Goal: Task Accomplishment & Management: Manage account settings

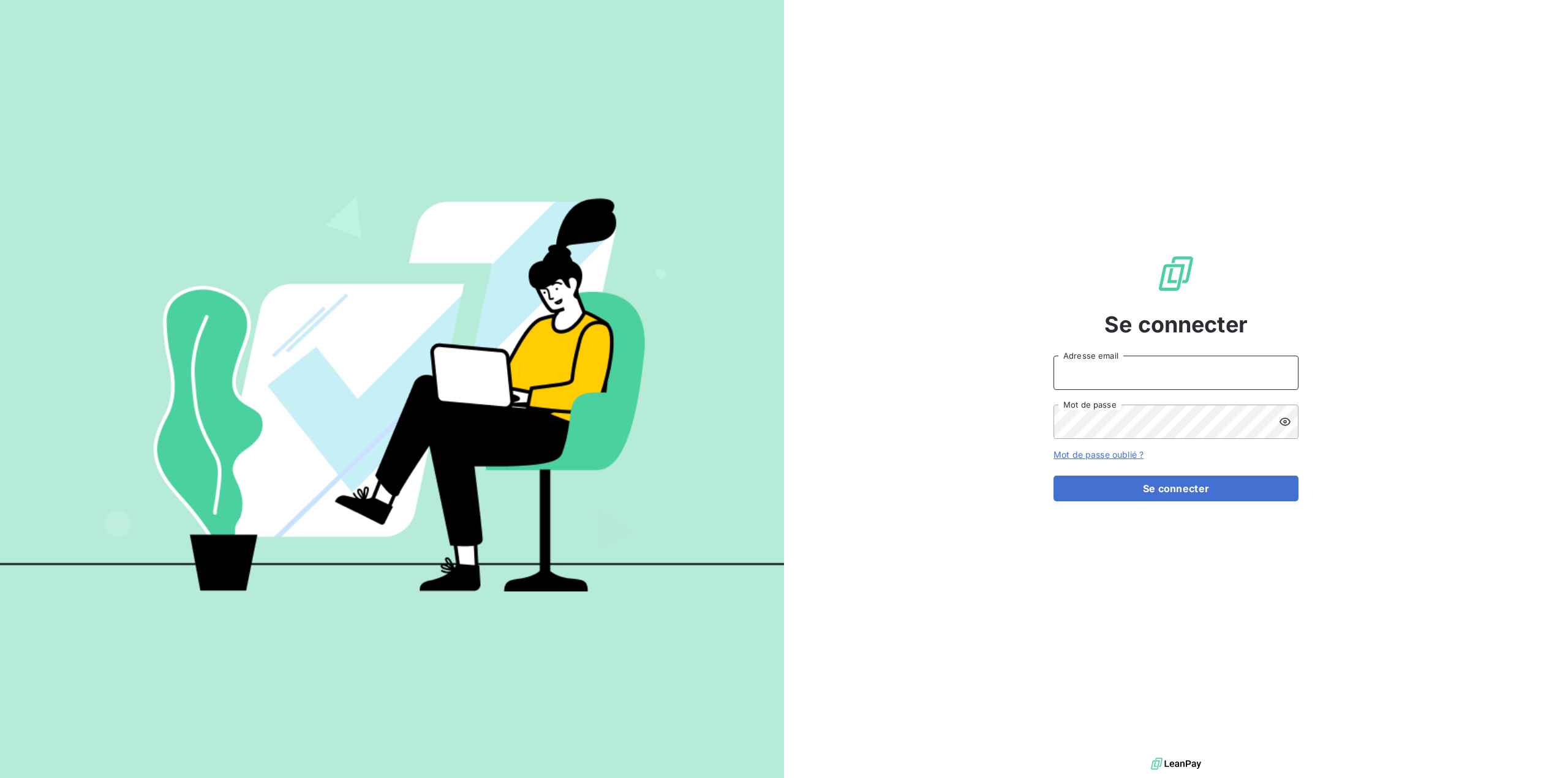
click at [1124, 382] on input "Adresse email" at bounding box center [1176, 373] width 245 height 34
type input "[EMAIL_ADDRESS][DOMAIN_NAME]"
click at [1158, 489] on button "Se connecter" at bounding box center [1176, 488] width 245 height 25
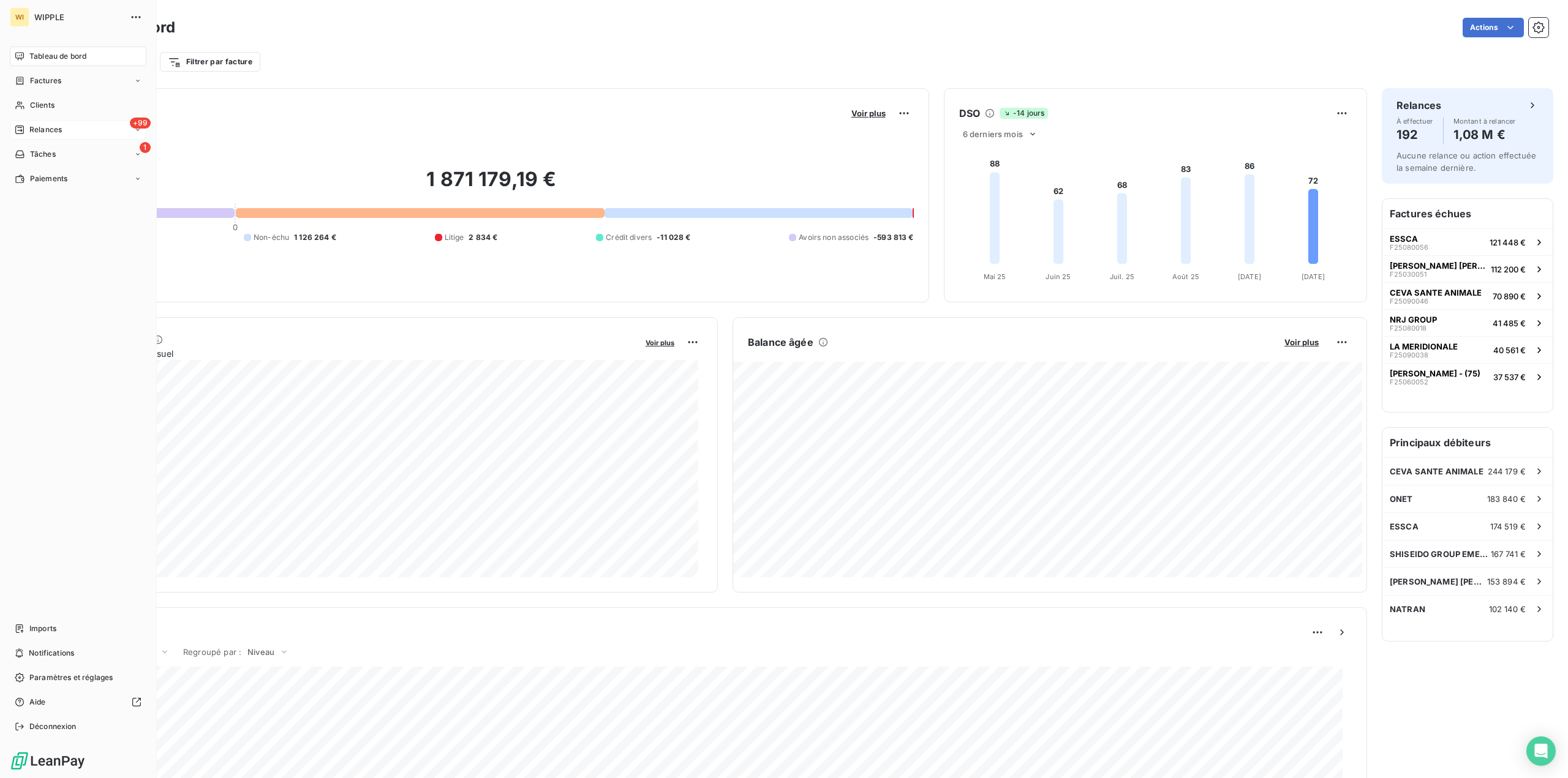
click at [68, 128] on div "+99 Relances" at bounding box center [78, 130] width 137 height 20
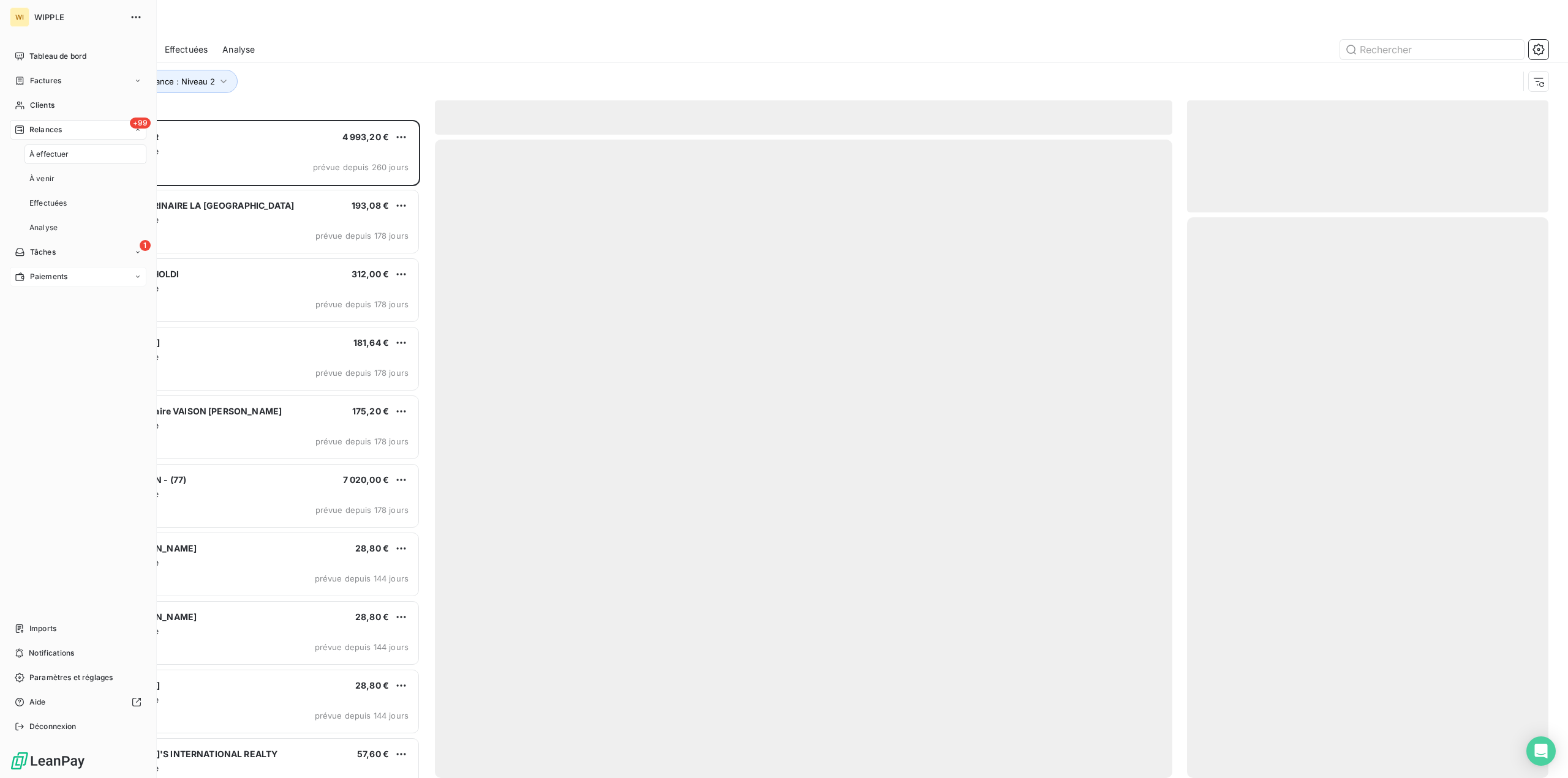
scroll to position [649, 352]
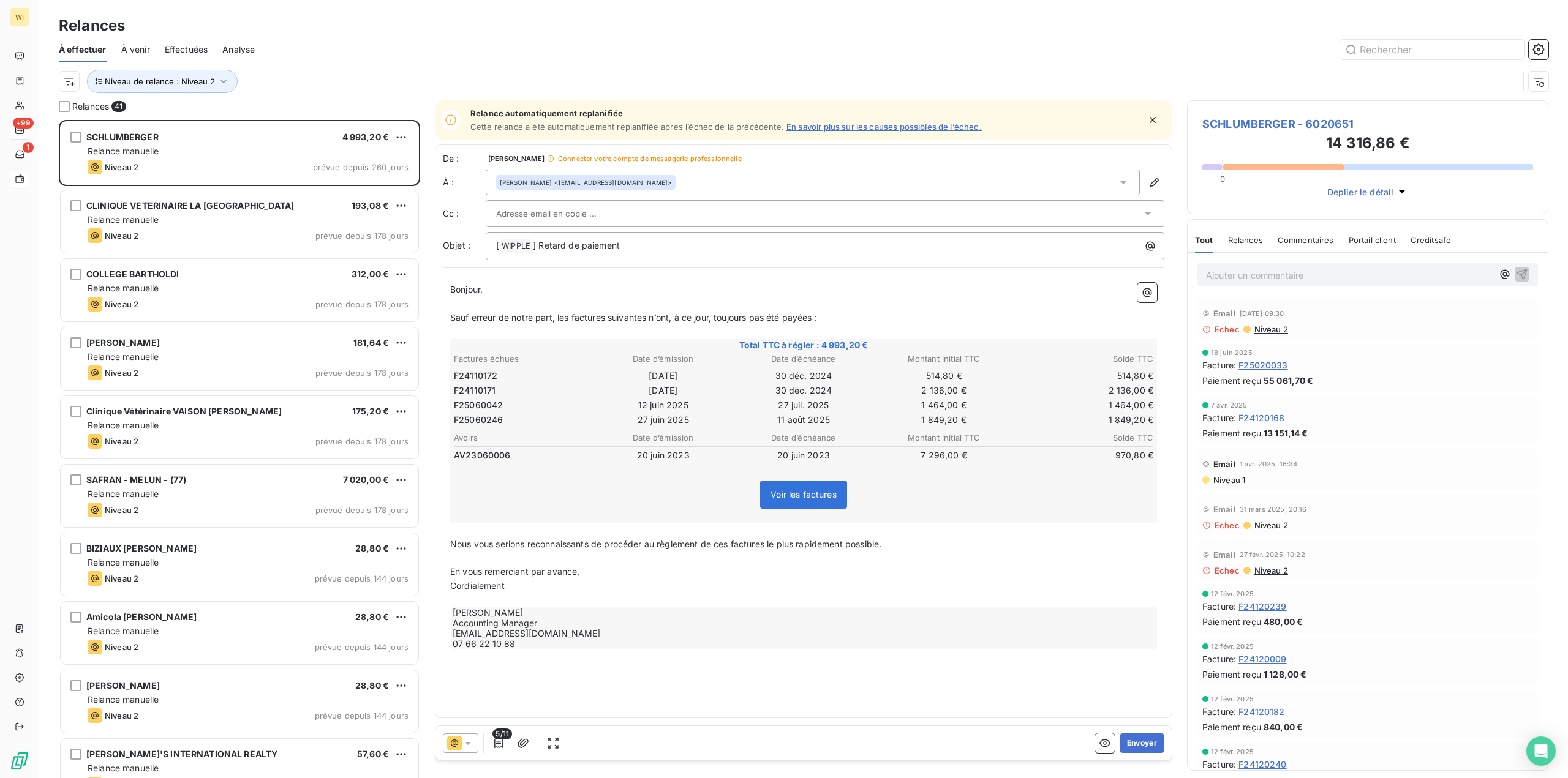
click at [697, 157] on span "Connecter votre compte de messagerie professionnelle" at bounding box center [650, 158] width 184 height 7
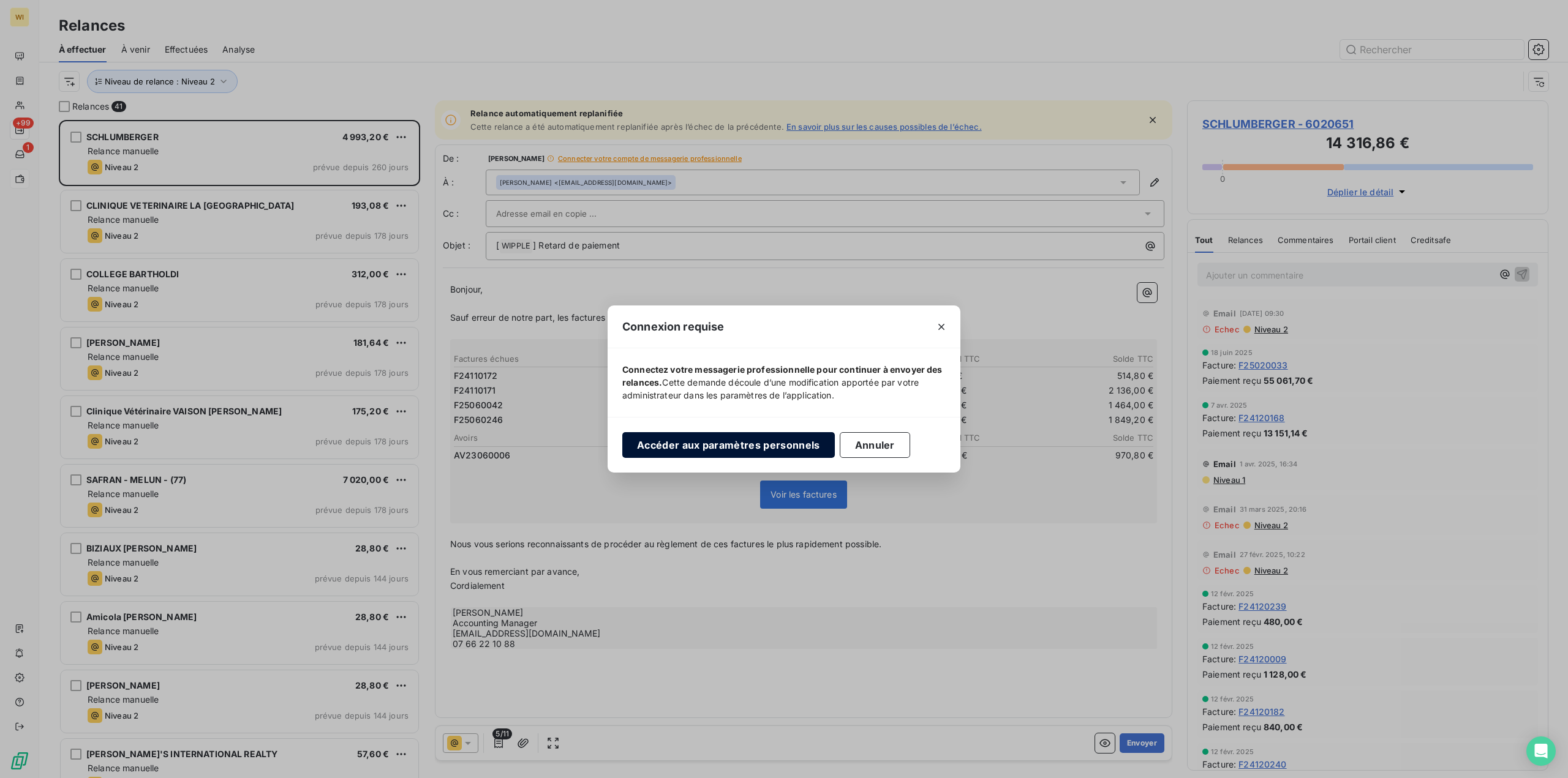
click at [741, 446] on button "Accéder aux paramètres personnels" at bounding box center [728, 444] width 212 height 25
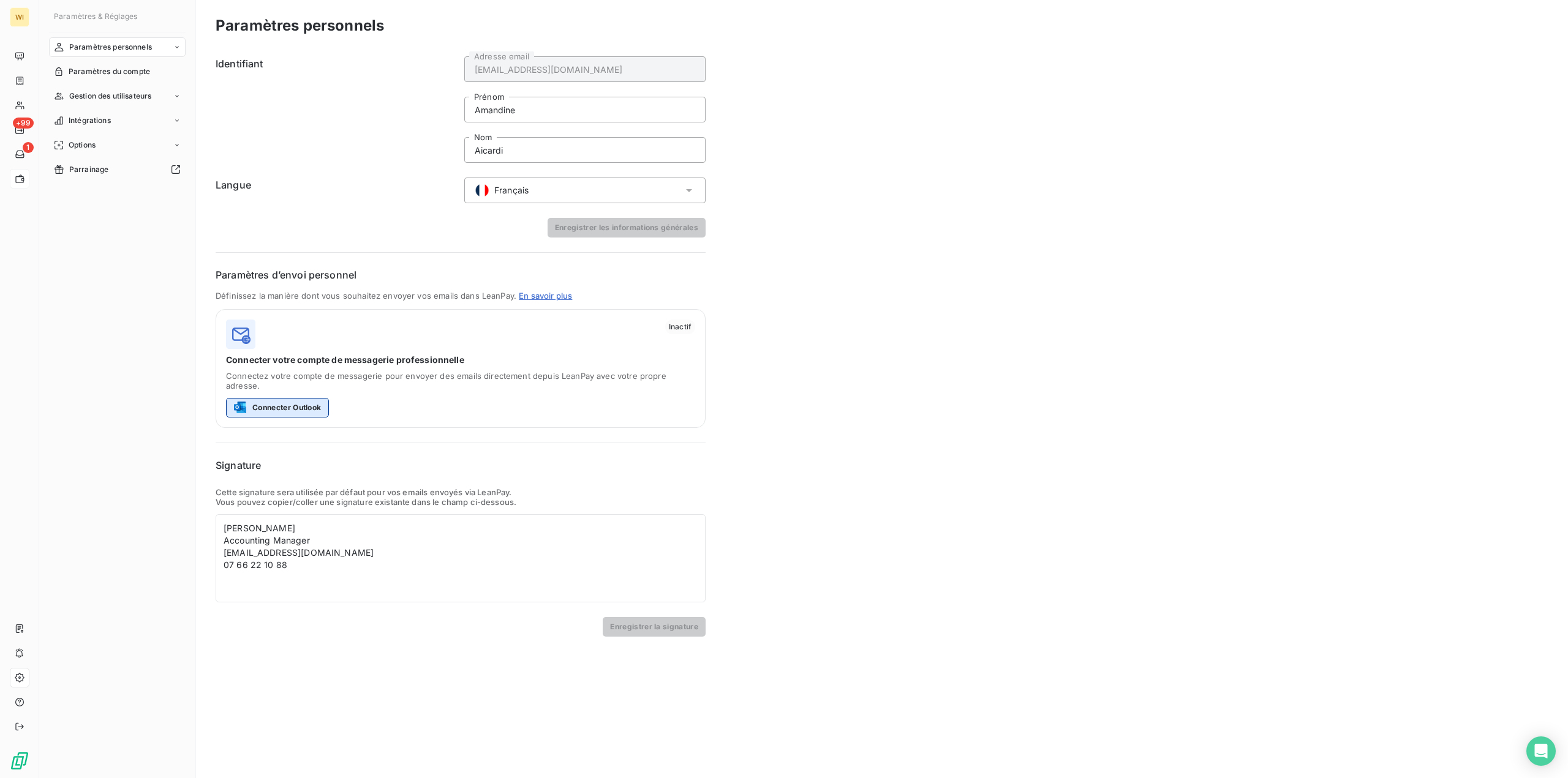
click at [285, 398] on button "Connecter Outlook" at bounding box center [277, 407] width 103 height 20
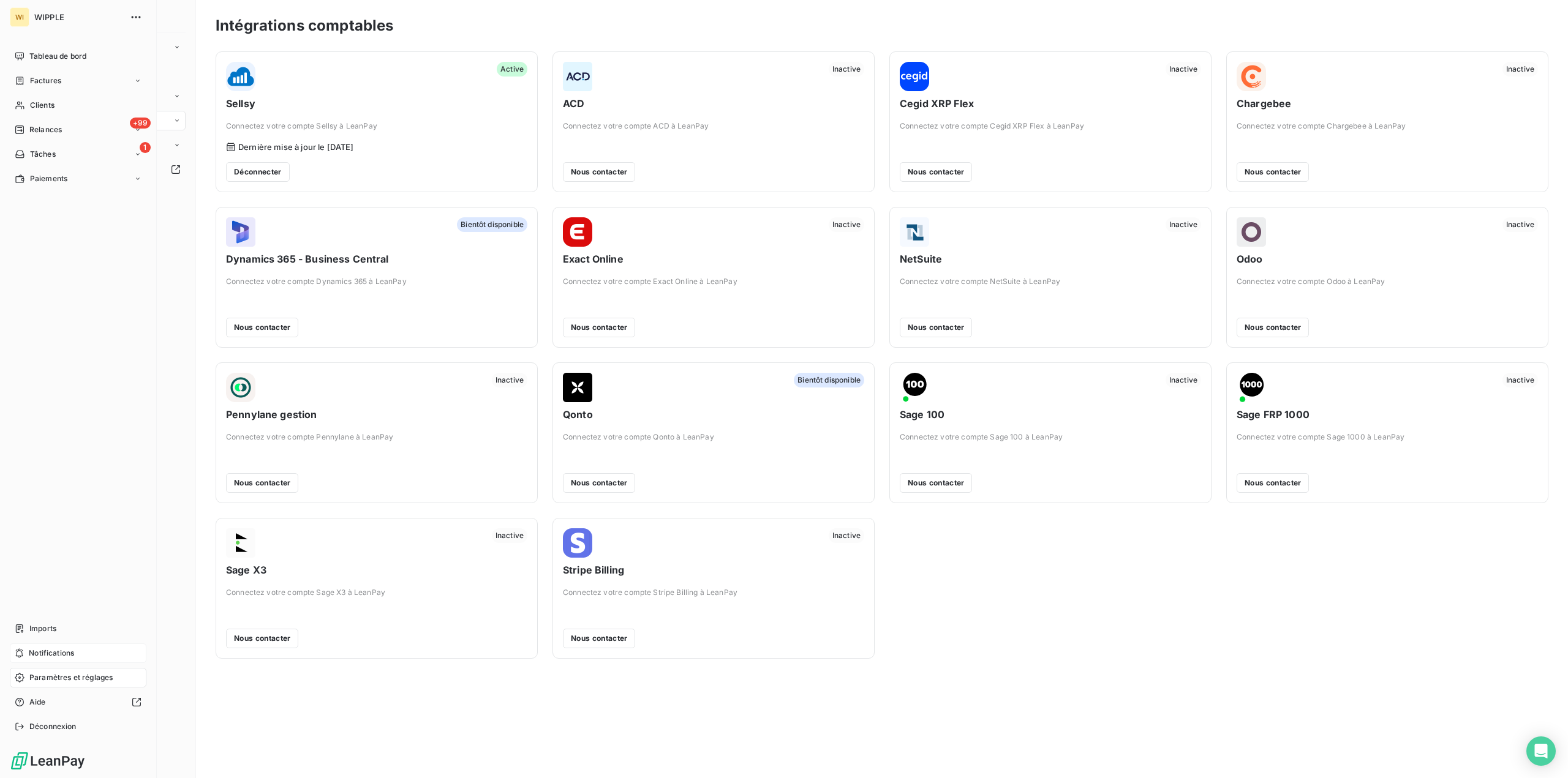
click at [49, 651] on span "Notifications" at bounding box center [51, 653] width 45 height 11
click at [49, 704] on div "Aide" at bounding box center [78, 703] width 137 height 20
click at [75, 653] on div "Notifications" at bounding box center [78, 653] width 137 height 20
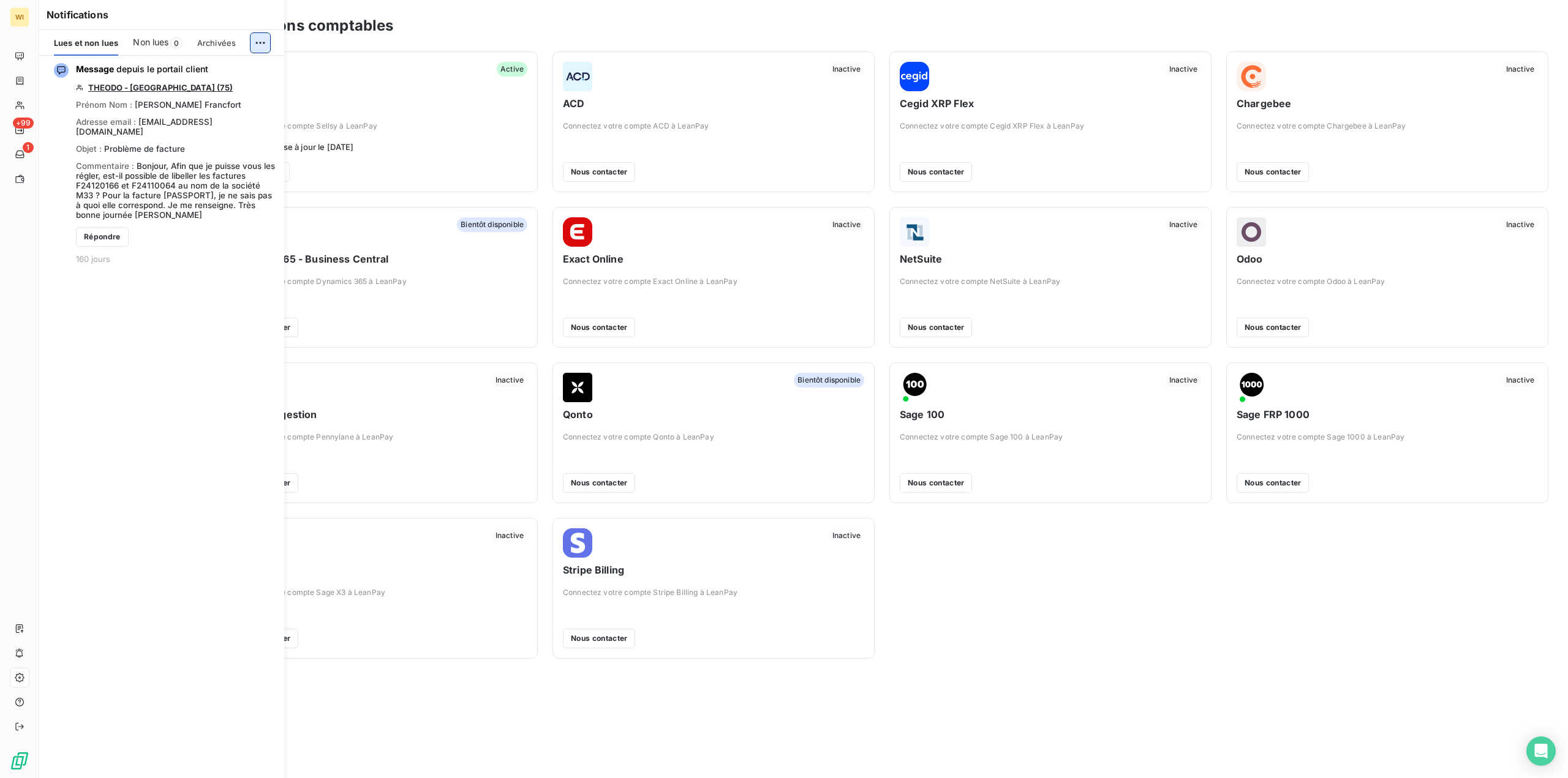
click at [258, 40] on html "WI +99 1 Paramètres & Réglages Paramètres personnels Paramètres du compte Gesti…" at bounding box center [784, 389] width 1568 height 778
click at [253, 65] on div "Tout marquer comme lu" at bounding box center [178, 70] width 171 height 20
click at [160, 376] on div "Message depuis le portail client THEODO - [GEOGRAPHIC_DATA] (75) Prénom Nom : […" at bounding box center [162, 416] width 245 height 722
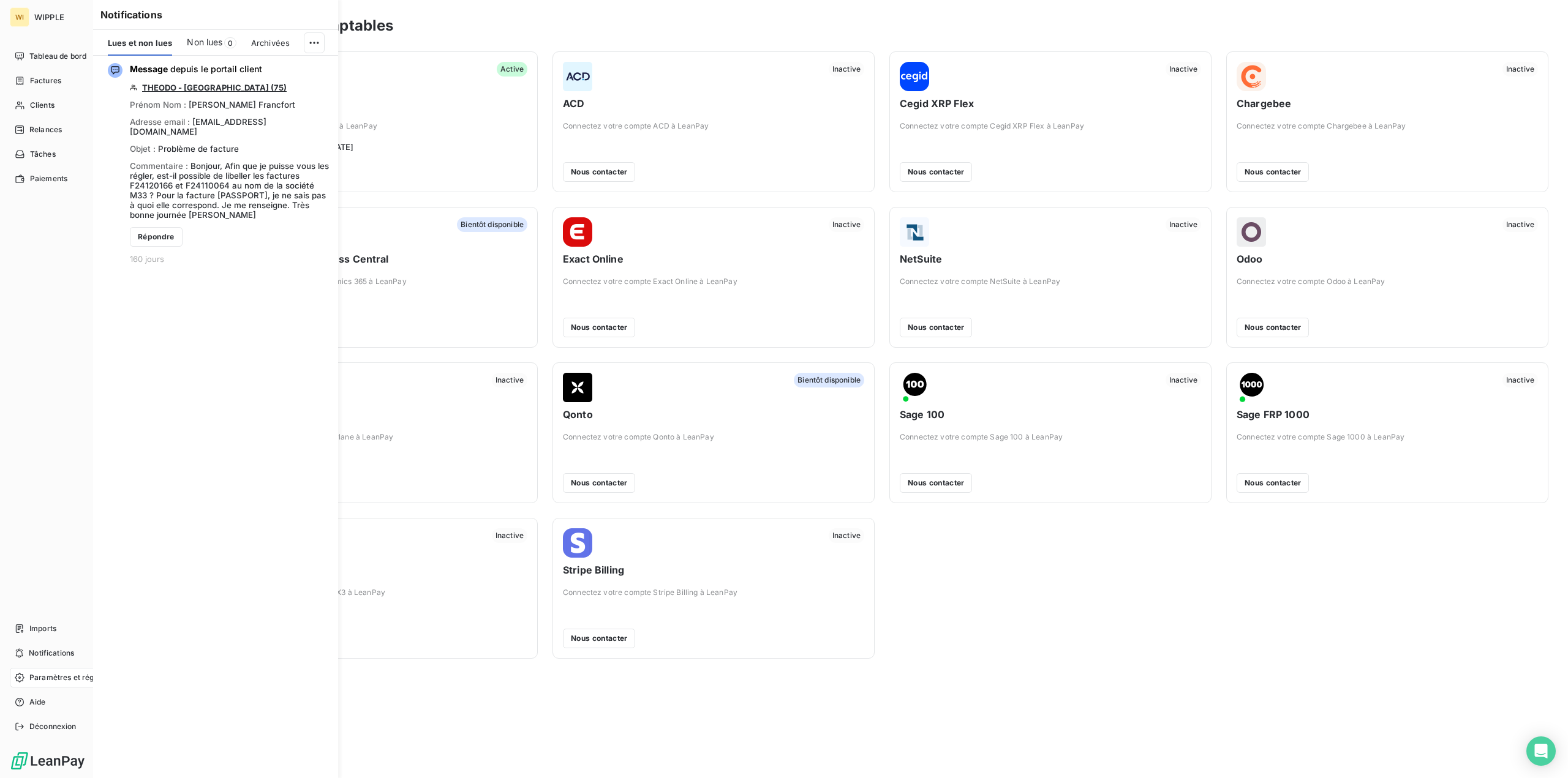
click at [23, 400] on div "Tableau de bord Factures Clients +99 Relances 1 Tâches Paiements Imports Notifi…" at bounding box center [78, 392] width 137 height 690
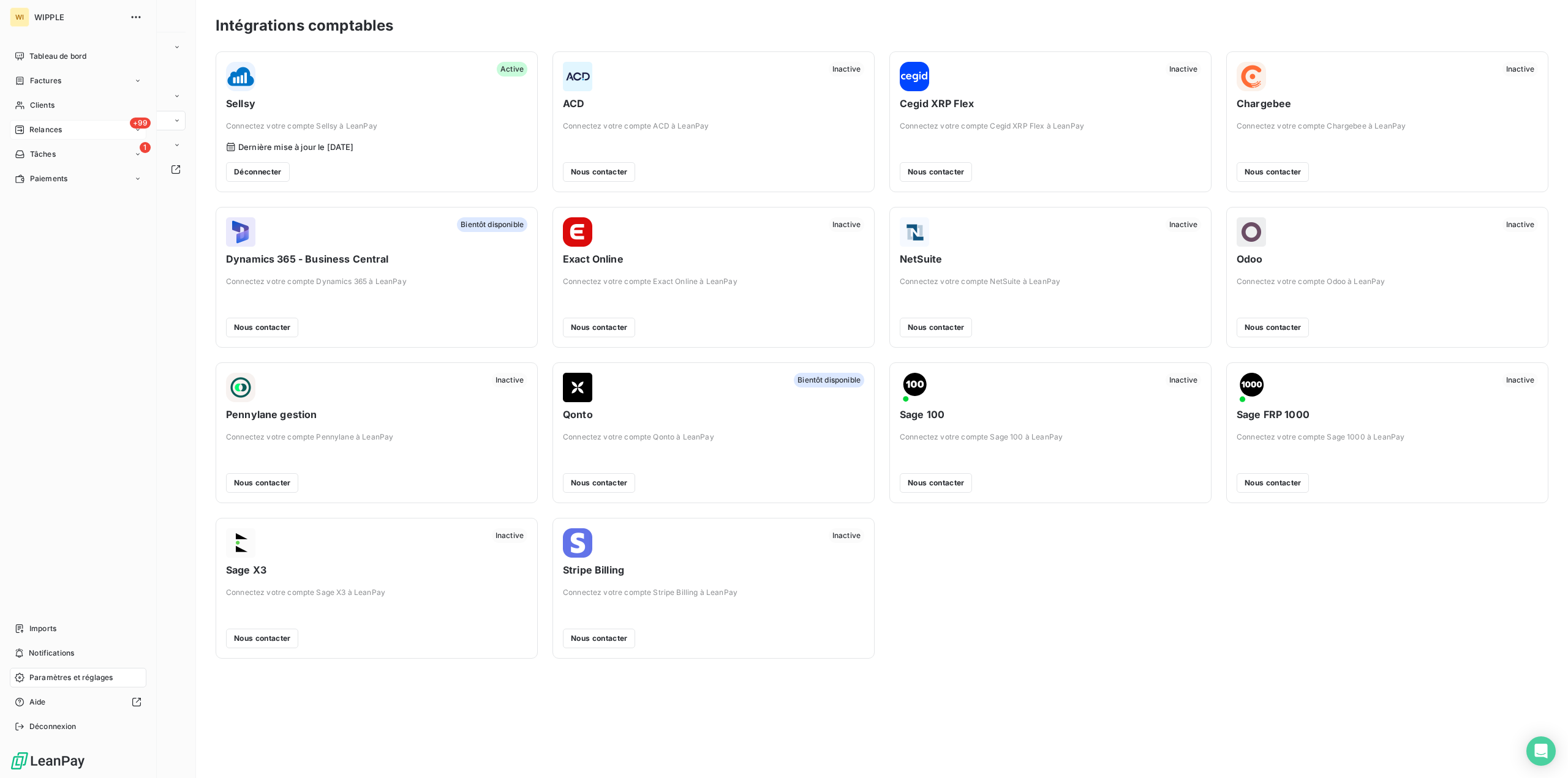
click at [96, 125] on div "+99 Relances" at bounding box center [78, 130] width 137 height 20
click at [88, 153] on div "À effectuer" at bounding box center [85, 154] width 122 height 20
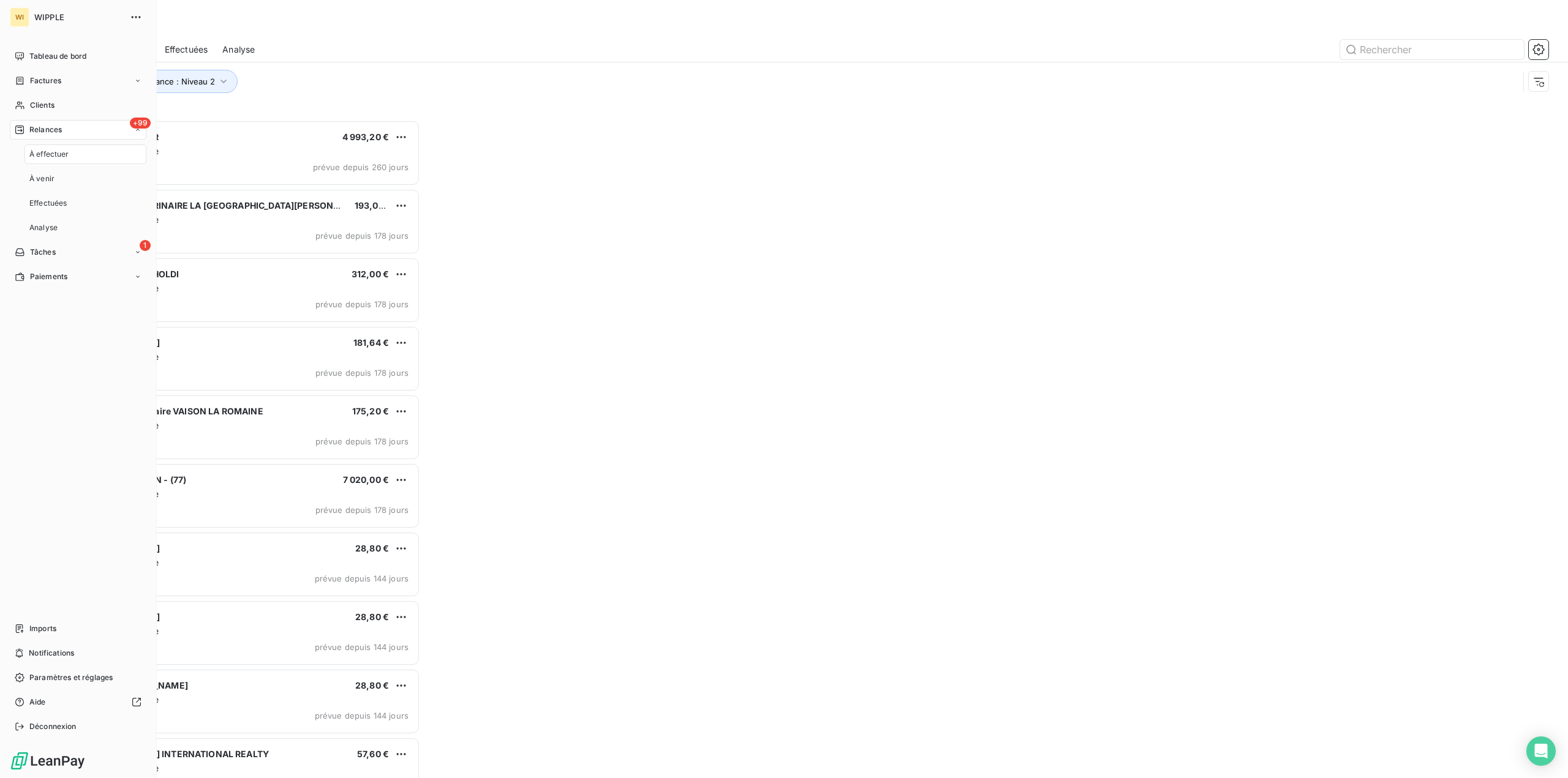
scroll to position [649, 352]
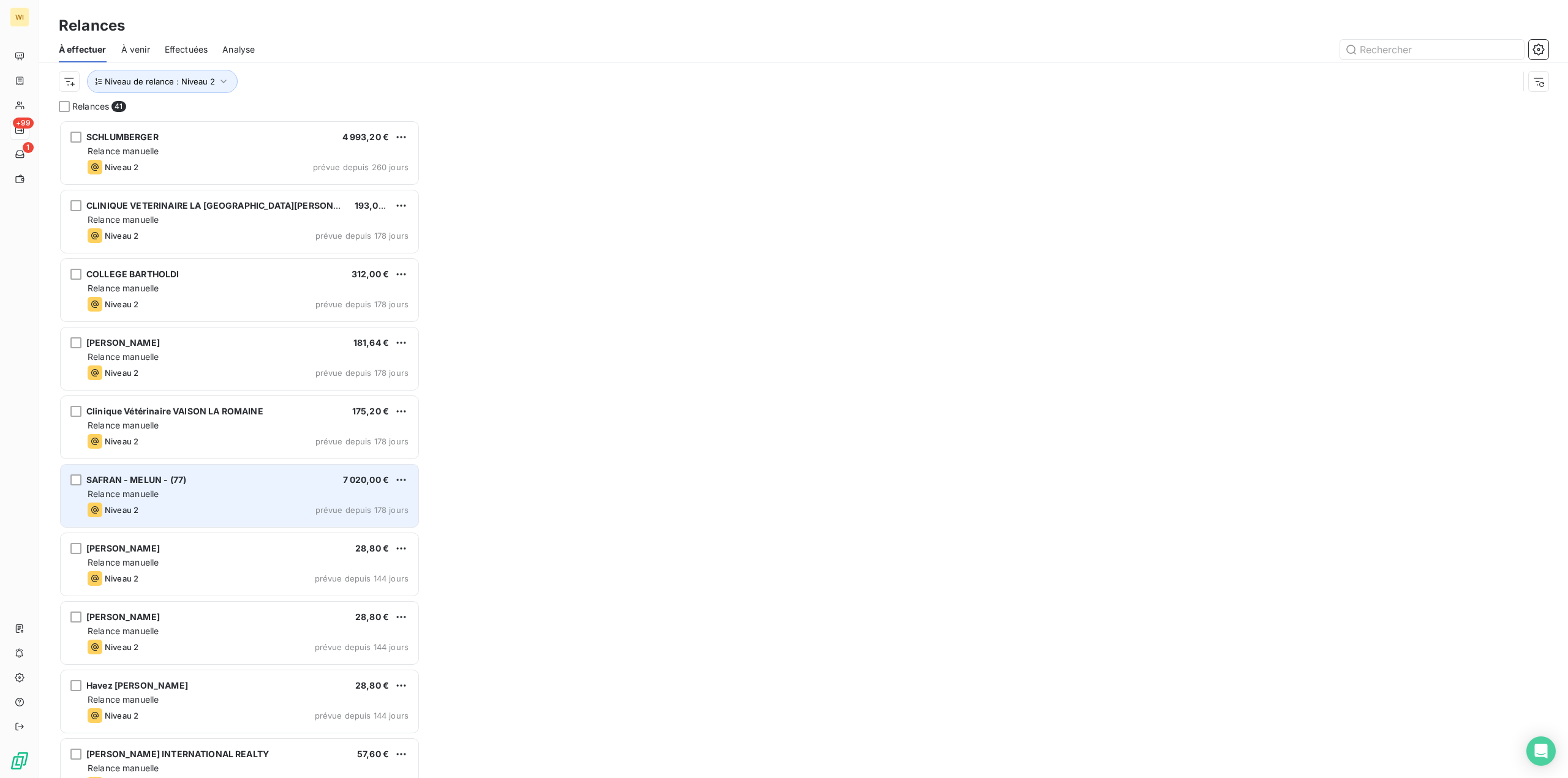
click at [273, 483] on div "SAFRAN - MELUN - (77) 7 020,00 €" at bounding box center [248, 480] width 321 height 11
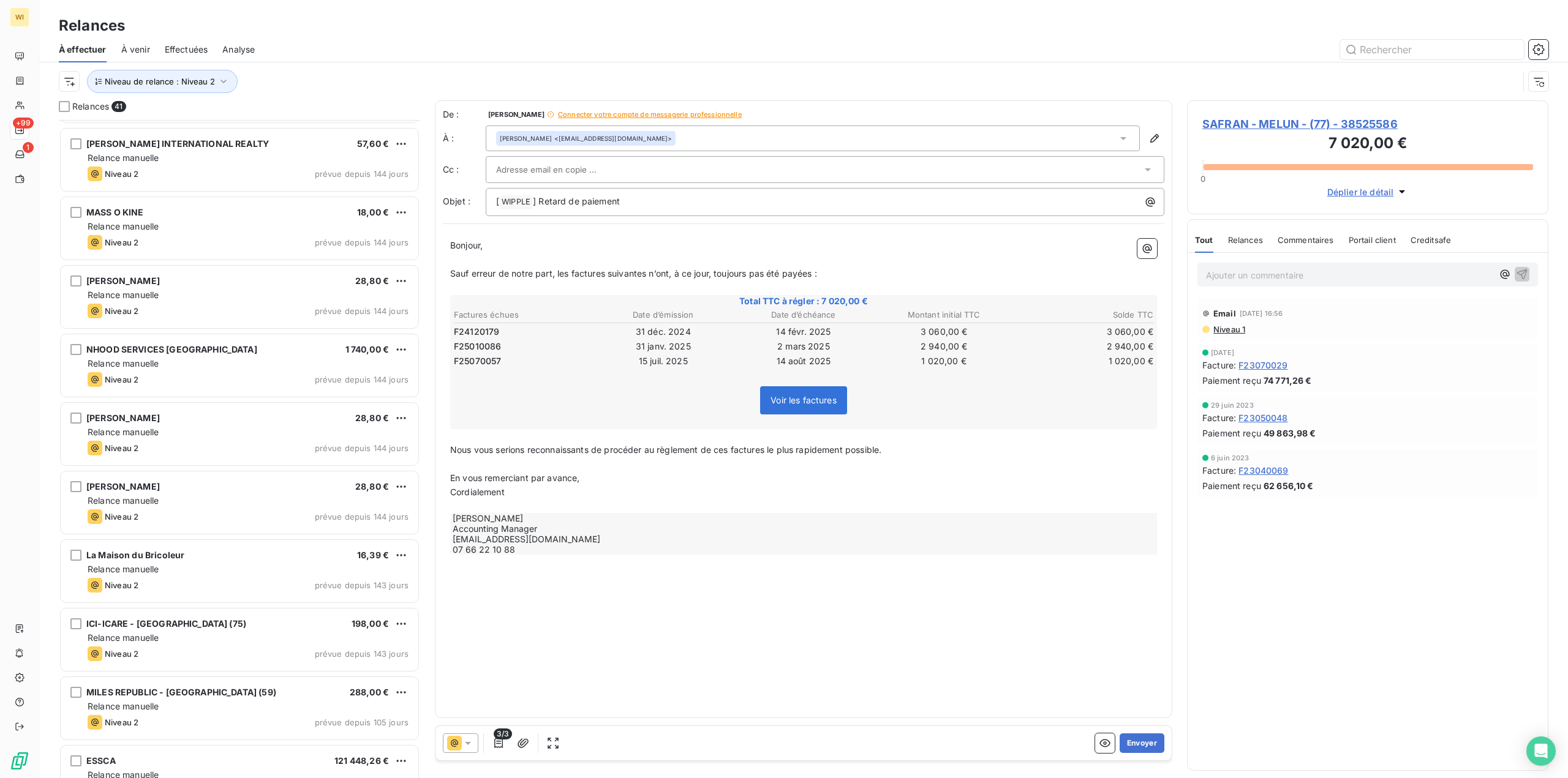
scroll to position [613, 0]
click at [627, 116] on span "Connecter votre compte de messagerie professionnelle" at bounding box center [650, 114] width 184 height 7
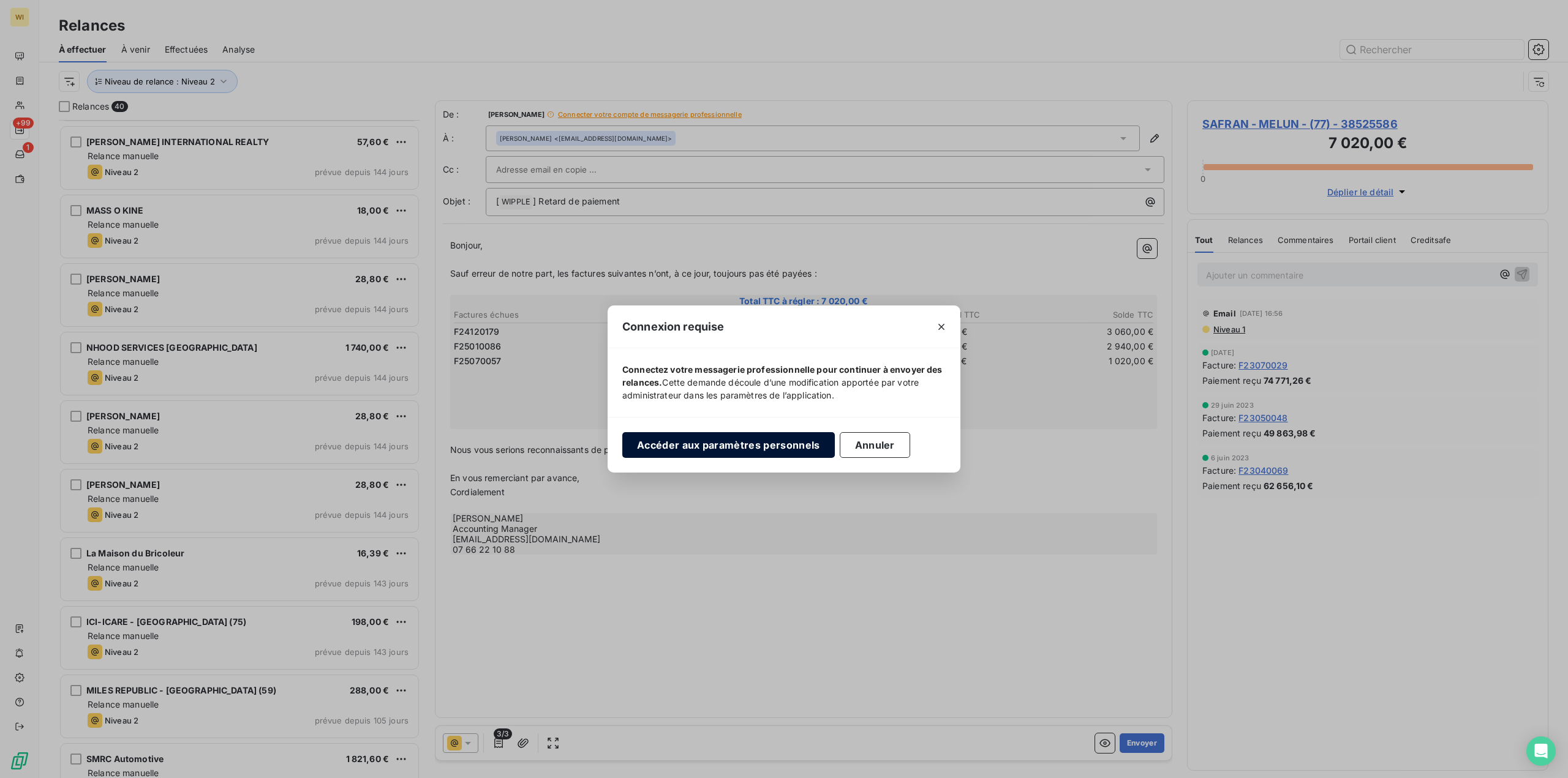
click at [697, 449] on button "Accéder aux paramètres personnels" at bounding box center [728, 444] width 212 height 25
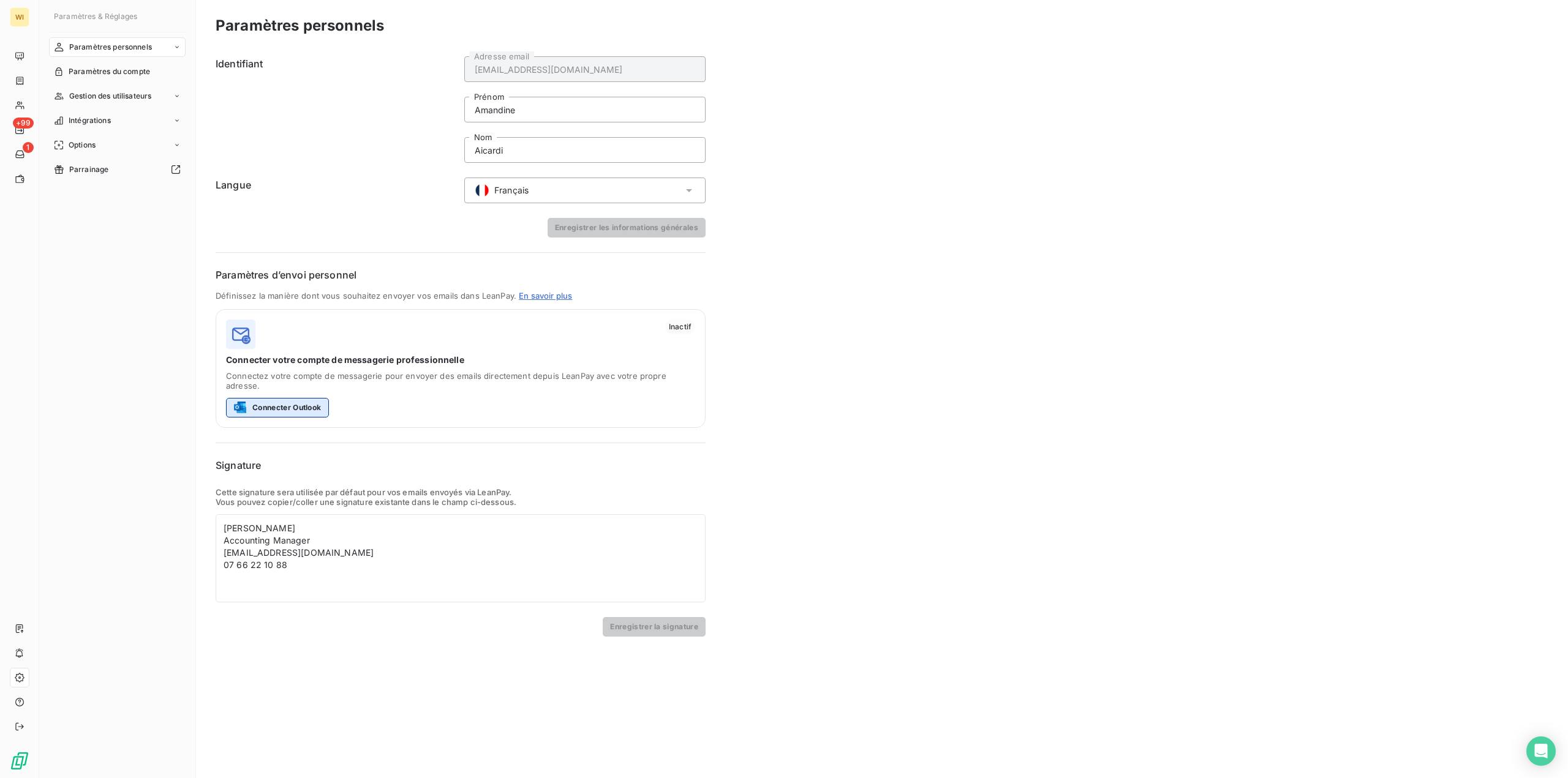
click at [272, 398] on button "Connecter Outlook" at bounding box center [277, 407] width 103 height 20
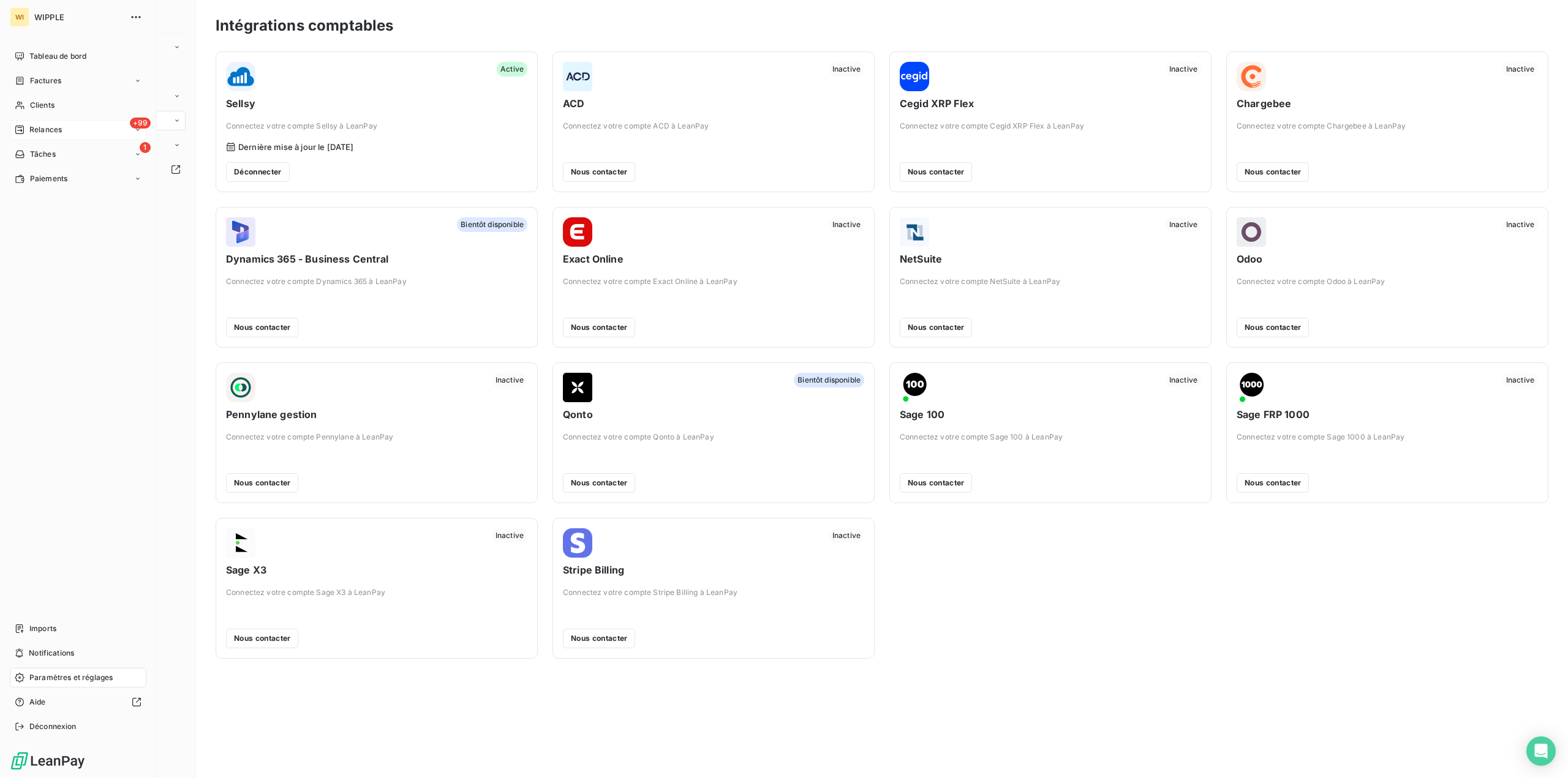
click at [54, 131] on span "Relances" at bounding box center [46, 130] width 33 height 11
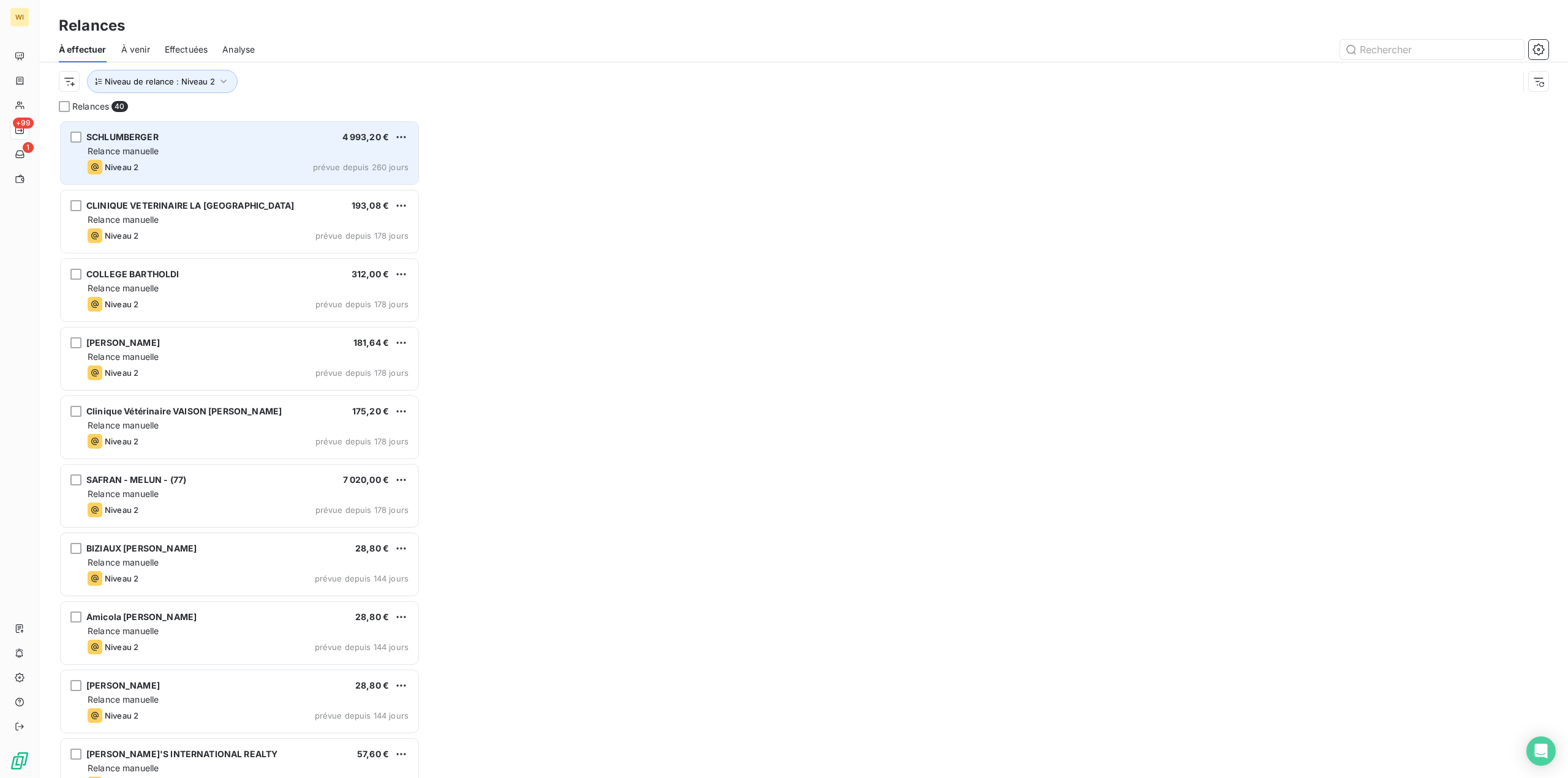
scroll to position [649, 352]
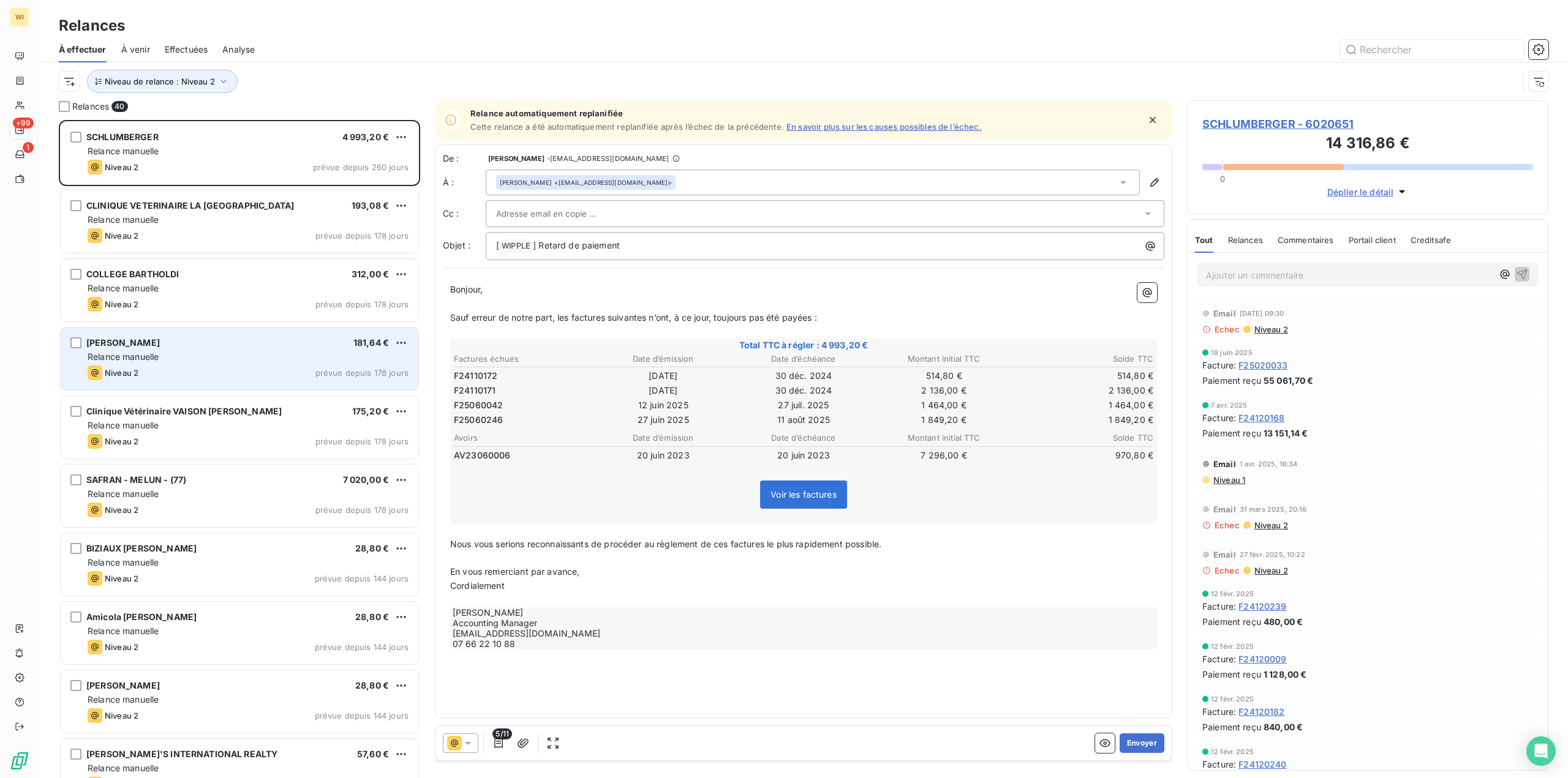
click at [282, 368] on div "Niveau 2 prévue depuis 178 jours" at bounding box center [248, 373] width 321 height 15
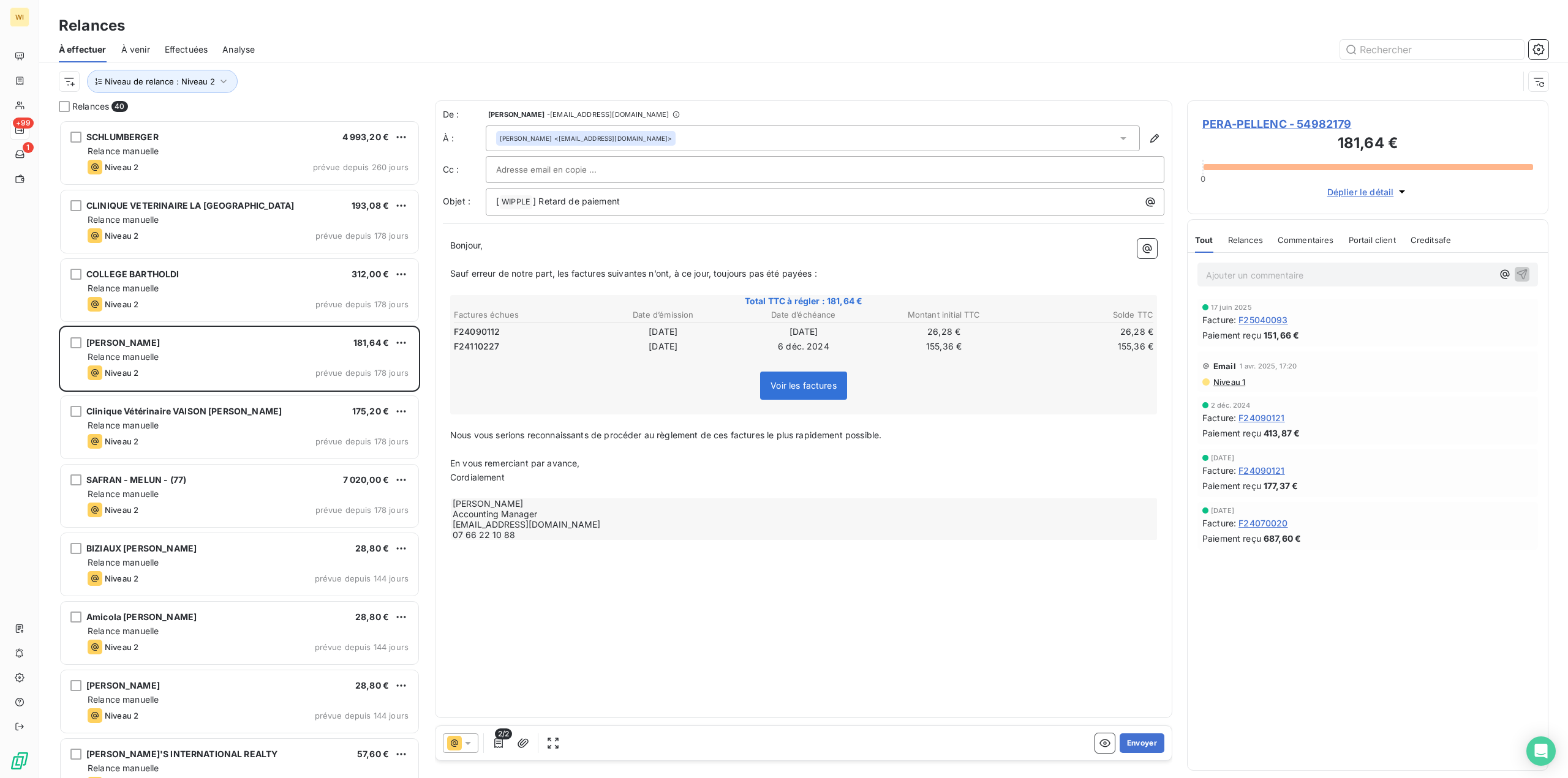
click at [665, 134] on div "Bernard MOUSSIERE <achats@pera.fr>" at bounding box center [813, 138] width 654 height 25
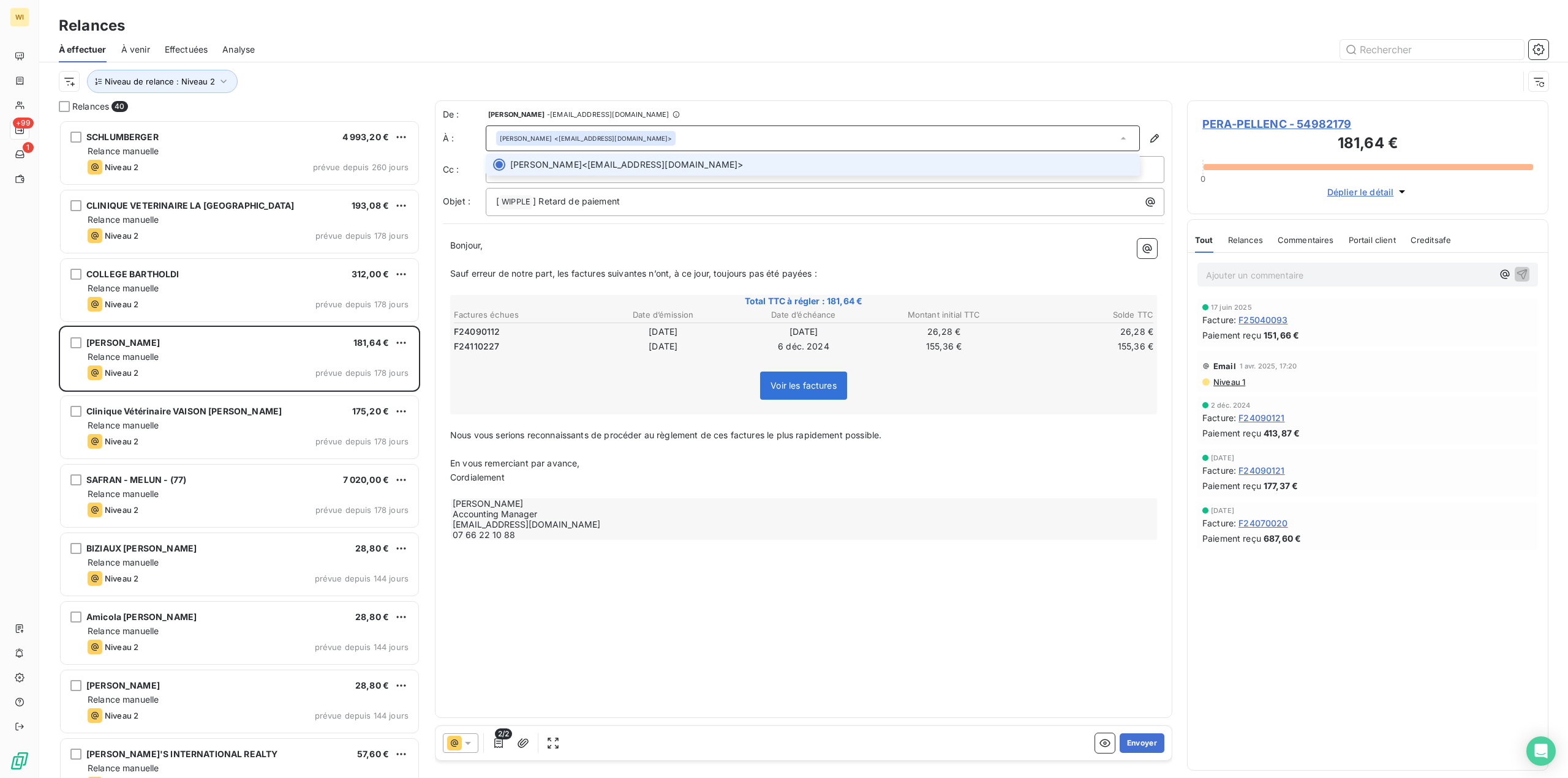
click at [665, 134] on div "Bernard MOUSSIERE <achats@pera.fr>" at bounding box center [813, 138] width 654 height 25
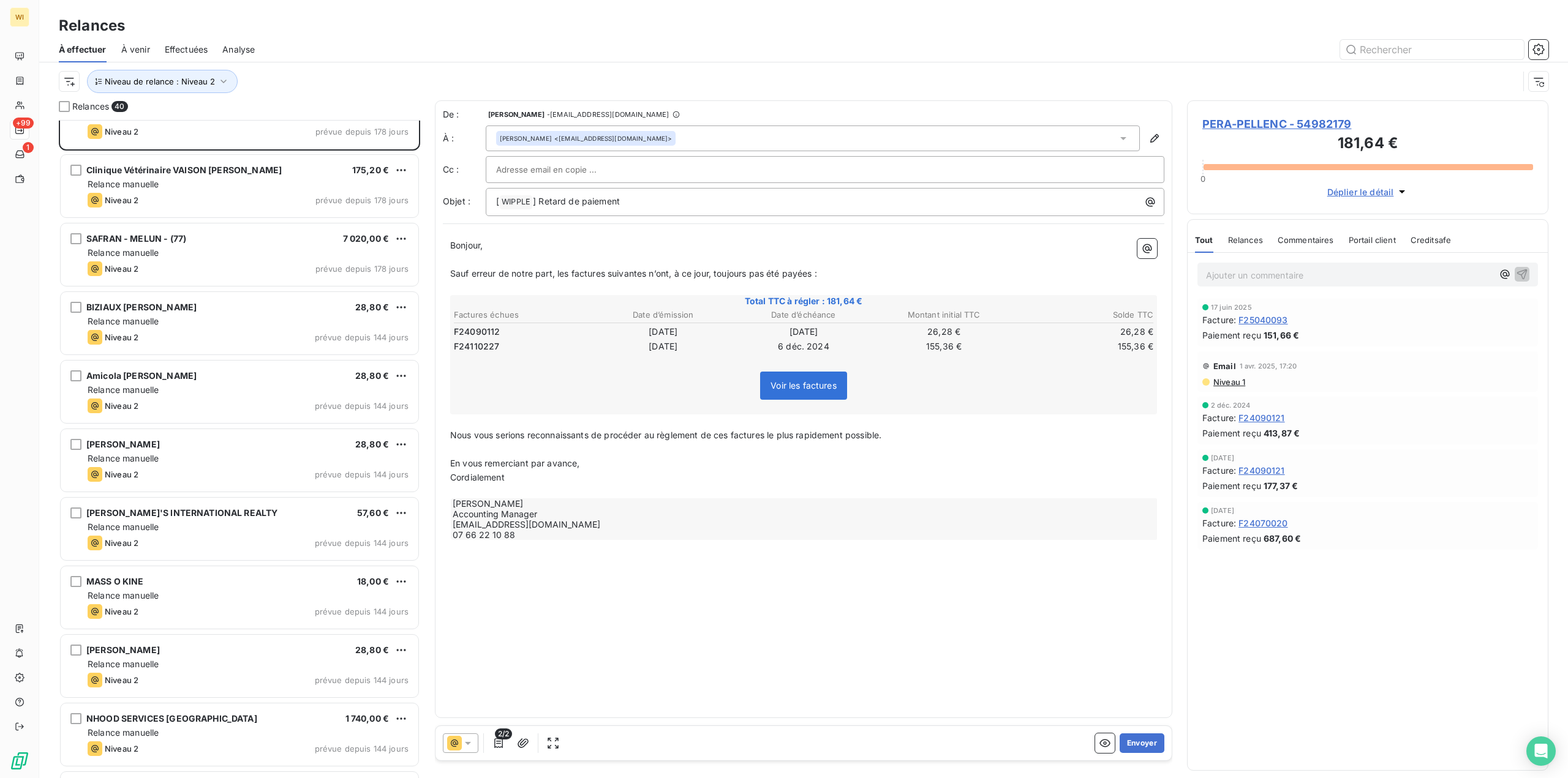
scroll to position [245, 0]
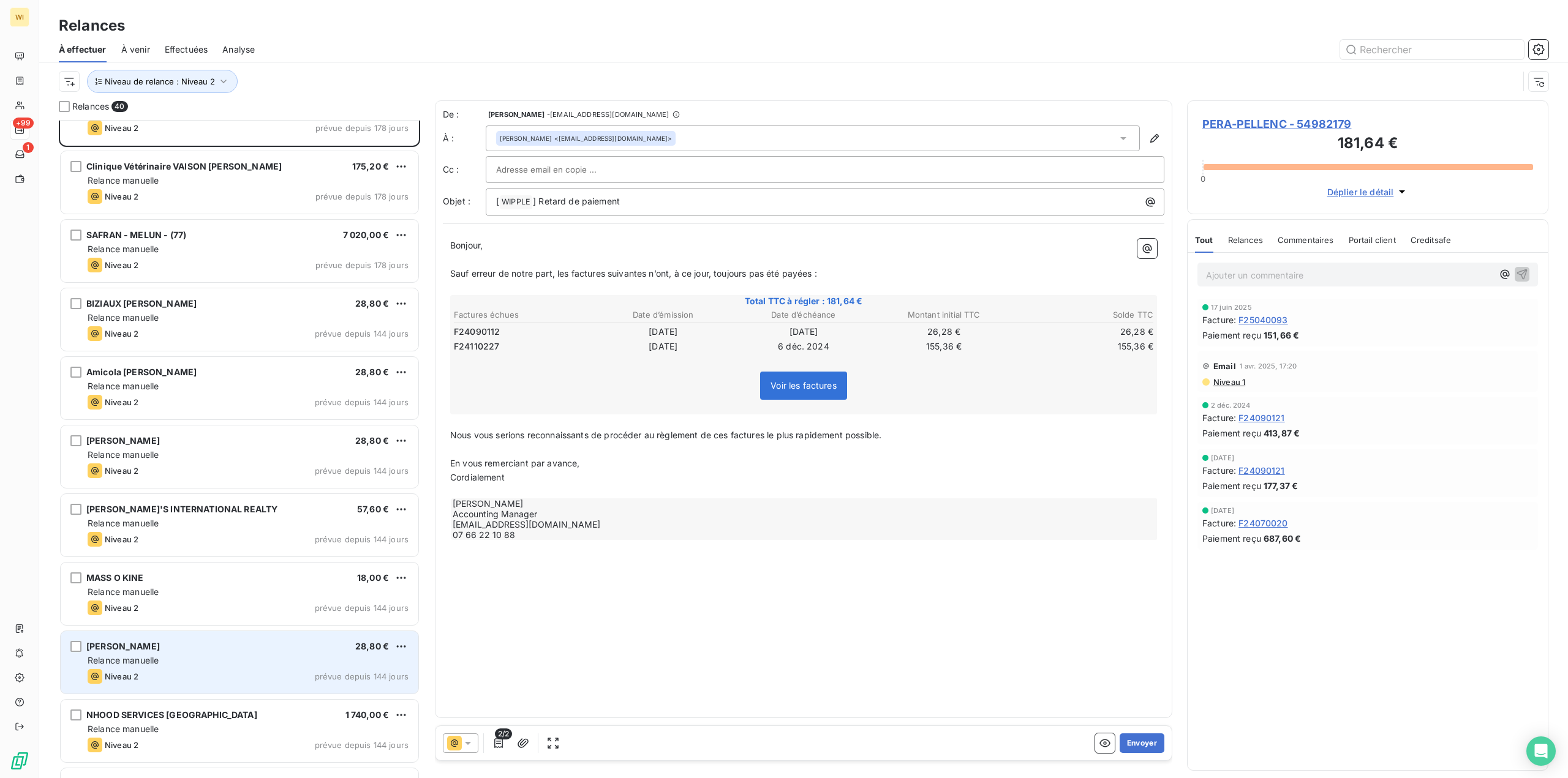
click at [282, 674] on div "Niveau 2 prévue depuis 144 jours" at bounding box center [248, 676] width 321 height 15
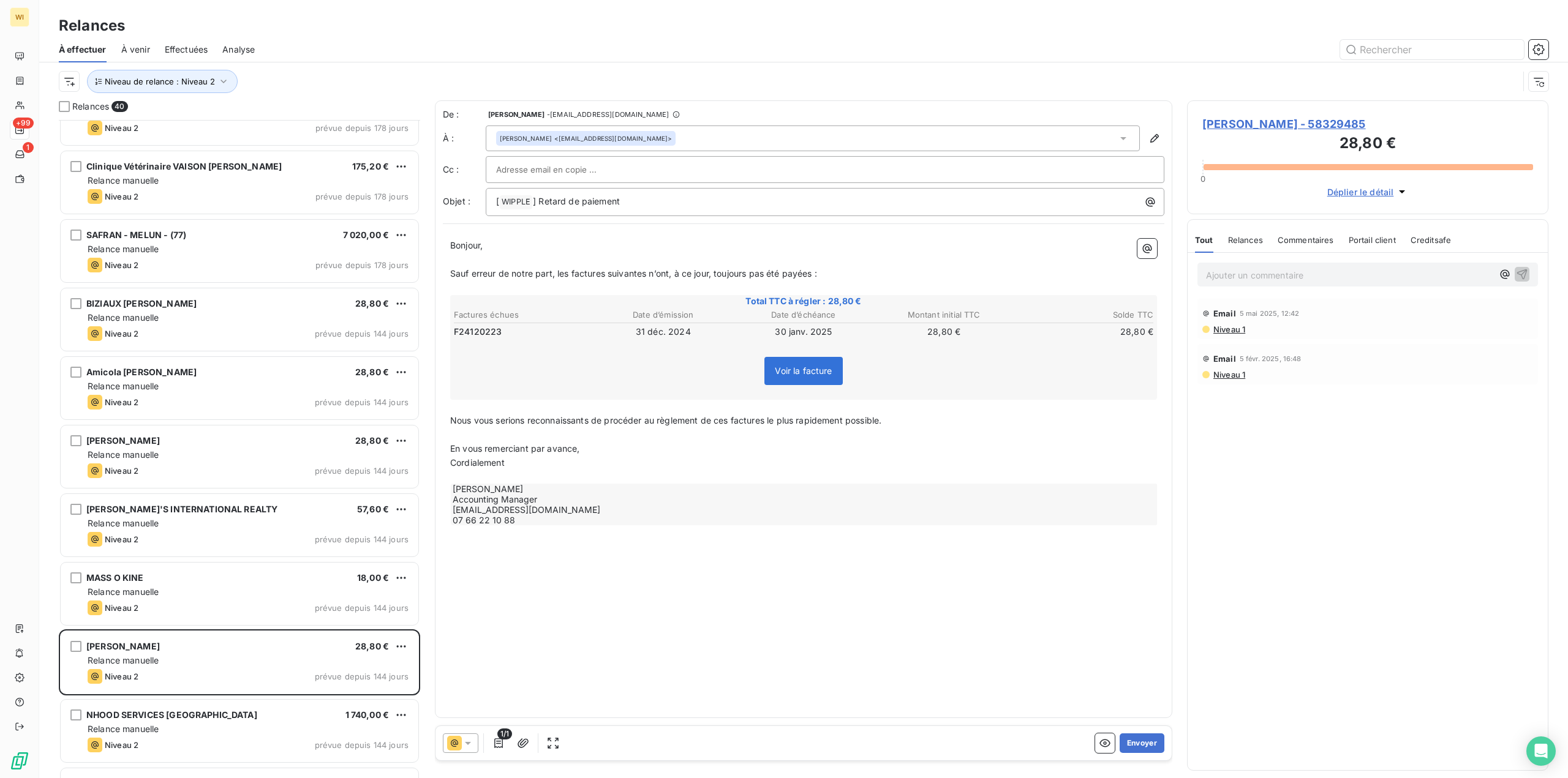
click at [1284, 120] on span "Lambert Caroline - 58329485" at bounding box center [1367, 124] width 330 height 16
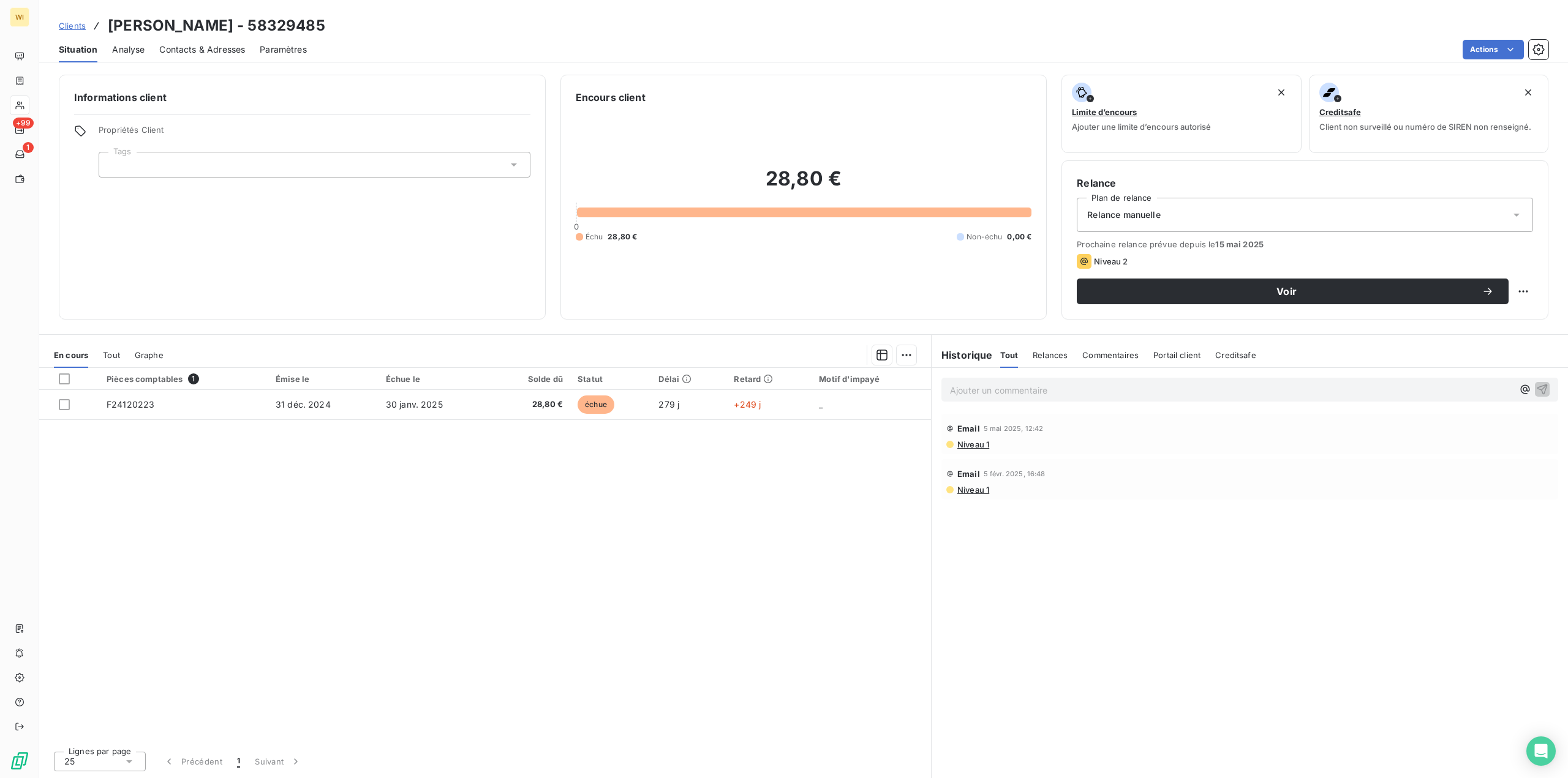
click at [230, 50] on span "Contacts & Adresses" at bounding box center [202, 49] width 86 height 12
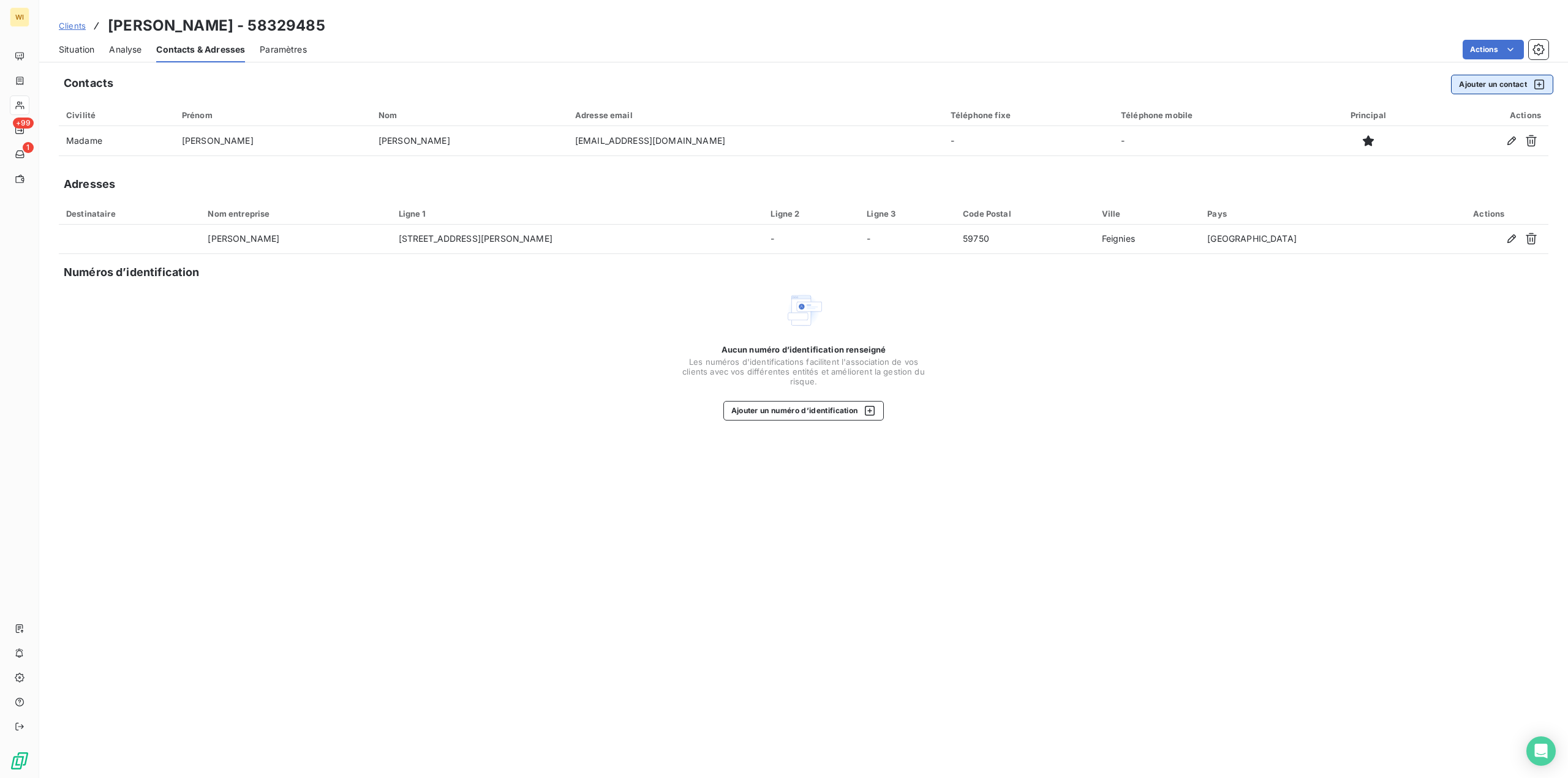
click at [1505, 79] on button "Ajouter un contact" at bounding box center [1502, 84] width 103 height 20
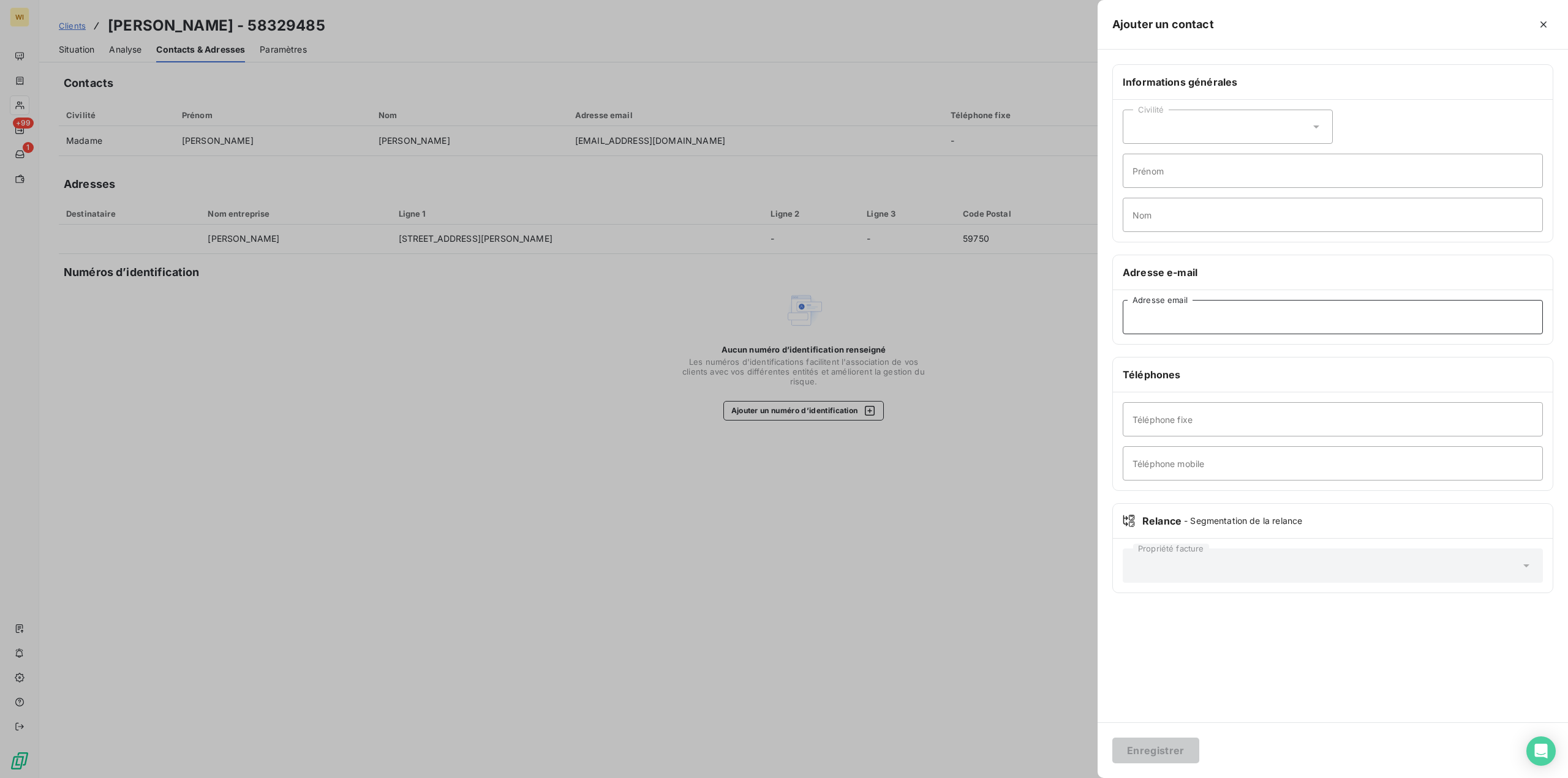
click at [1189, 313] on input "Adresse email" at bounding box center [1333, 317] width 420 height 34
type input "caroline.cotteau@wipple.fr"
drag, startPoint x: 1155, startPoint y: 745, endPoint x: 906, endPoint y: 759, distance: 249.4
click at [1153, 744] on button "Enregistrer" at bounding box center [1155, 750] width 87 height 25
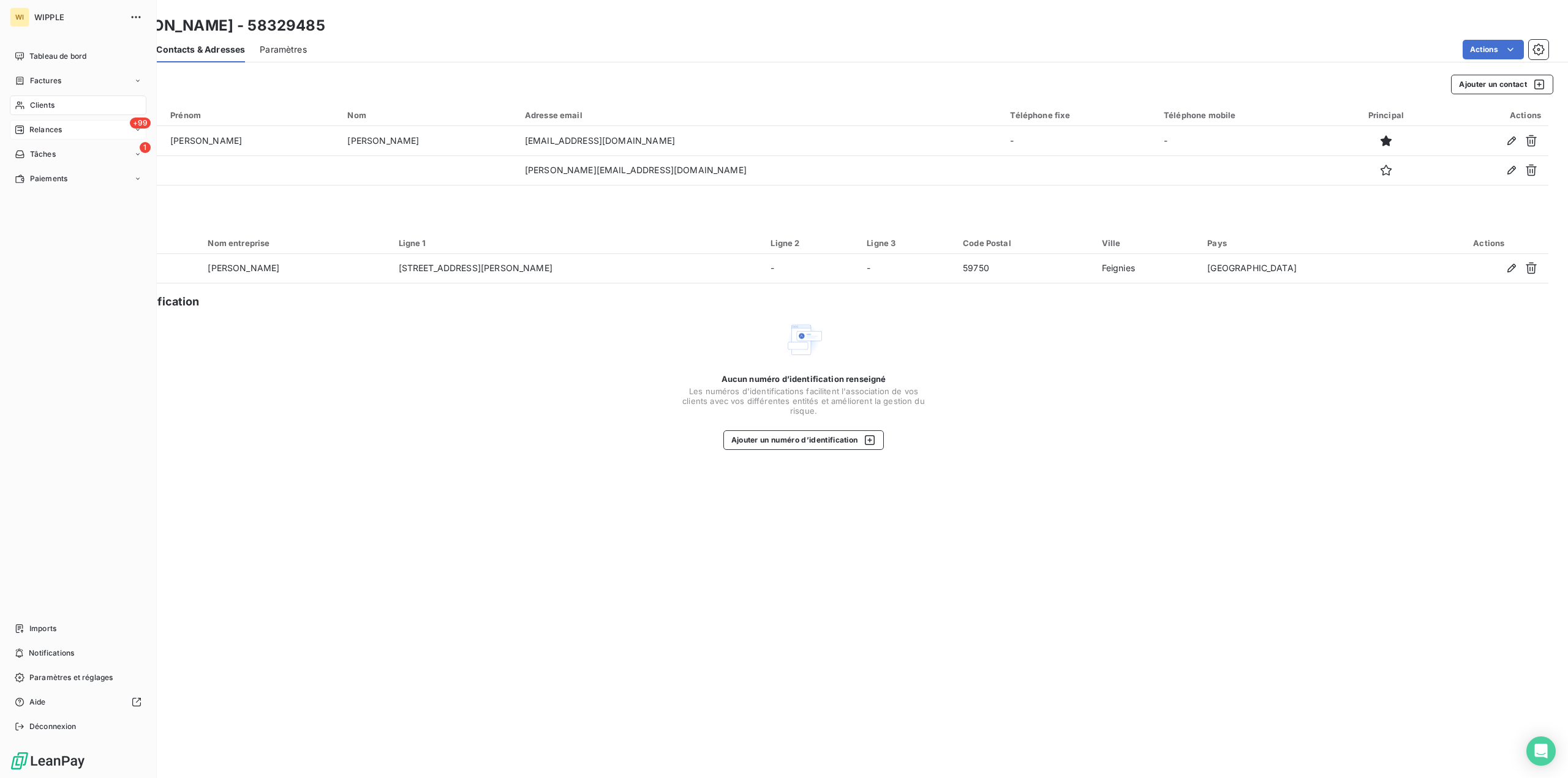
click at [39, 127] on span "Relances" at bounding box center [46, 130] width 33 height 11
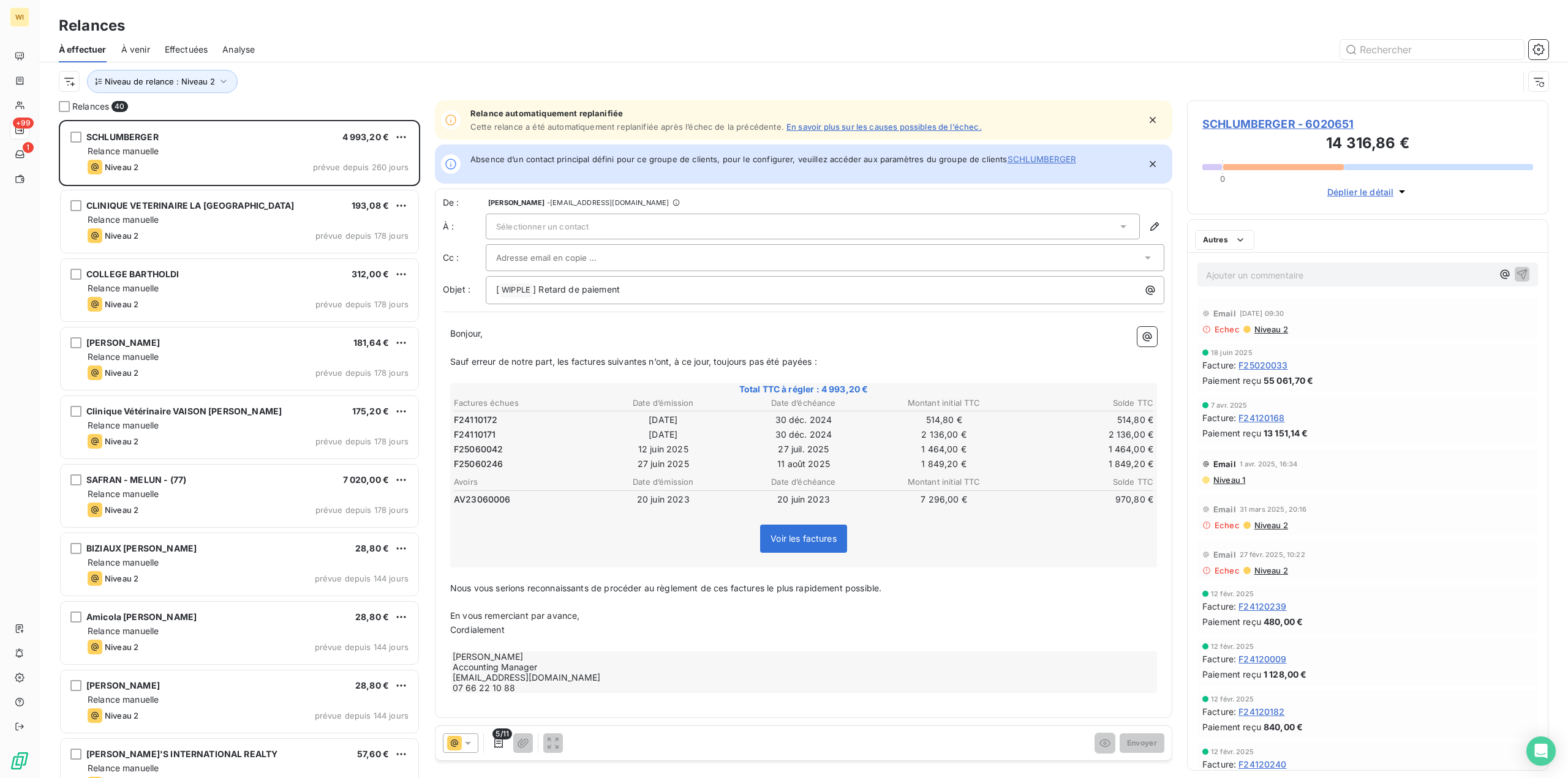
scroll to position [649, 352]
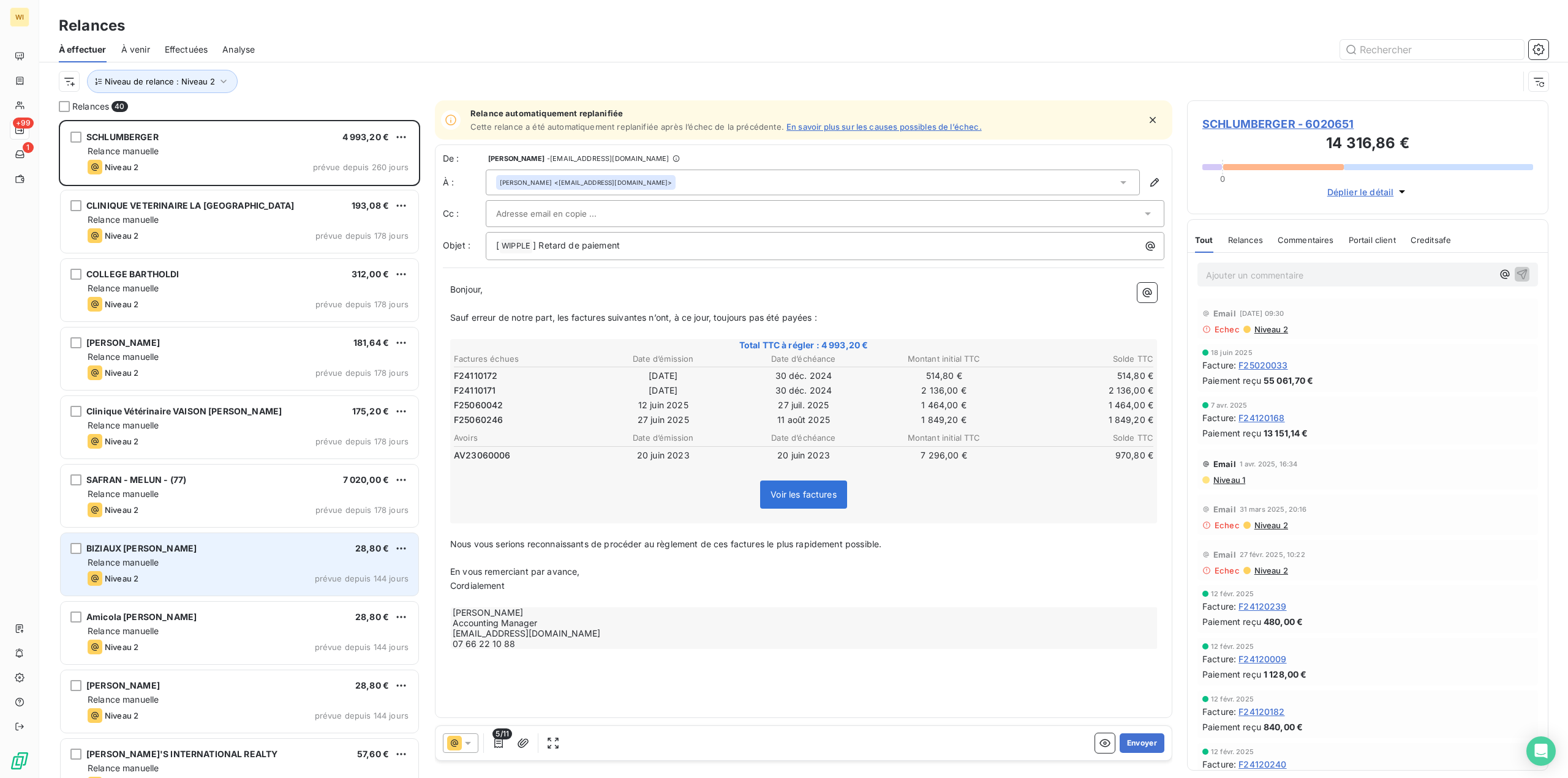
click at [195, 557] on div "Relance manuelle" at bounding box center [248, 562] width 321 height 12
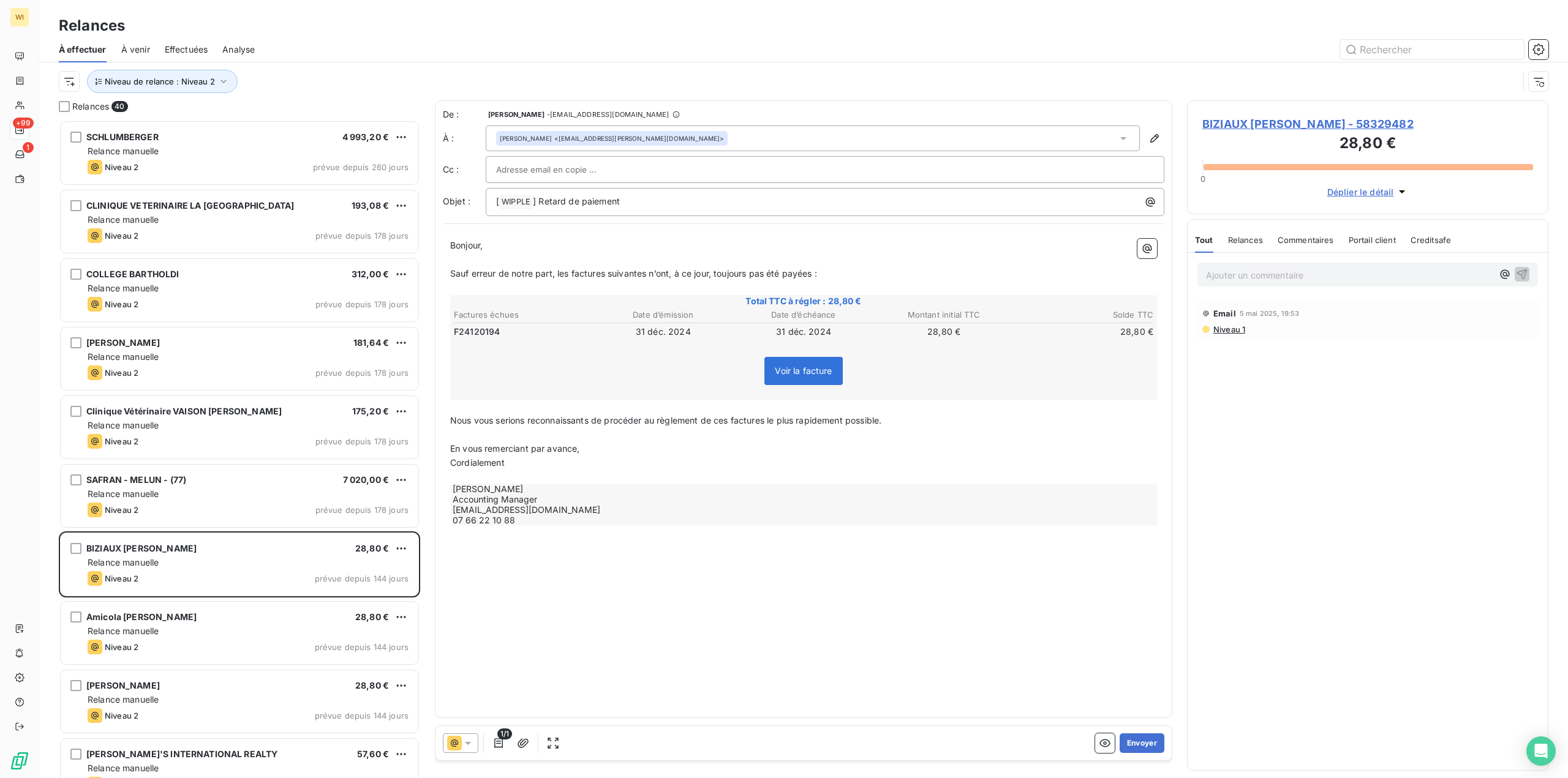
click at [722, 137] on div "Anne-Marie BIZIAUX <plokarz.bernard@club-internet.fr>" at bounding box center [813, 138] width 654 height 25
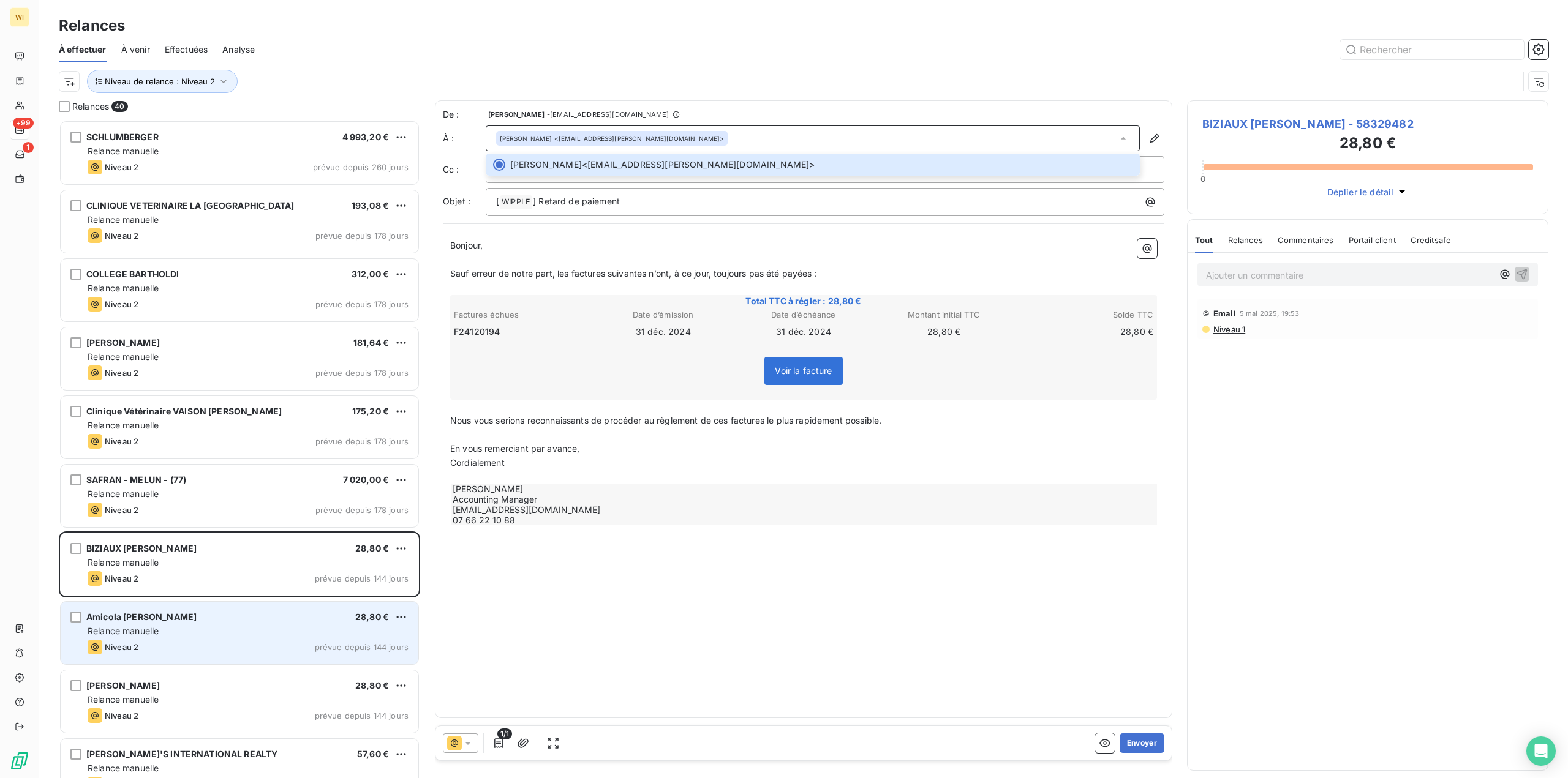
click at [196, 633] on div "Relance manuelle" at bounding box center [248, 631] width 321 height 12
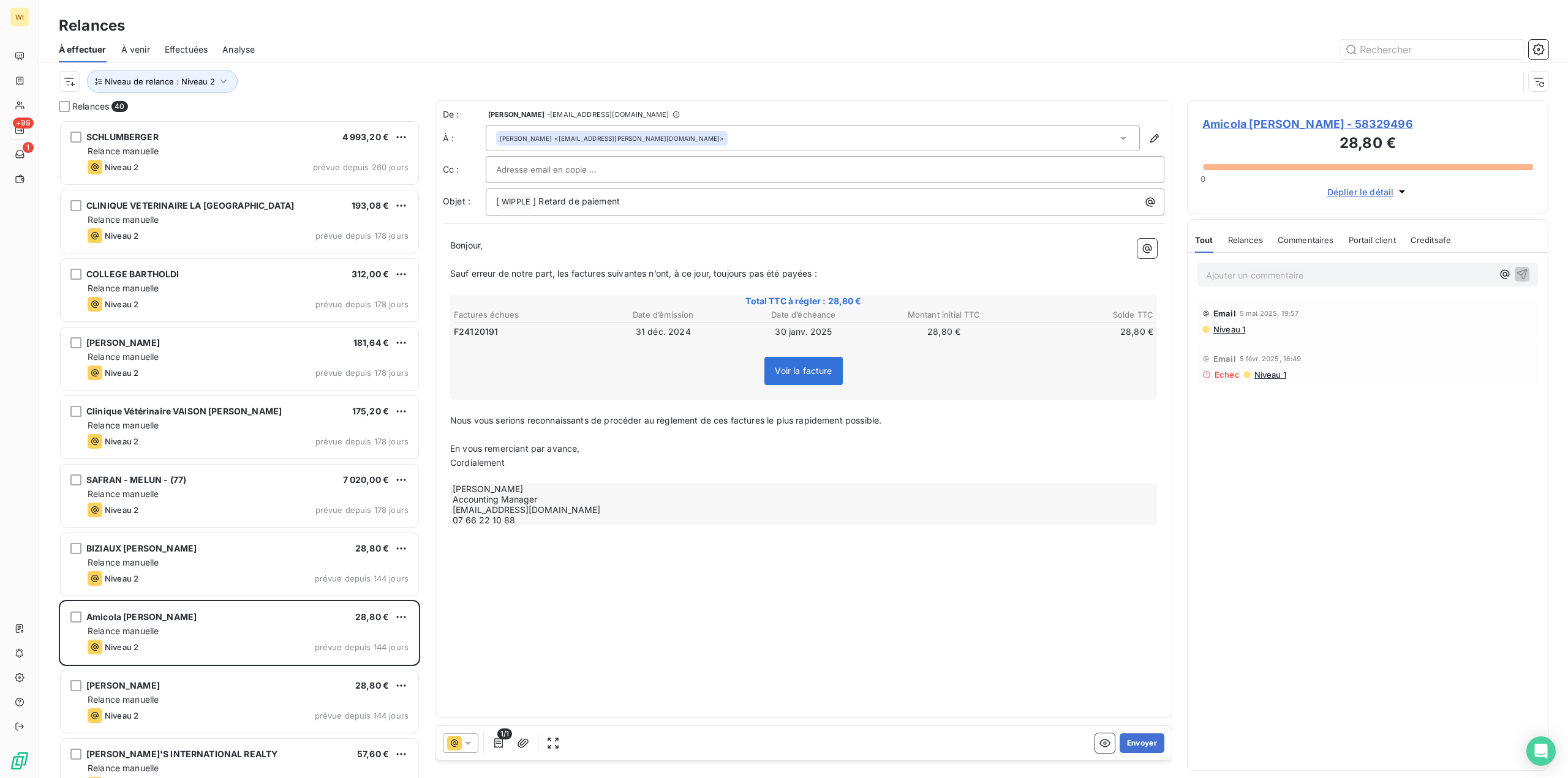
click at [708, 134] on div "Catherine Amicola <amicola.catherine@gmail.com>" at bounding box center [813, 138] width 654 height 25
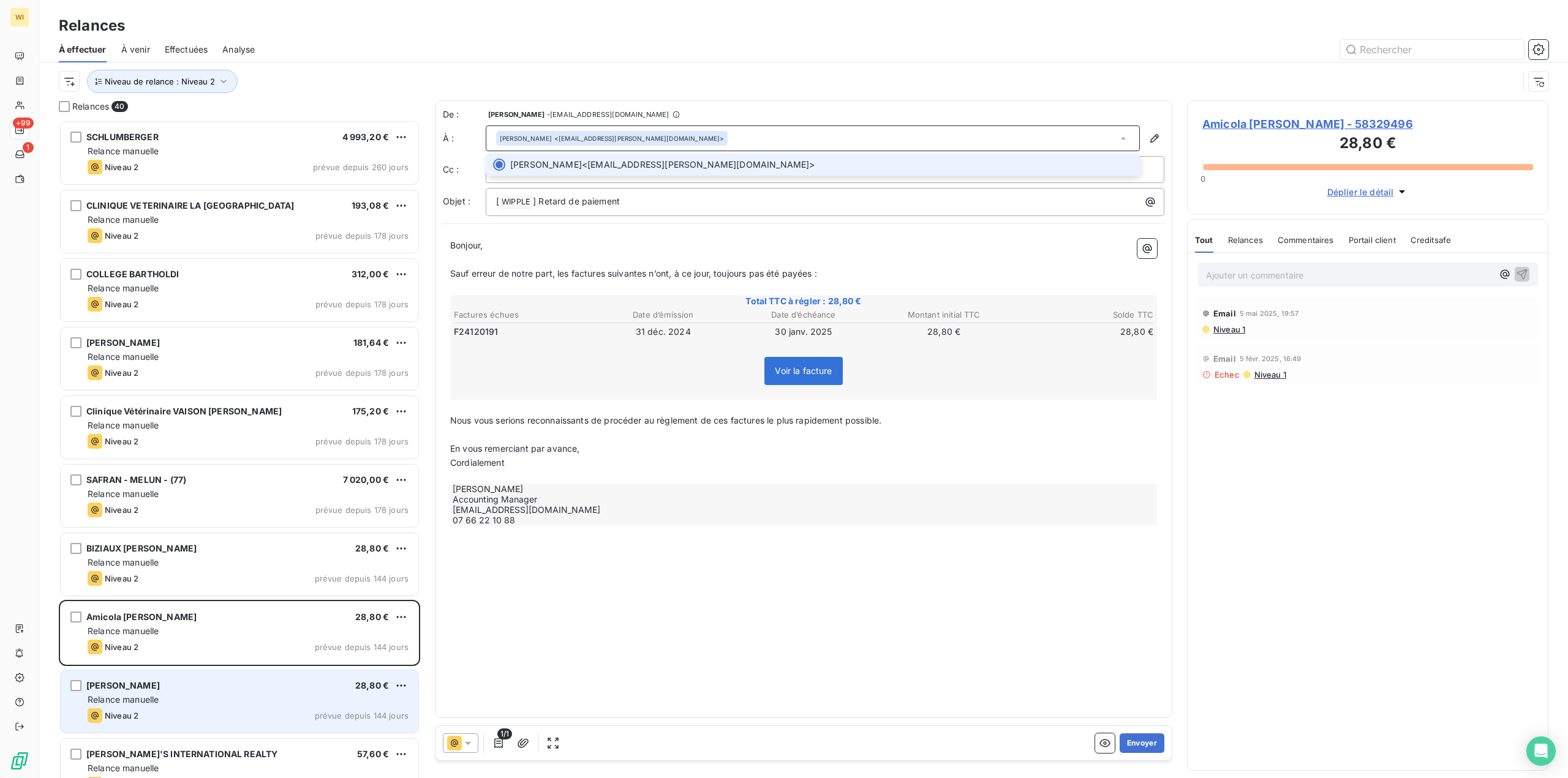
click at [195, 704] on div "Relance manuelle" at bounding box center [248, 699] width 321 height 12
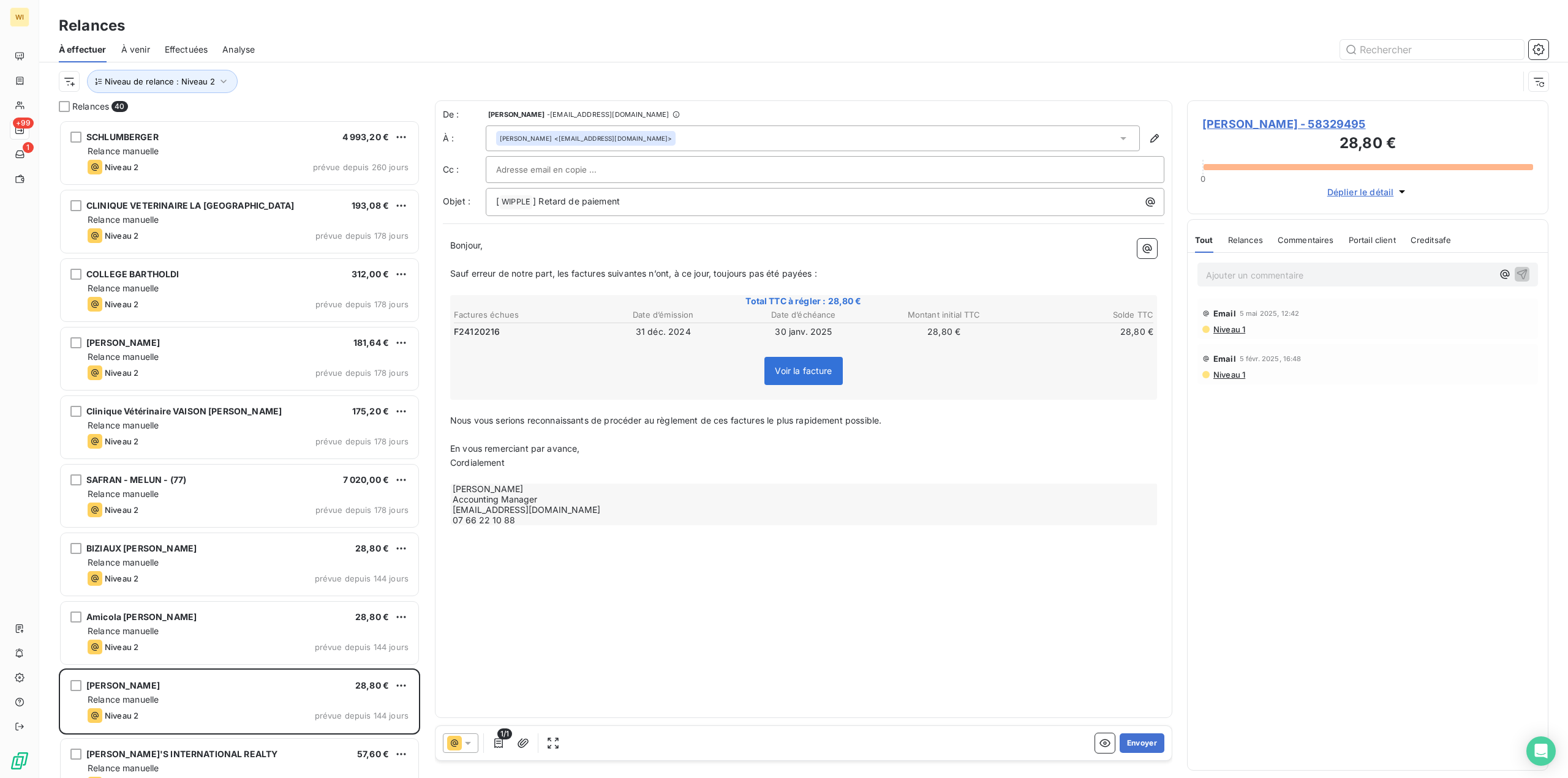
click at [677, 131] on div "Jean-Claude Havez <jchavez@hotmail.fr>" at bounding box center [813, 138] width 654 height 25
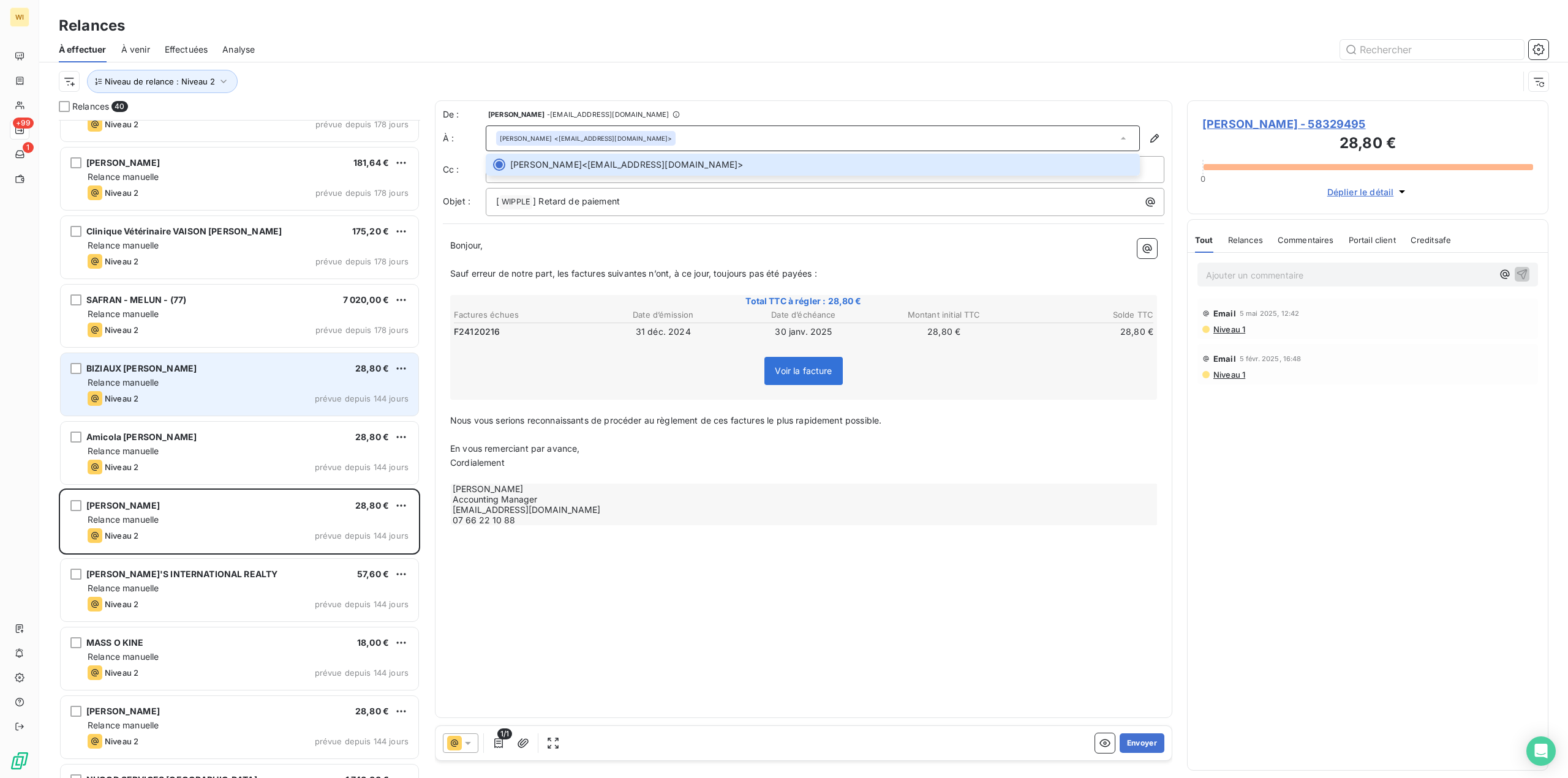
scroll to position [245, 0]
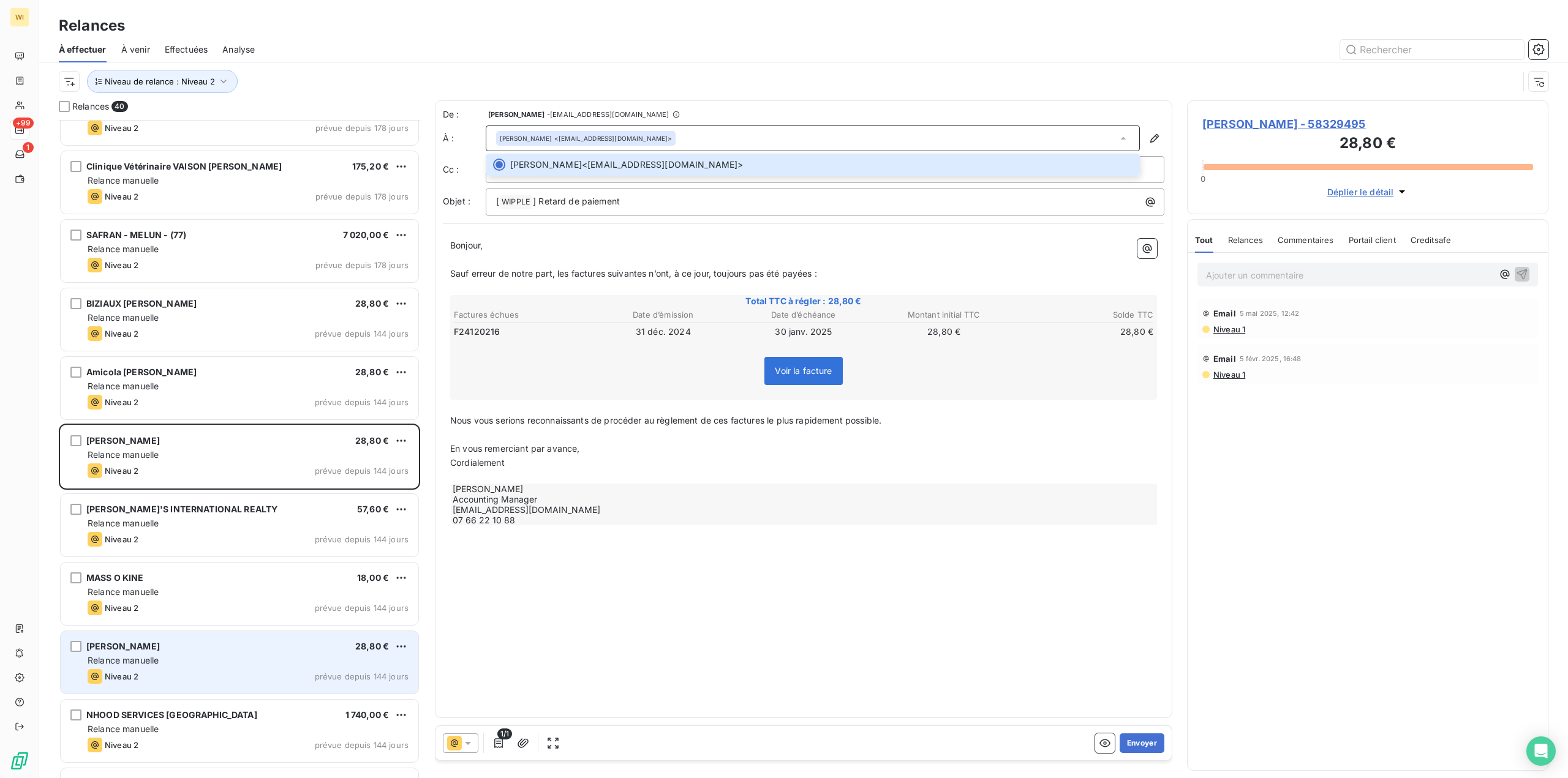
click at [207, 640] on div "Lambert Caroline 28,80 € Relance manuelle Niveau 2 prévue depuis 144 jours" at bounding box center [239, 662] width 358 height 62
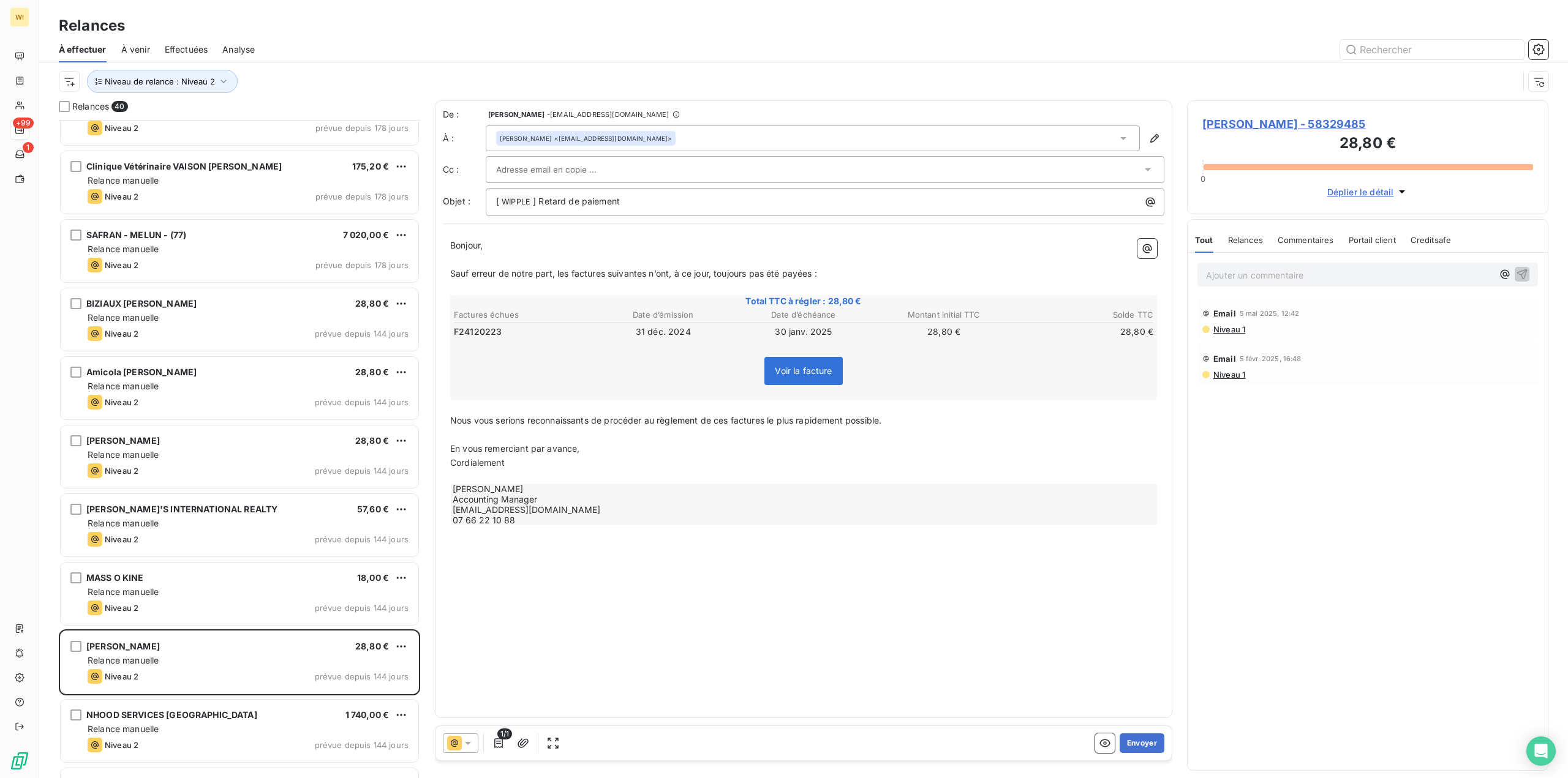
click at [664, 137] on div "Caroline Lambert <caro.lambert65@sfr.fr>" at bounding box center [813, 138] width 654 height 25
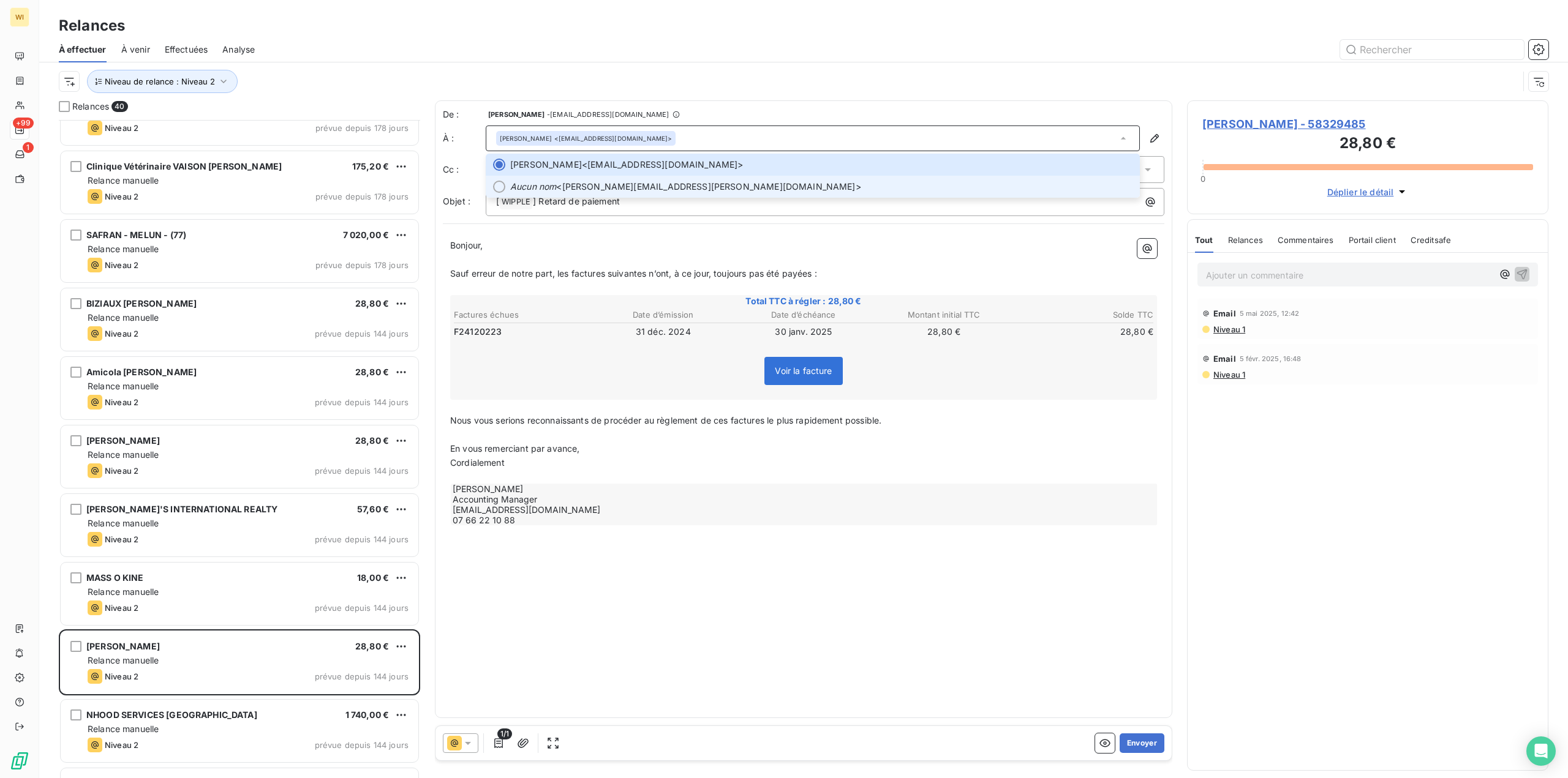
click at [677, 183] on span "Aucun nom <caroline.cotteau@wipple.fr>" at bounding box center [821, 186] width 622 height 12
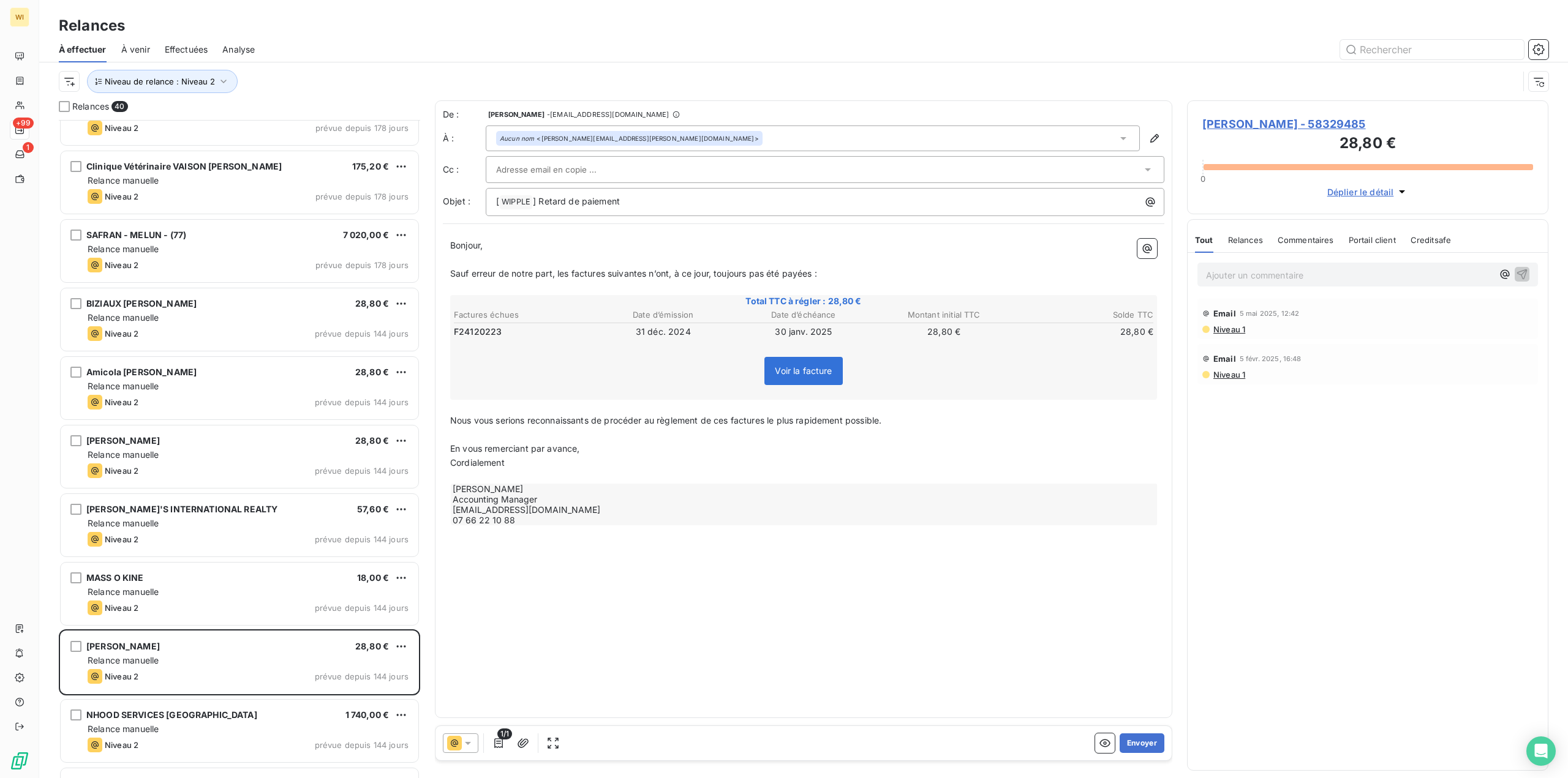
click at [516, 169] on input "text" at bounding box center [562, 170] width 132 height 18
click at [558, 171] on input "compta" at bounding box center [562, 170] width 132 height 18
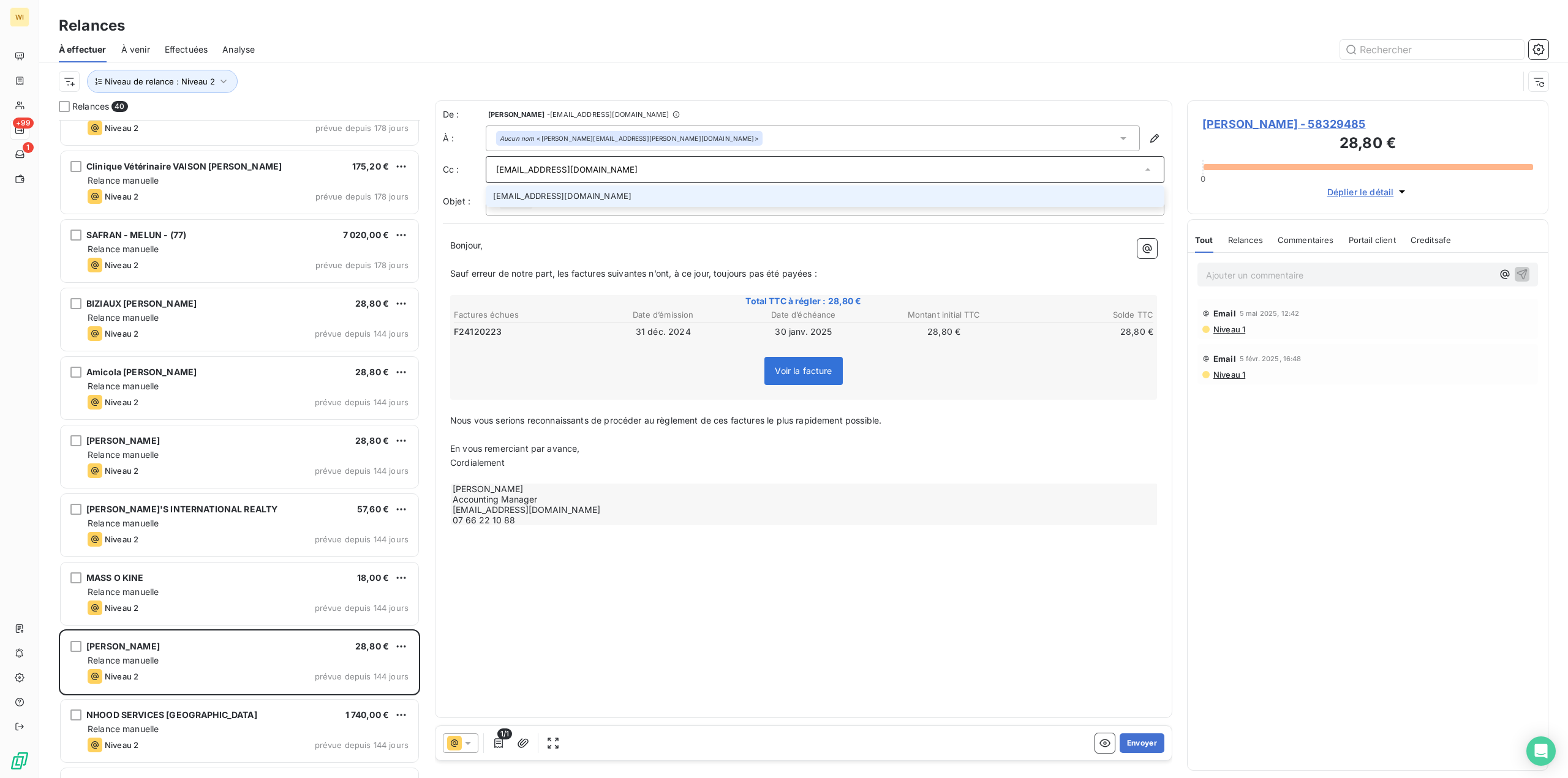
type input "compta@wipple.fr"
click at [577, 189] on li "compta@wipple.fr" at bounding box center [825, 196] width 679 height 21
click at [585, 256] on p "﻿" at bounding box center [804, 261] width 707 height 14
click at [490, 202] on div "[ WIPPLE ﻿ ] Retard de paiement" at bounding box center [824, 202] width 670 height 17
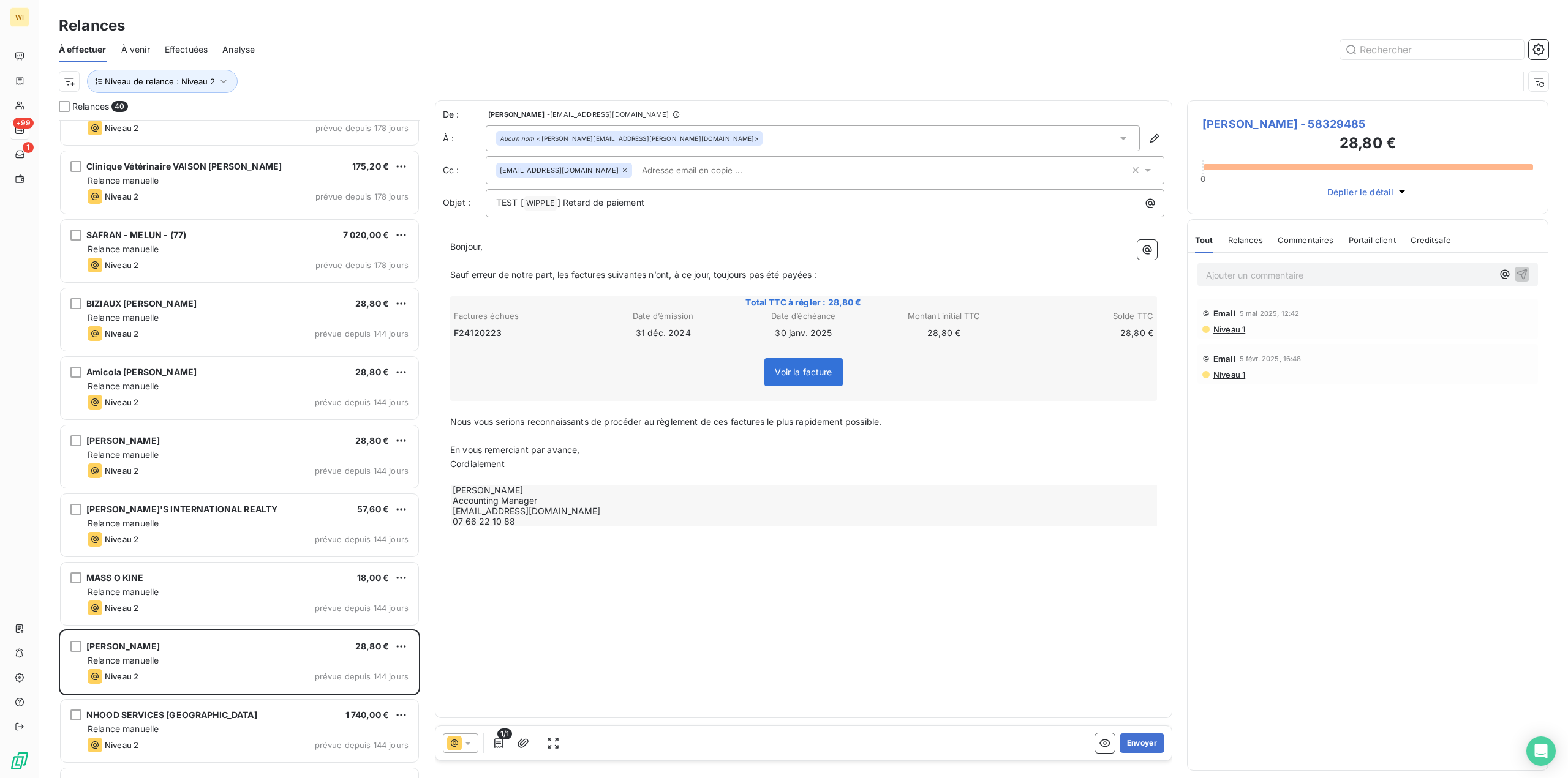
click at [450, 243] on span "Bonjour," at bounding box center [467, 246] width 33 height 11
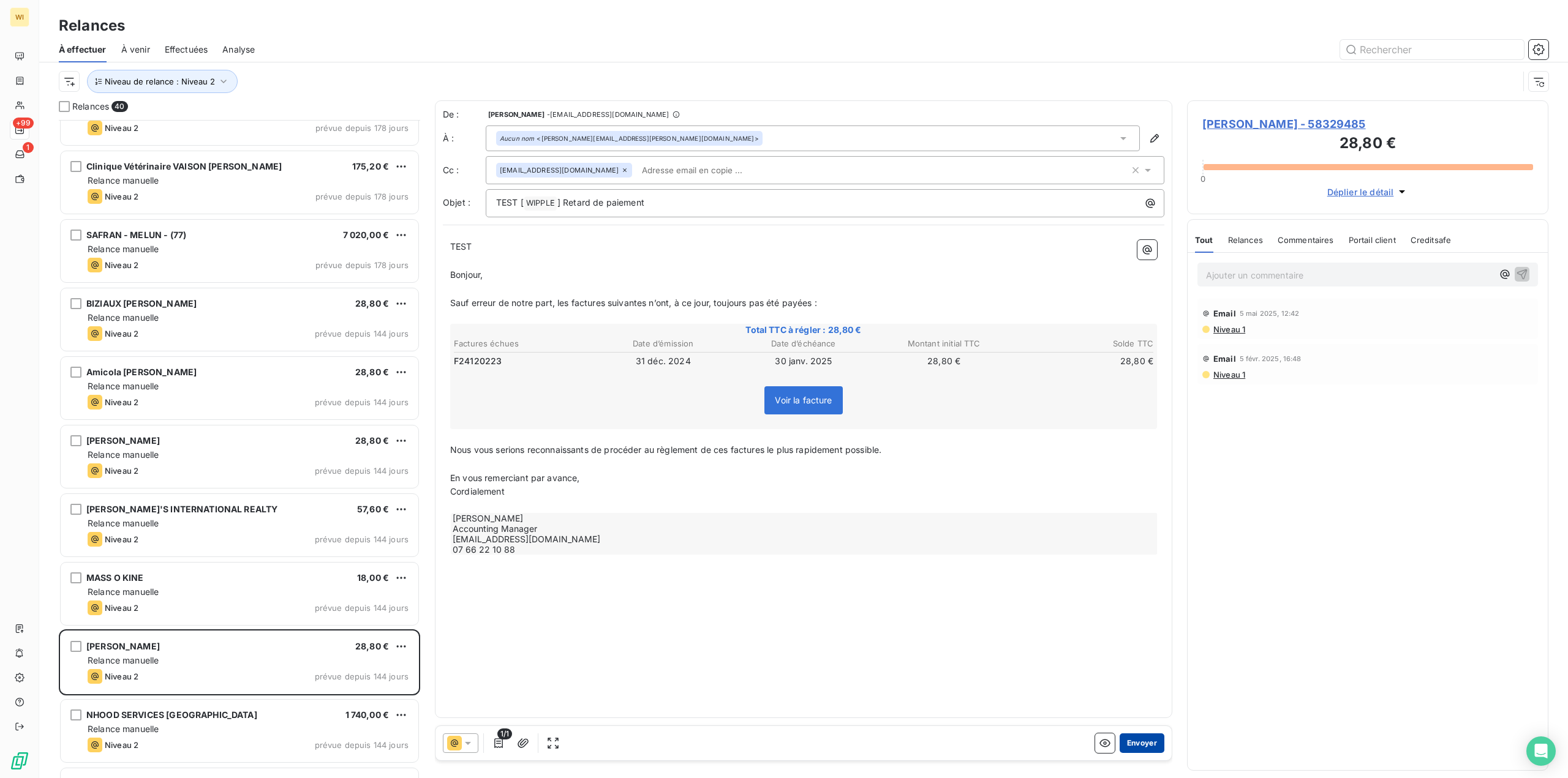
click at [1152, 739] on button "Envoyer" at bounding box center [1142, 744] width 45 height 20
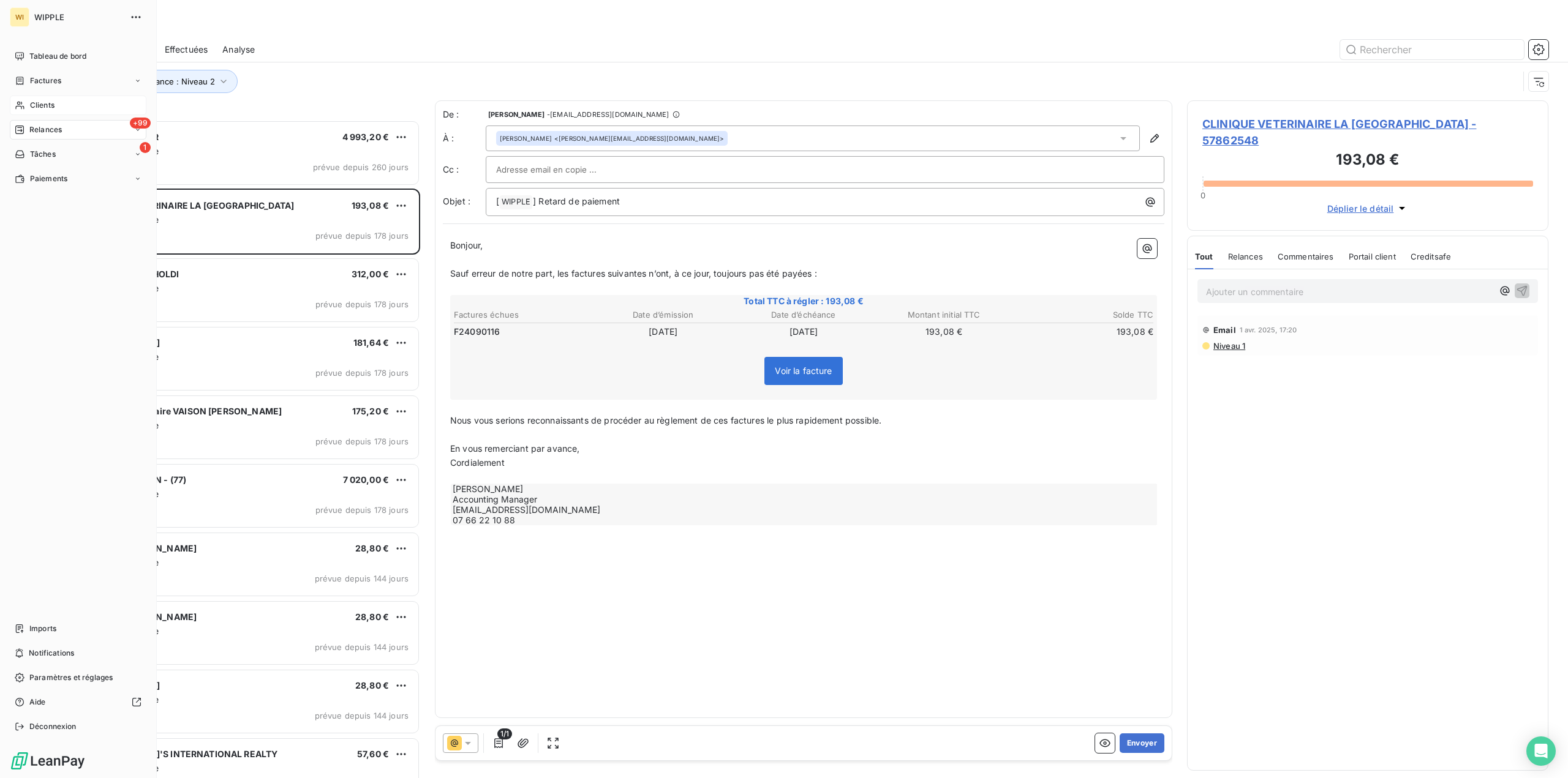
drag, startPoint x: 66, startPoint y: 102, endPoint x: 105, endPoint y: 98, distance: 39.2
click at [66, 102] on div "Clients" at bounding box center [78, 106] width 137 height 20
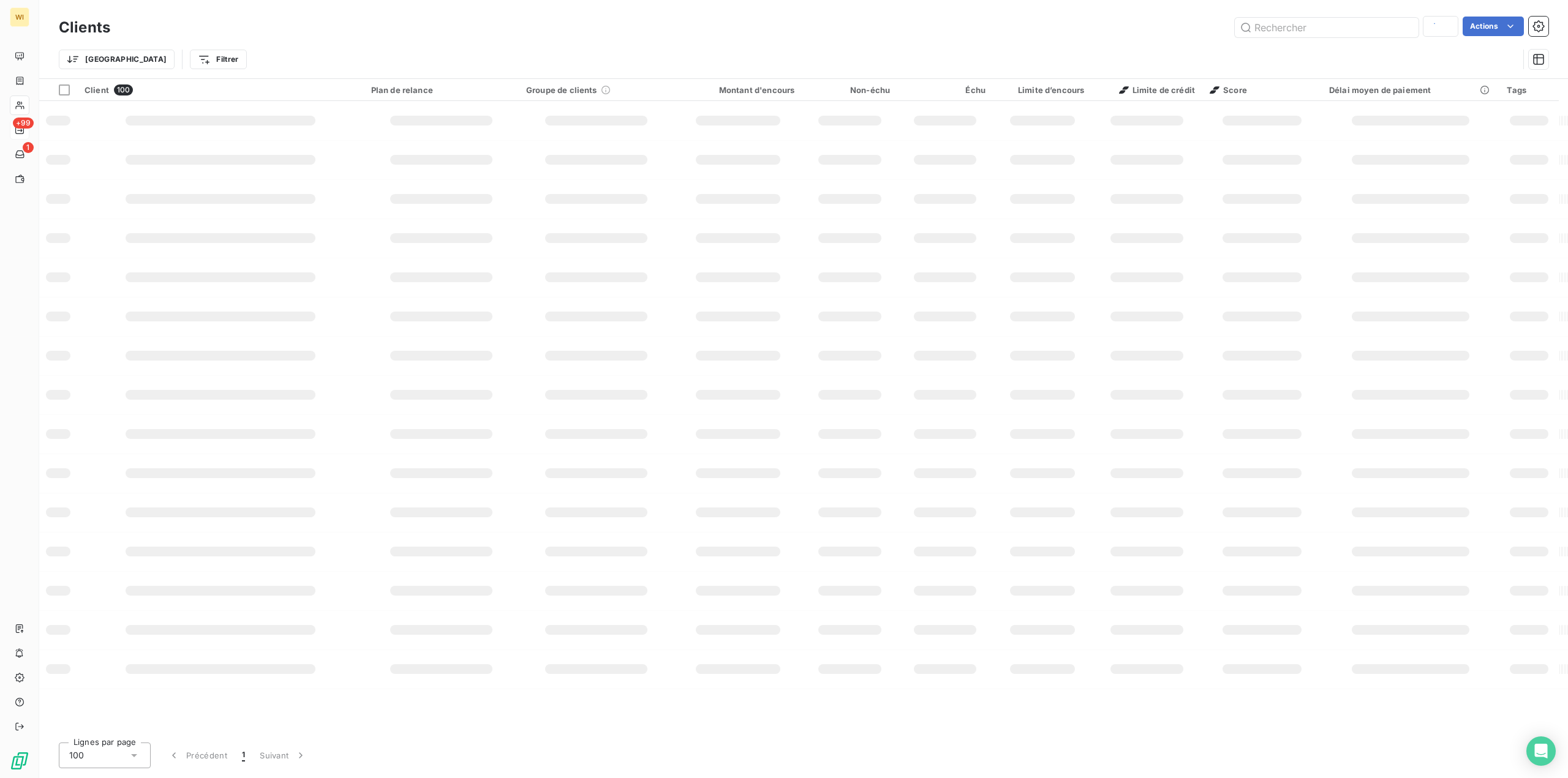
type input "lvmh"
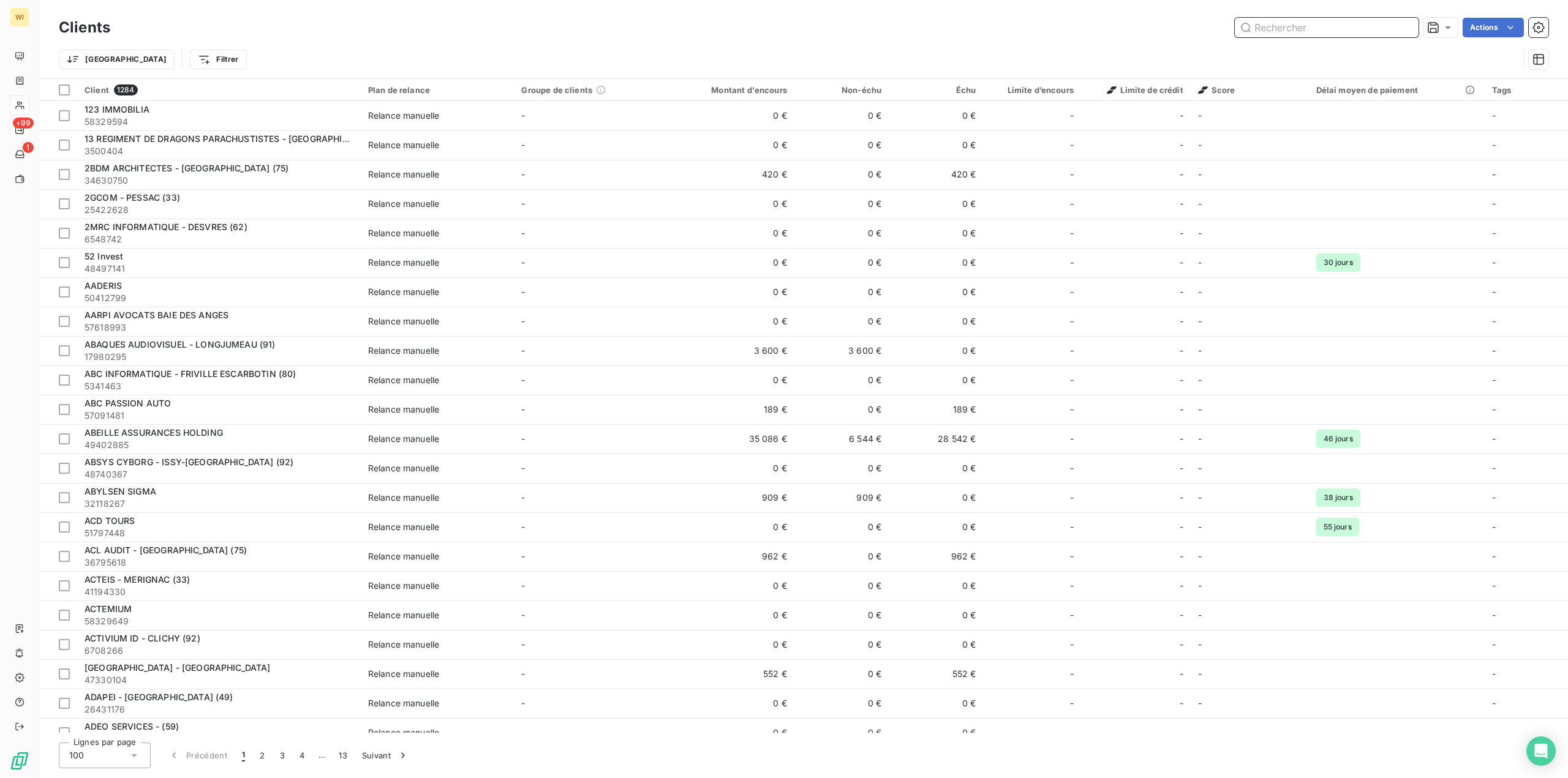
click at [1278, 33] on input "text" at bounding box center [1327, 28] width 184 height 20
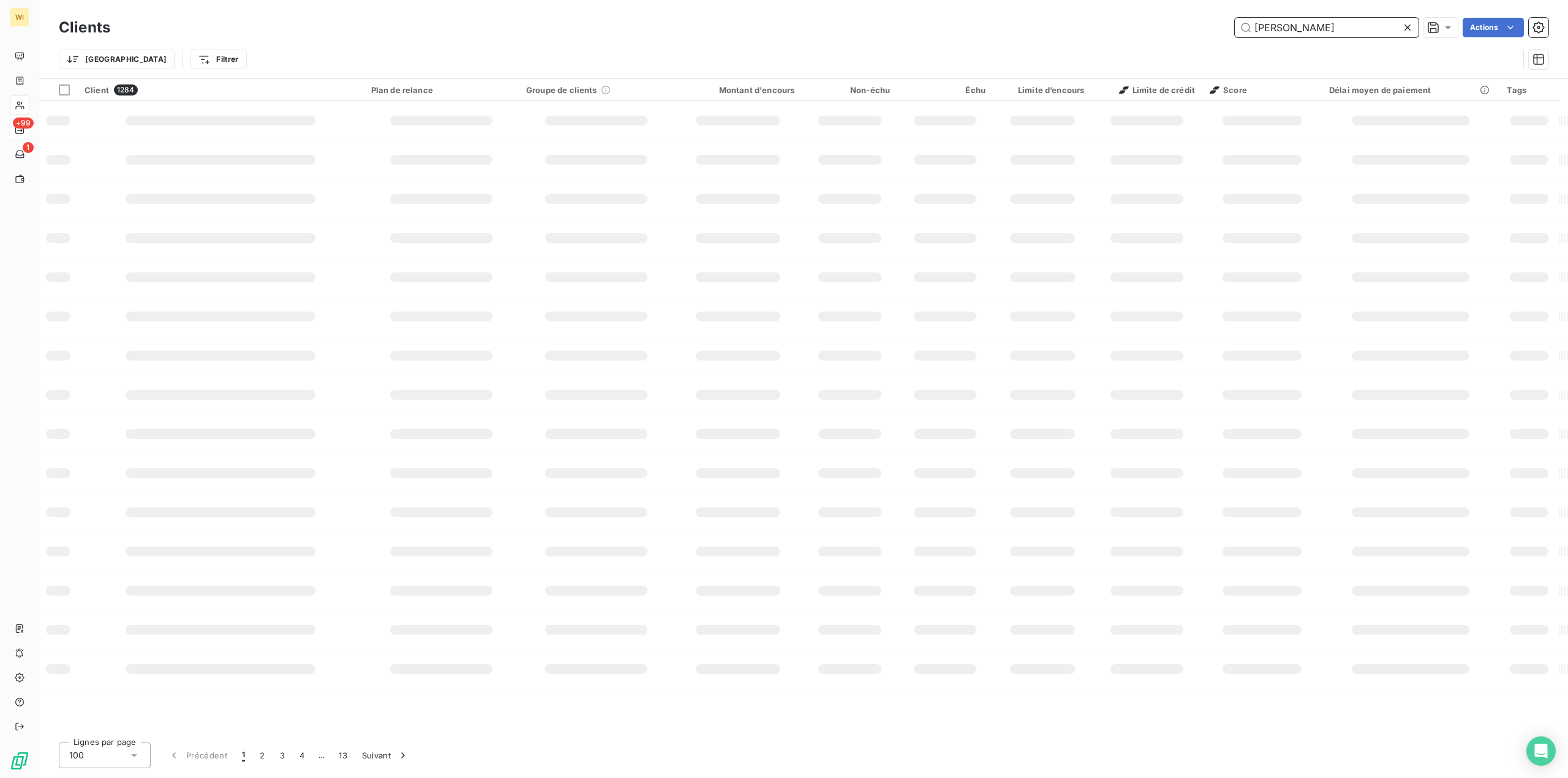
type input "caroline"
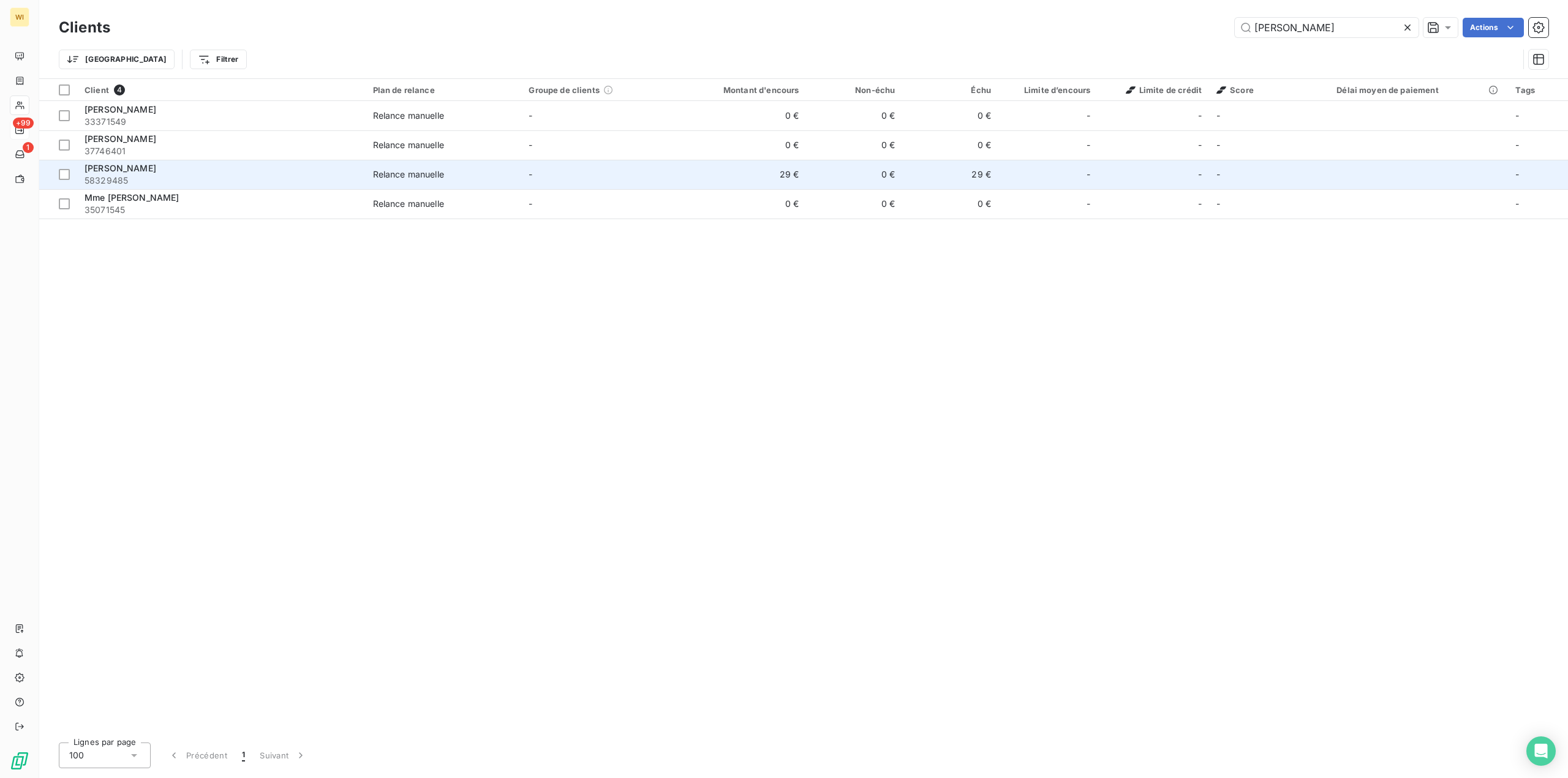
click at [224, 173] on div "[PERSON_NAME]" at bounding box center [221, 168] width 274 height 12
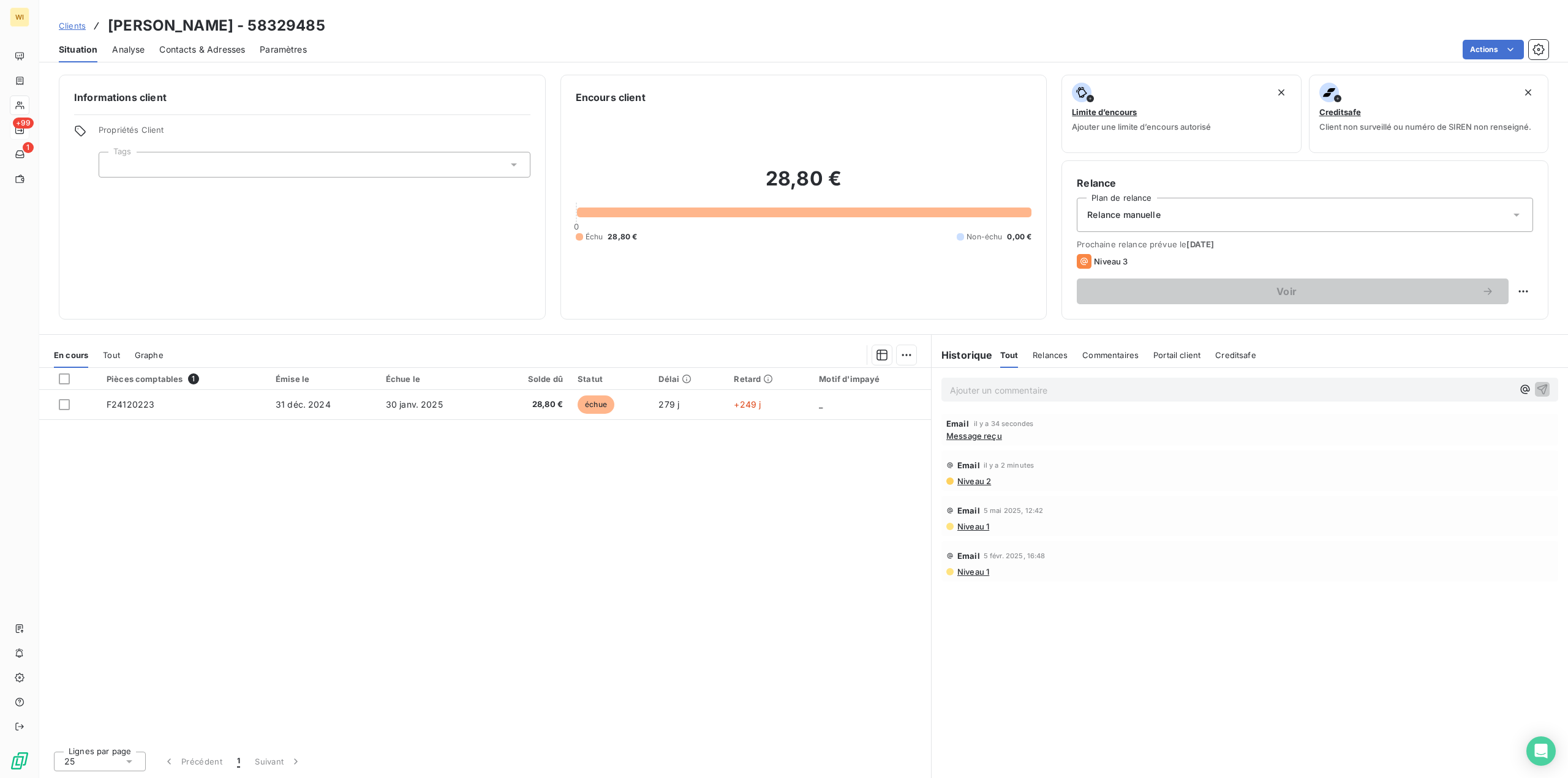
click at [969, 436] on span "Message reçu" at bounding box center [974, 436] width 56 height 10
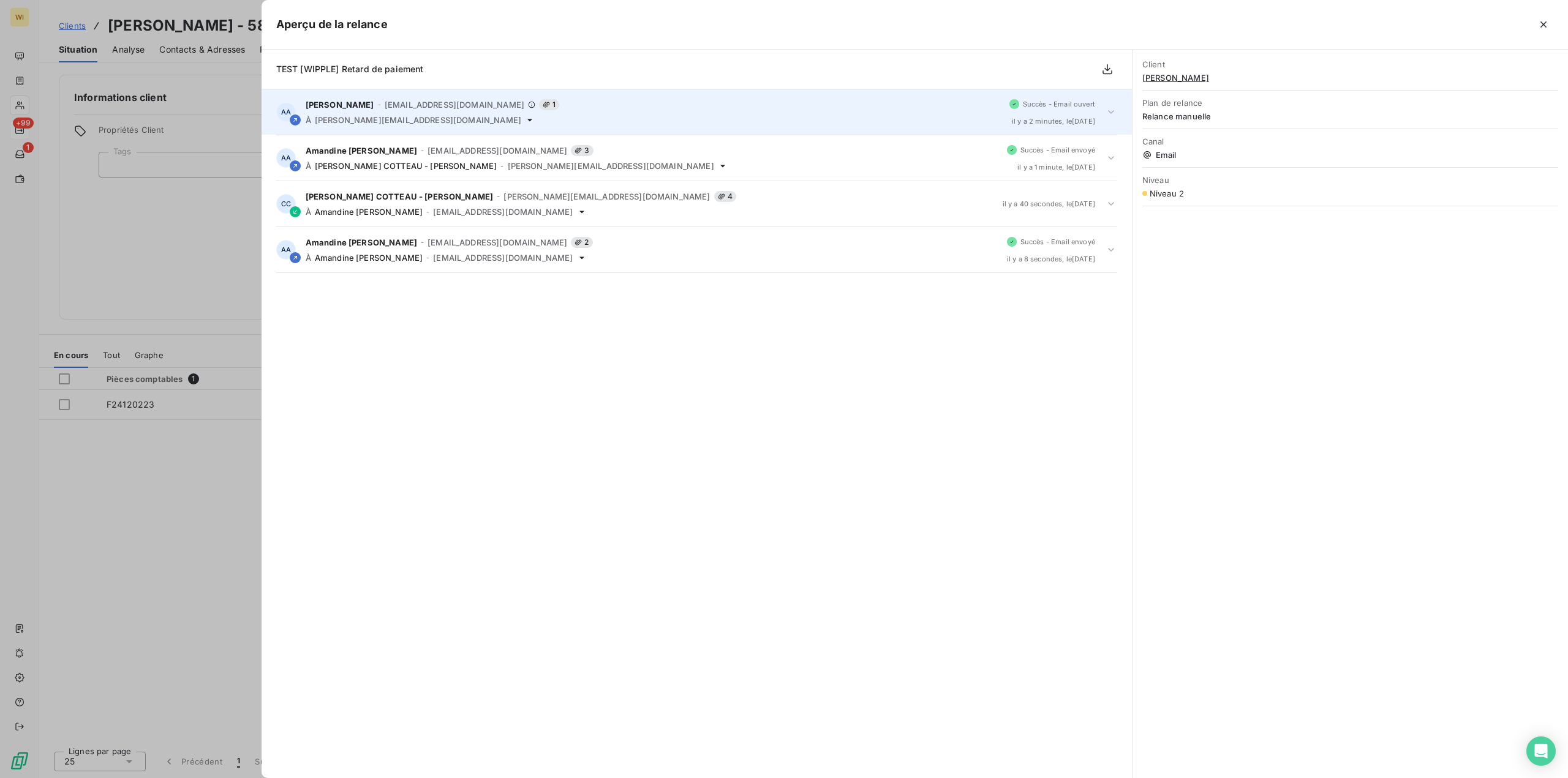
click at [604, 111] on div "Amandine Aicardi - amandine.aicardi@wipple.fr 1 À caroline.cotteau@wipple.fr" at bounding box center [653, 111] width 694 height 25
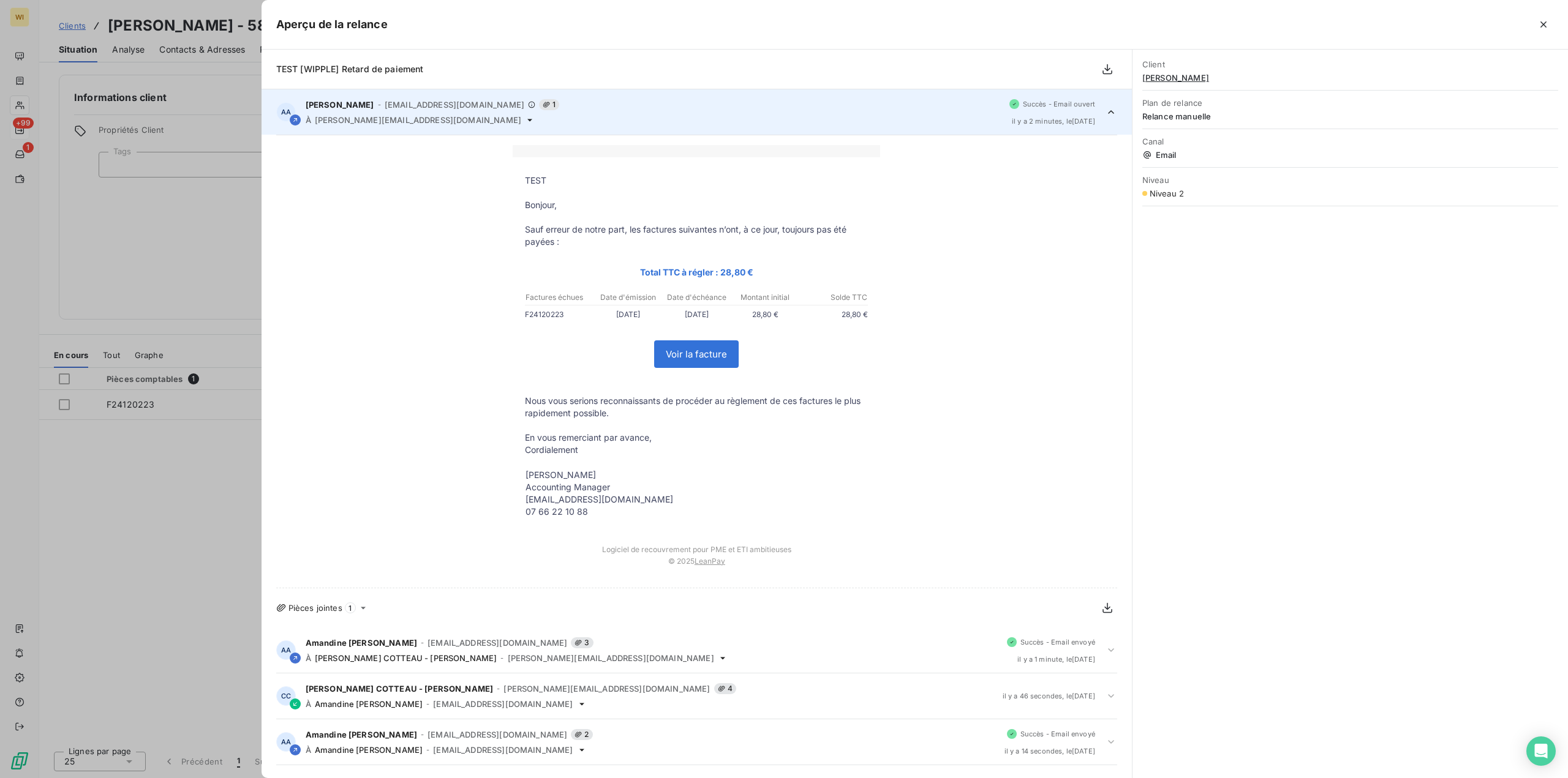
click at [604, 111] on div "Amandine Aicardi - amandine.aicardi@wipple.fr 1 À caroline.cotteau@wipple.fr" at bounding box center [653, 111] width 694 height 25
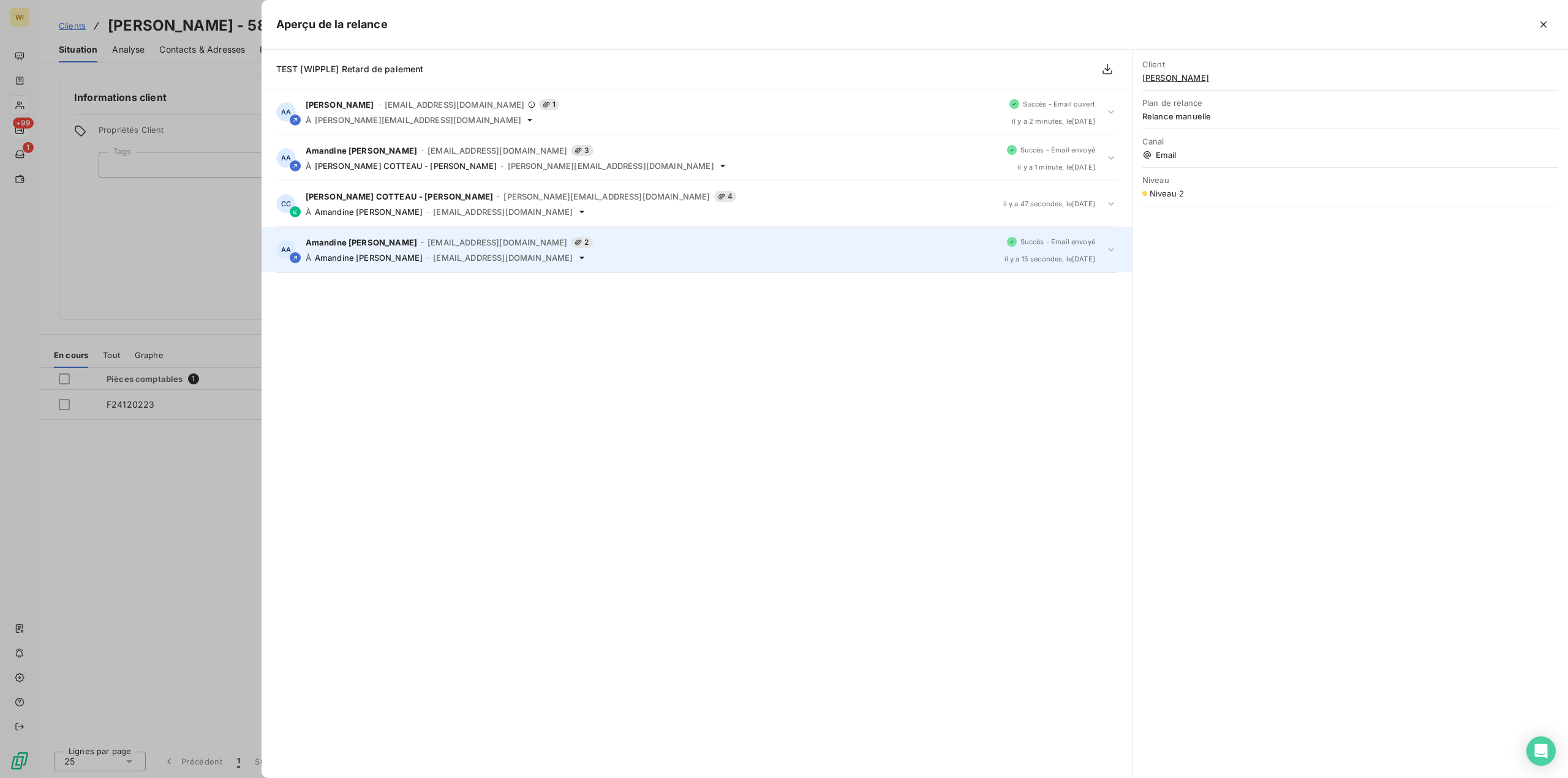
click at [609, 255] on div "À Amandine AICARDI - Wipple - amandine.aicardi@wipple.fr" at bounding box center [650, 257] width 689 height 10
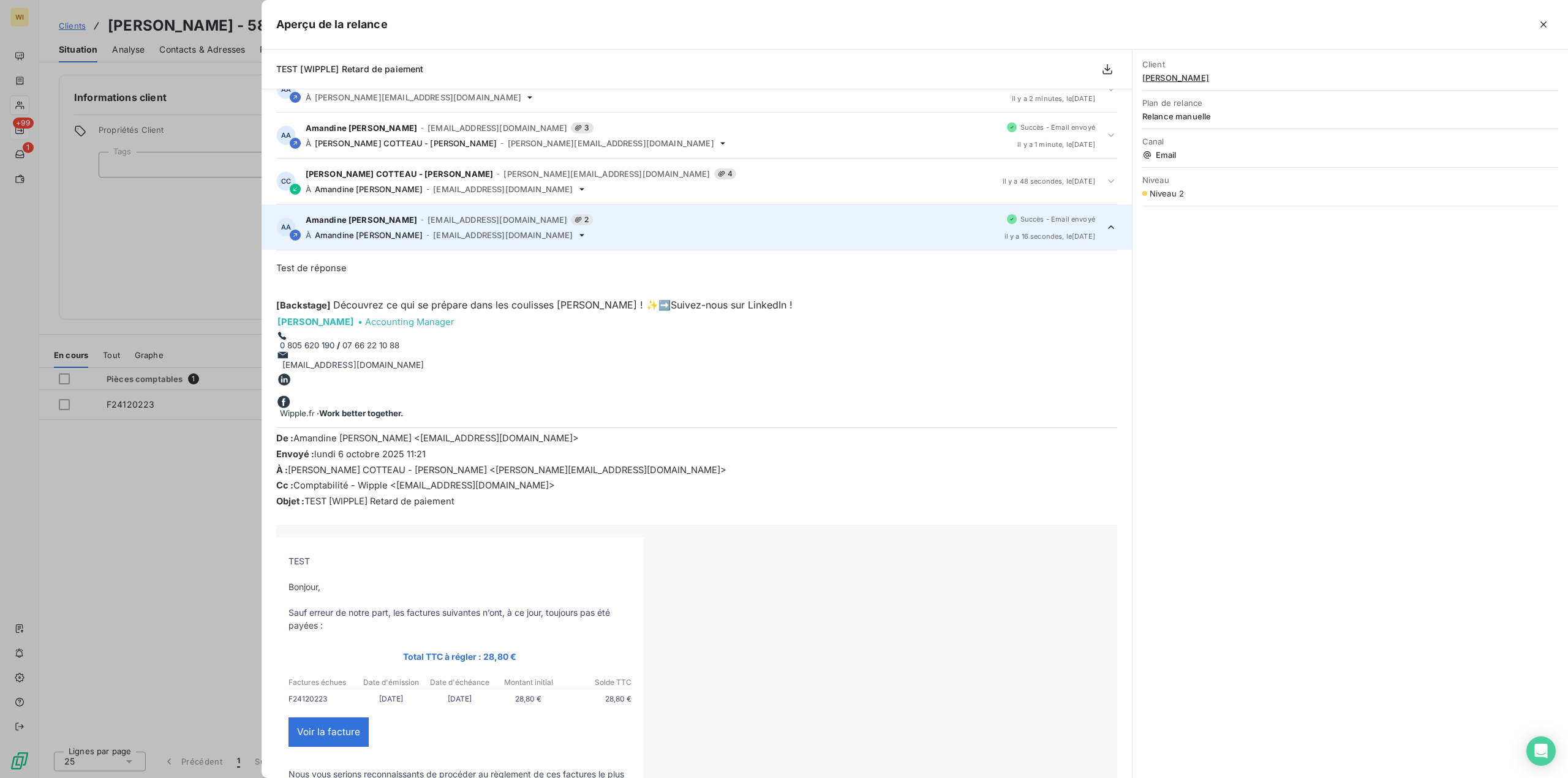
scroll to position [16, 0]
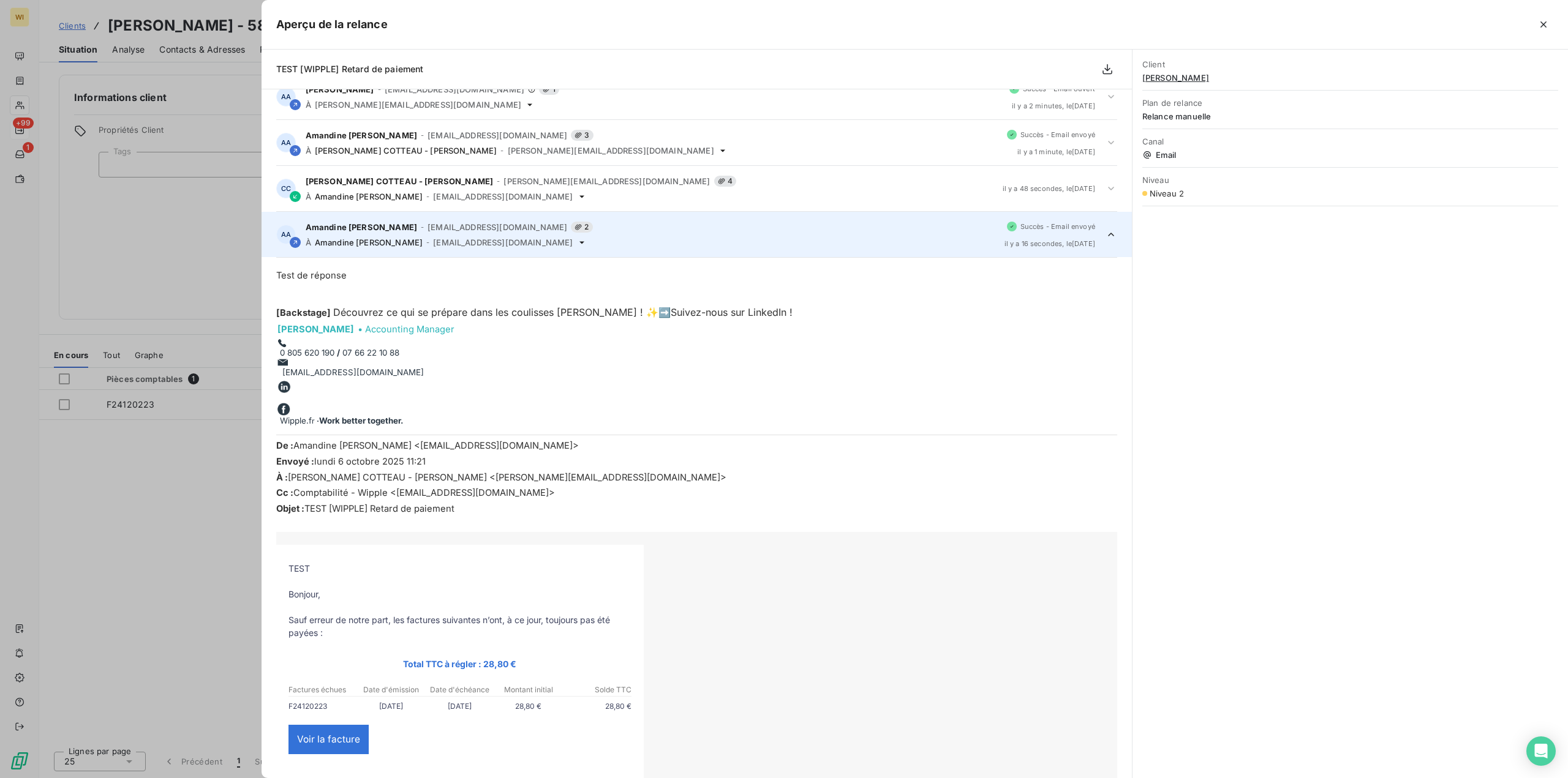
click at [606, 235] on div "Amandine AICARDI - Wipple - amandine.aicardi@wipple.fr 2 À Amandine AICARDI - W…" at bounding box center [650, 234] width 689 height 25
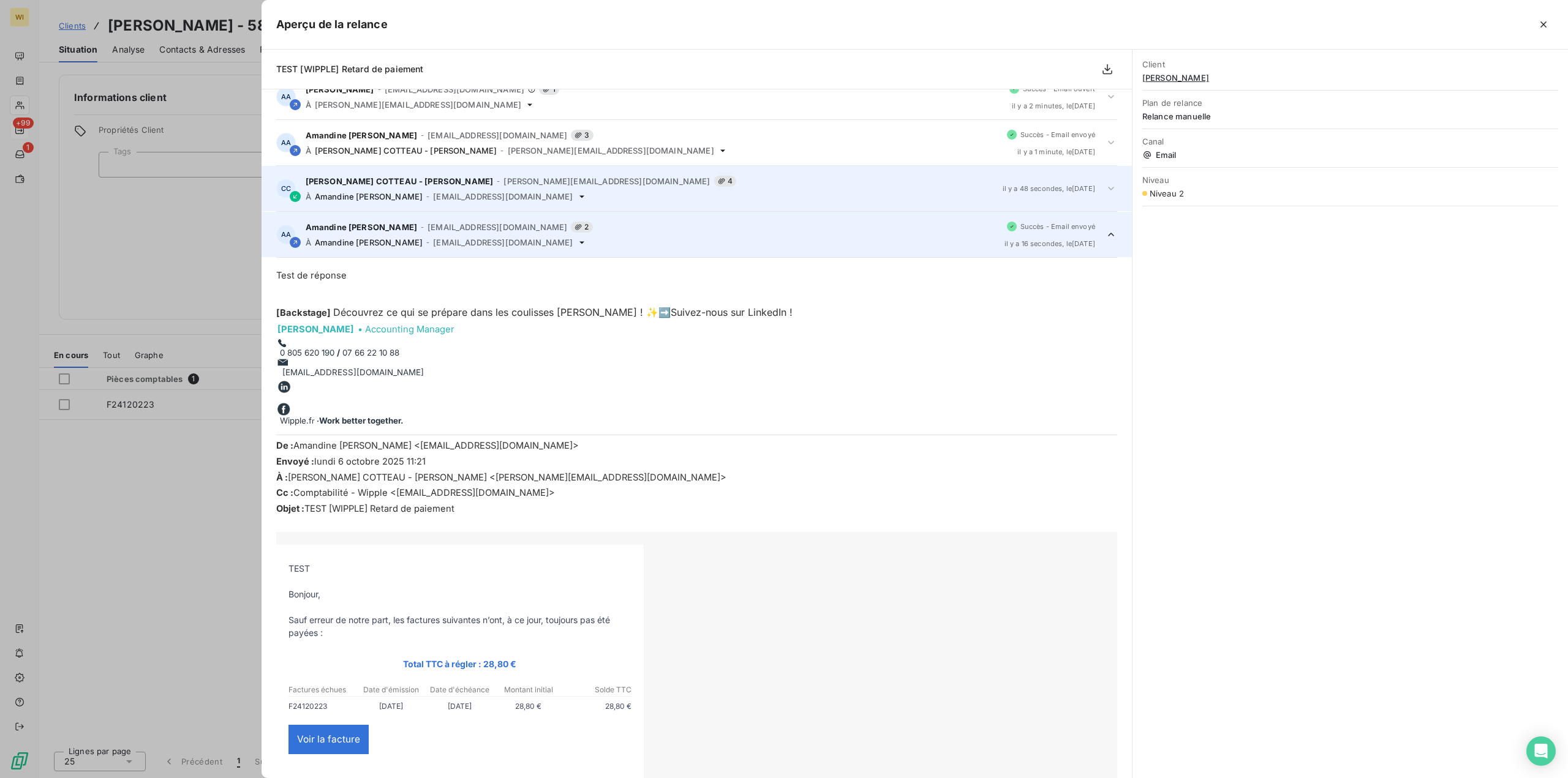
scroll to position [0, 0]
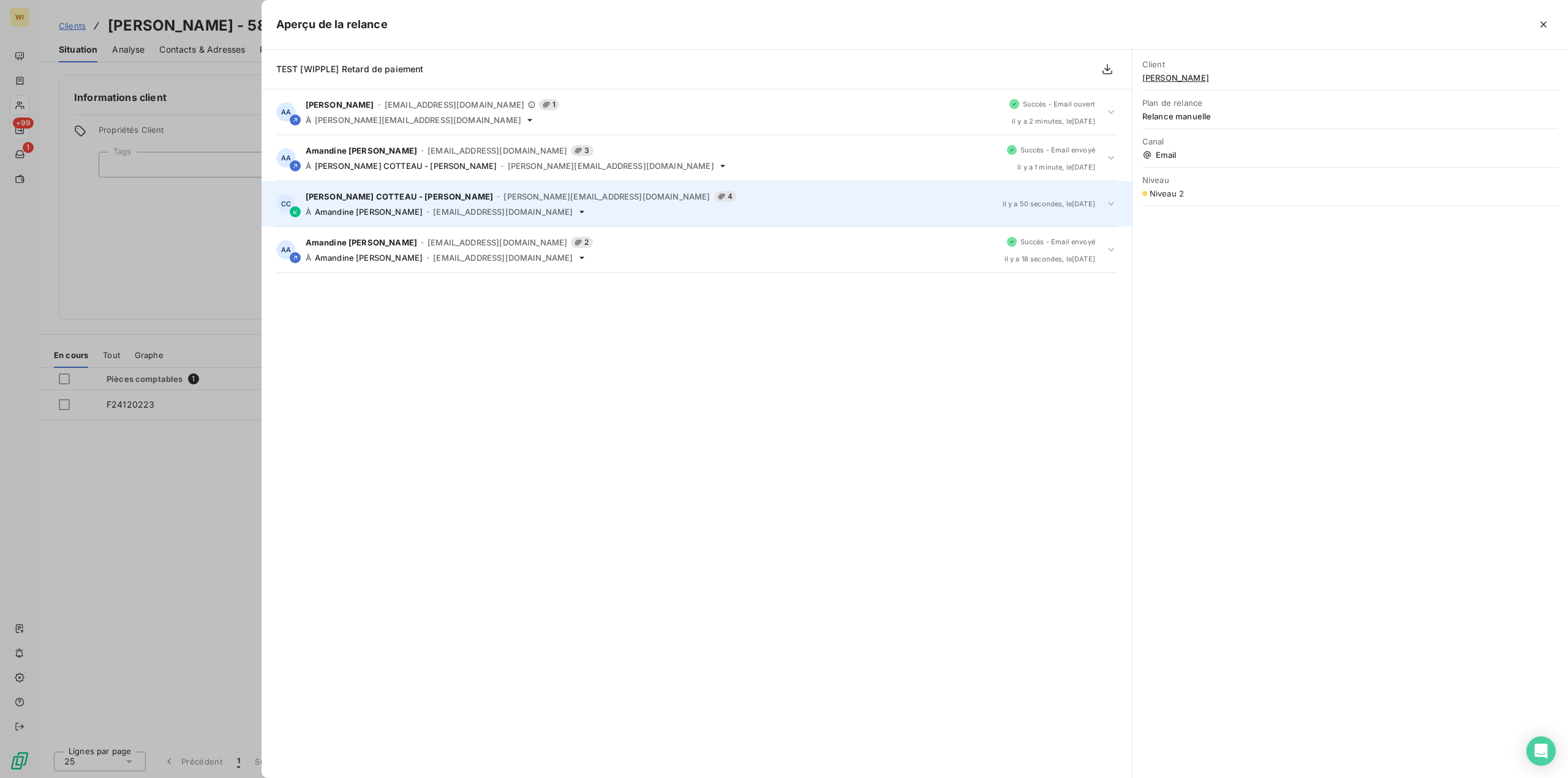
click at [605, 205] on div "Caroline COTTEAU - Wipple - caroline.cotteau@wipple.fr 4 À Amandine AICARDI - W…" at bounding box center [650, 203] width 687 height 25
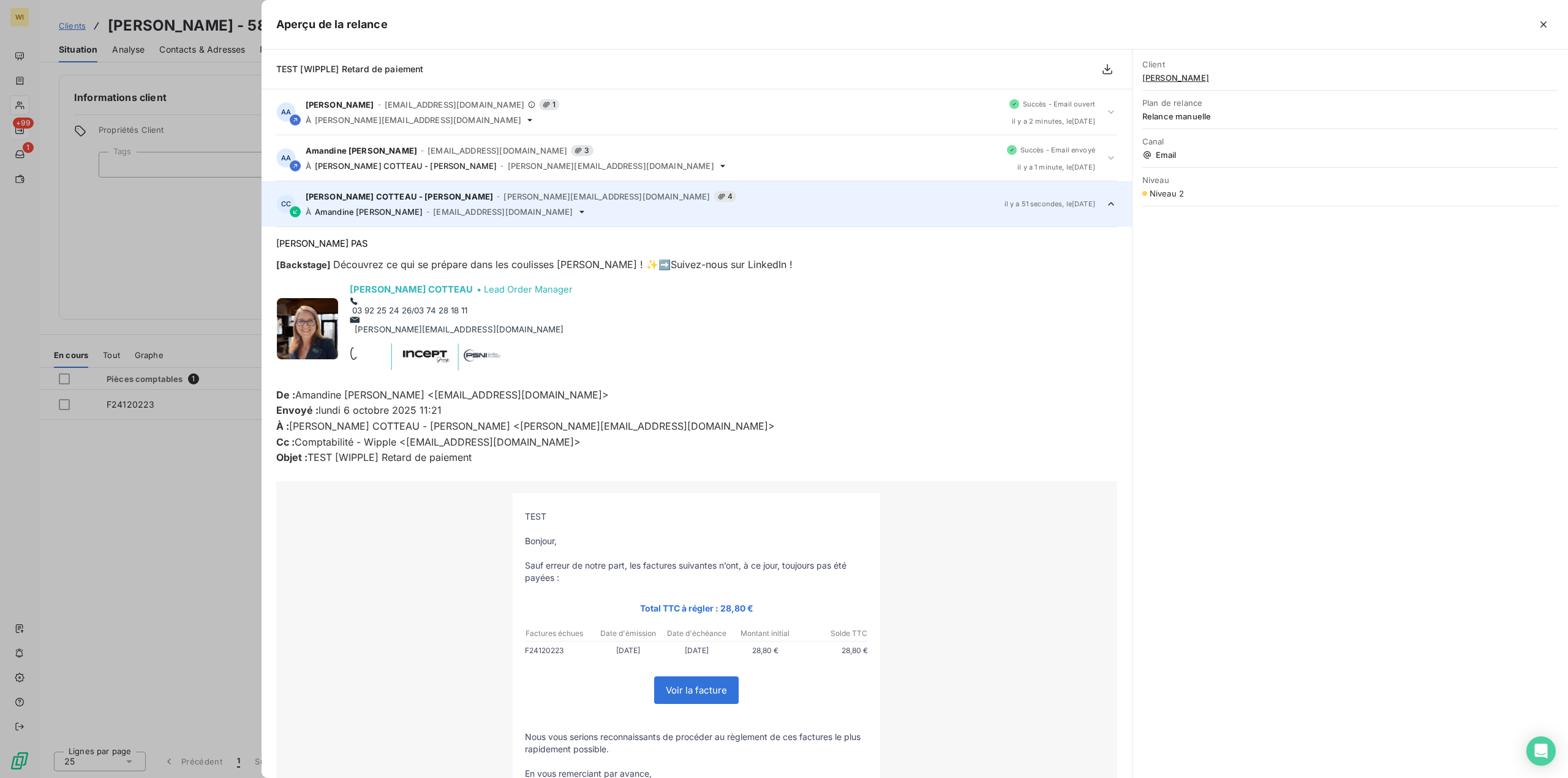
scroll to position [92, 0]
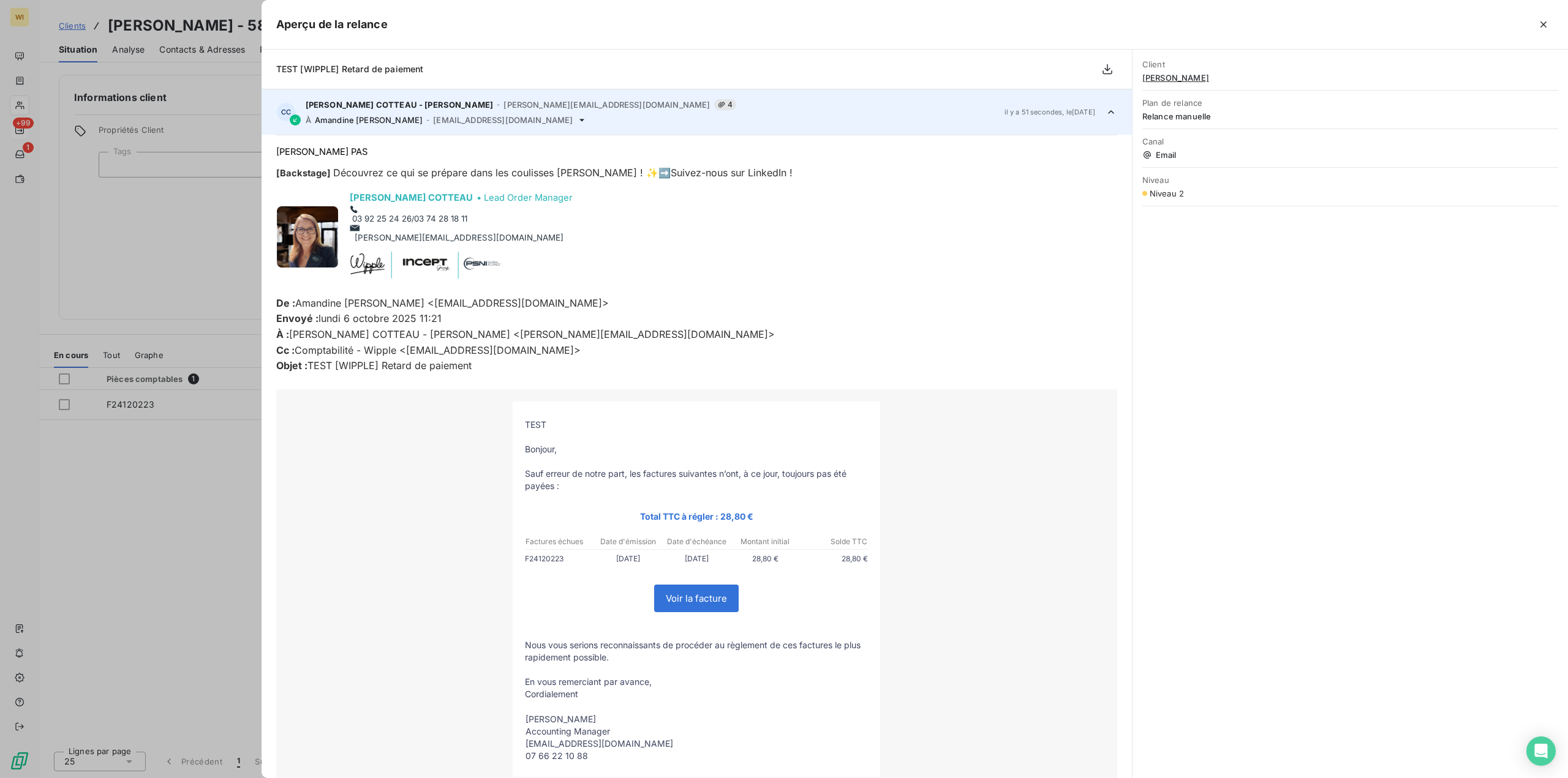
click at [616, 122] on div "À Amandine AICARDI - Wipple - amandine.aicardi@wipple.fr" at bounding box center [650, 120] width 689 height 10
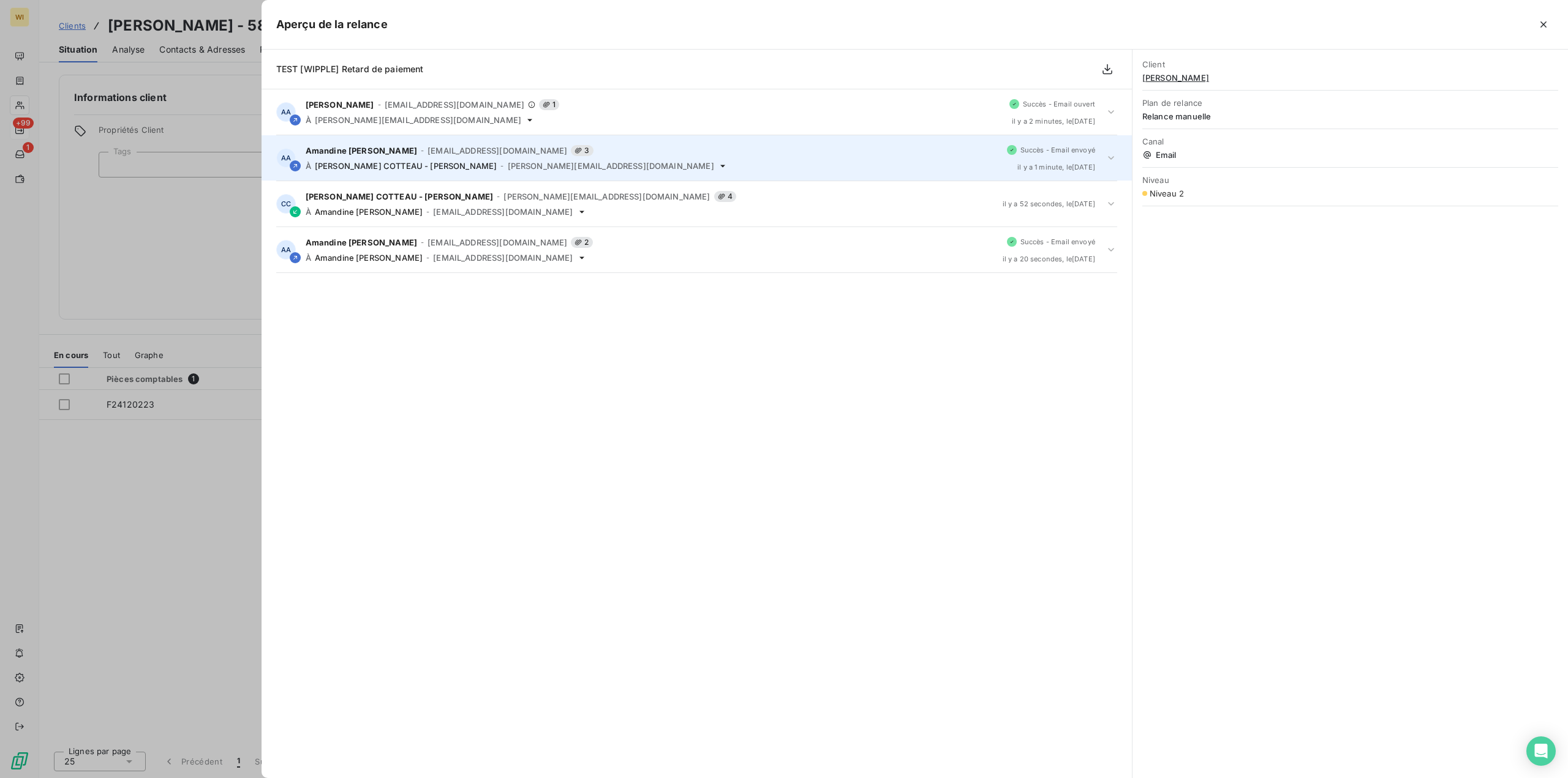
click at [660, 157] on div "Amandine AICARDI - Wipple - amandine.aicardi@wipple.fr 3 À Caroline COTTEAU - W…" at bounding box center [651, 157] width 691 height 25
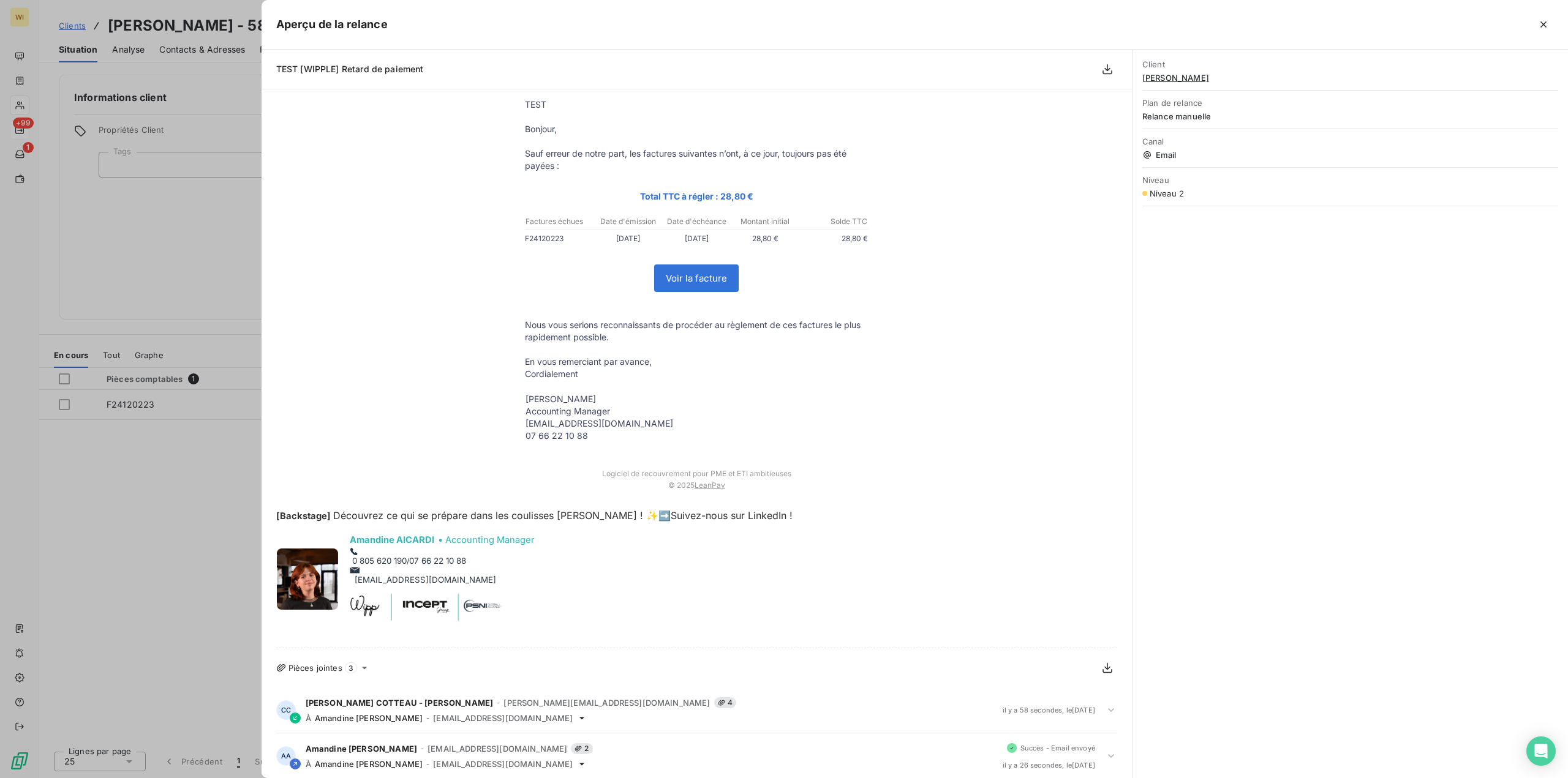
scroll to position [124, 0]
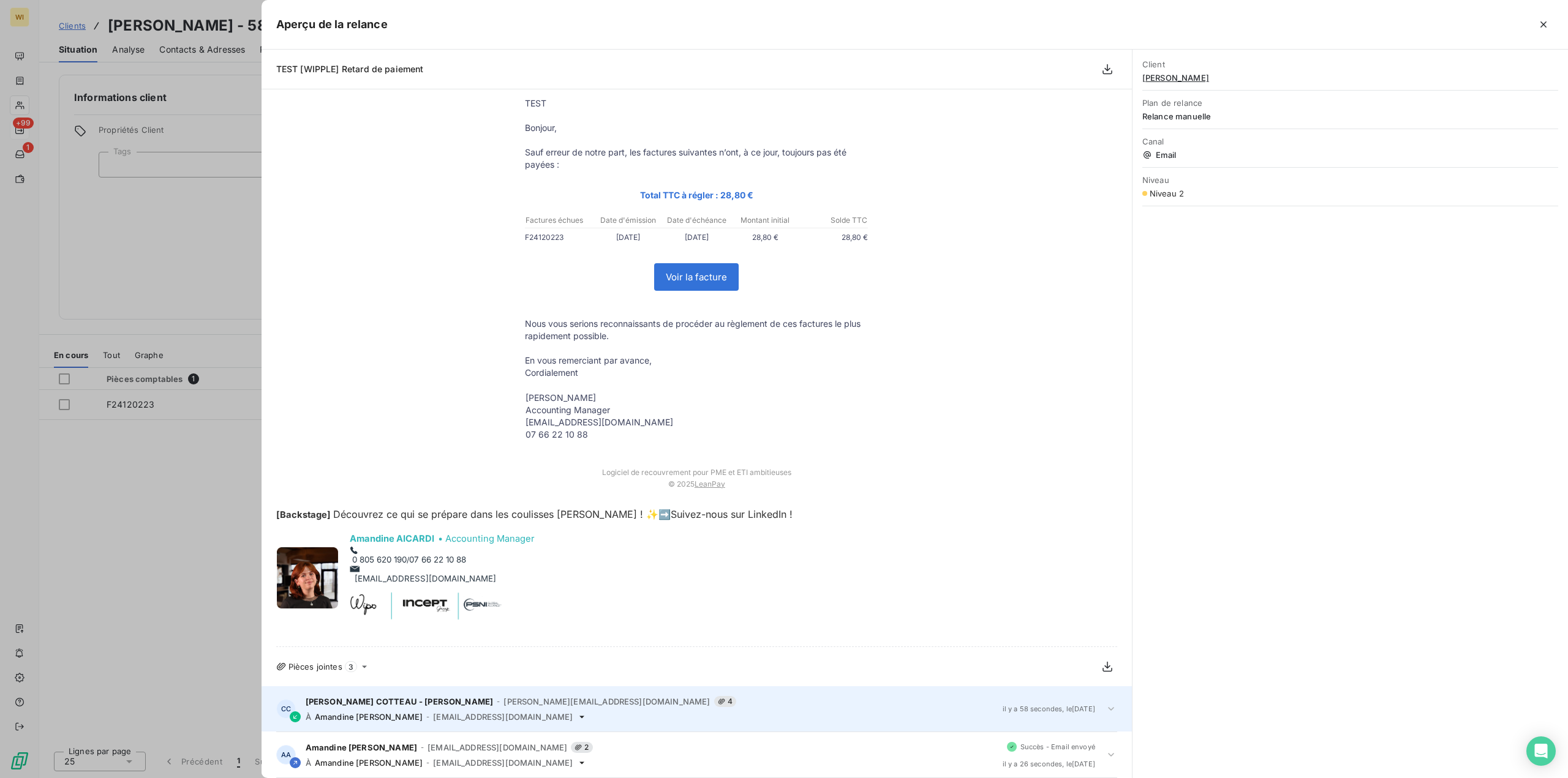
click at [600, 692] on div "CC Caroline COTTEAU - Wipple - caroline.cotteau@wipple.fr 4 À Amandine AICARDI …" at bounding box center [696, 708] width 870 height 45
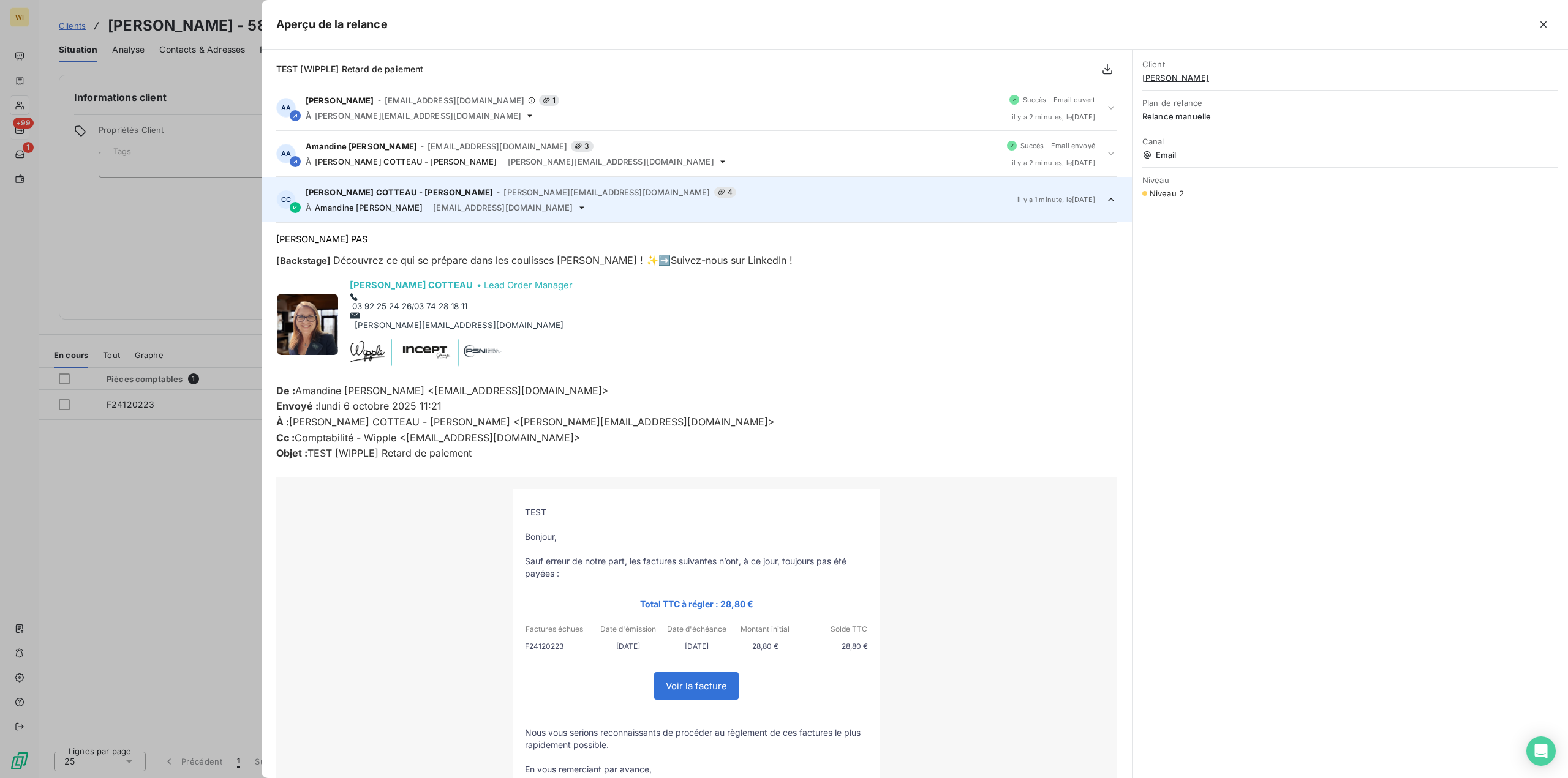
scroll to position [0, 0]
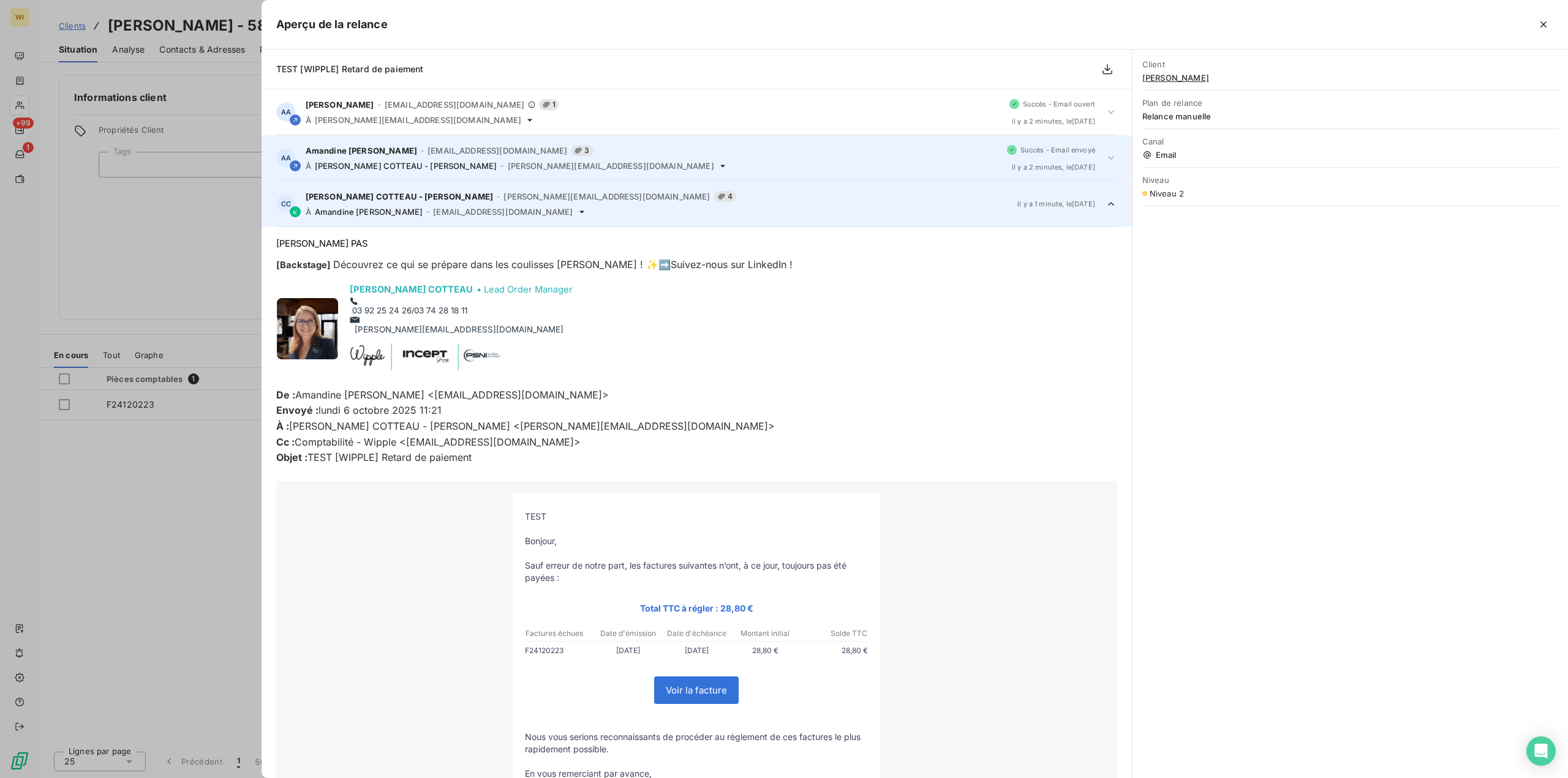
click at [604, 161] on div "À Caroline COTTEAU - Wipple - caroline.cotteau@wipple.fr" at bounding box center [651, 166] width 691 height 10
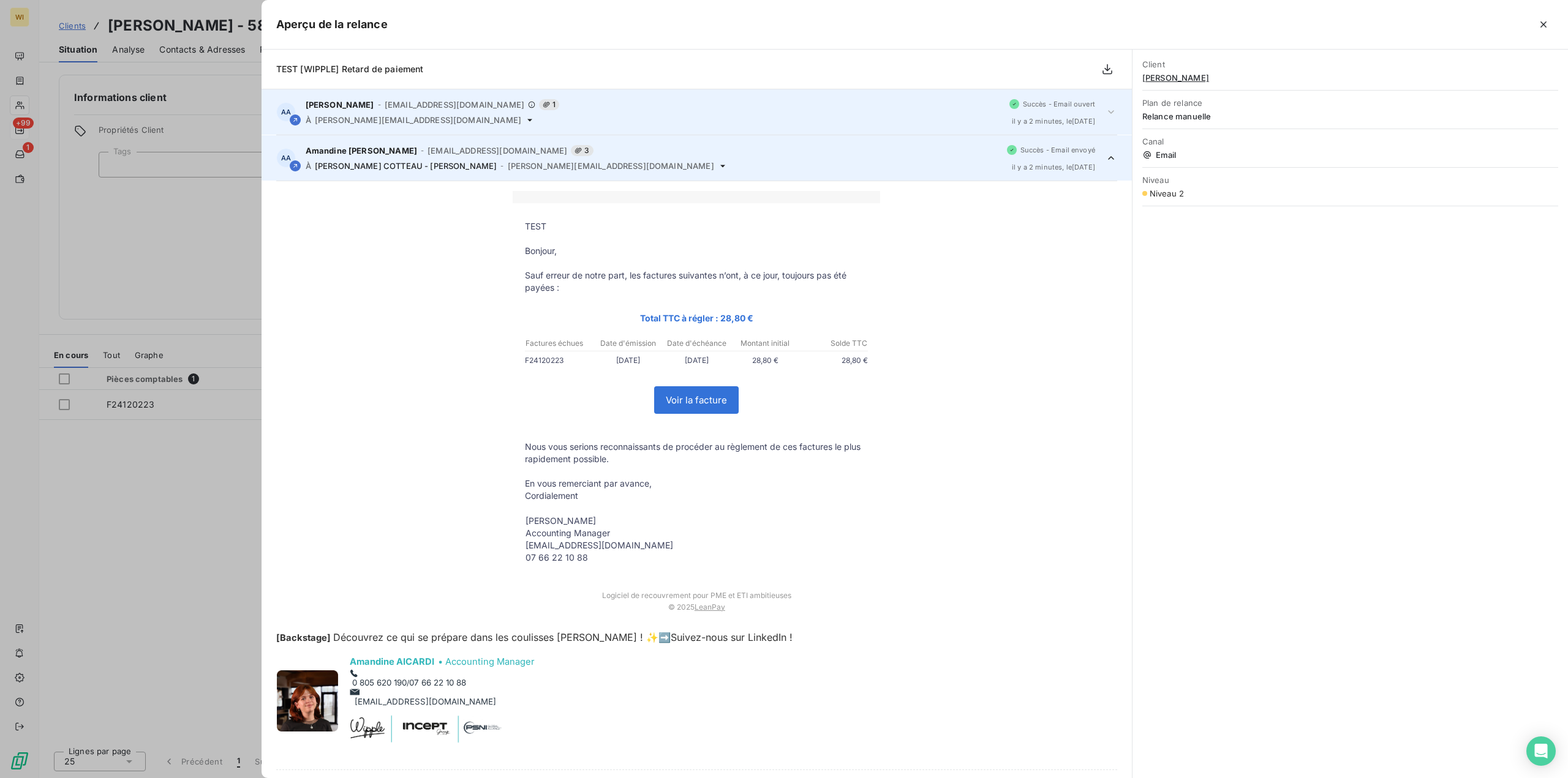
click at [620, 105] on div "Amandine Aicardi - amandine.aicardi@wipple.fr 1" at bounding box center [653, 104] width 694 height 11
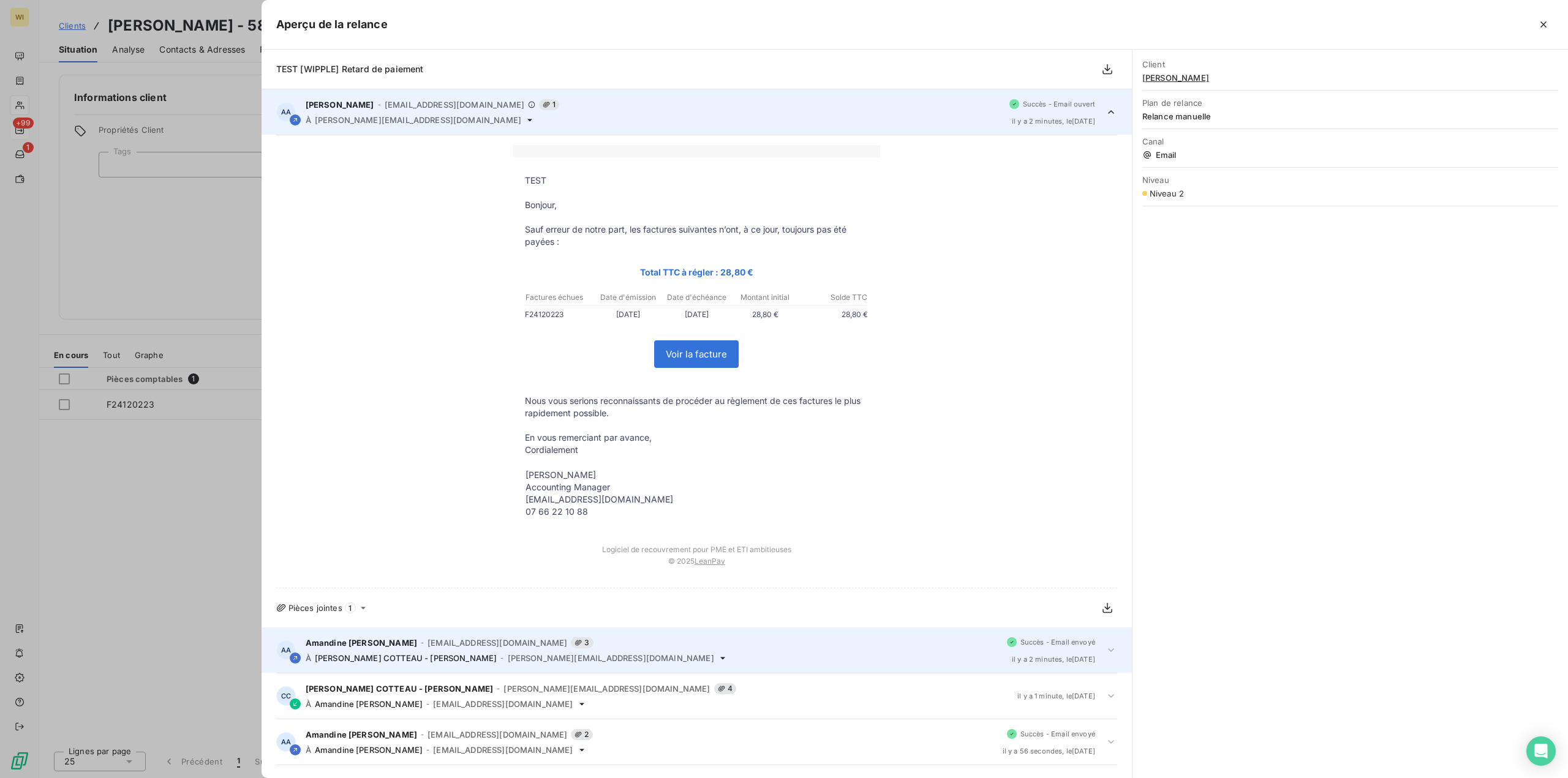
click at [595, 649] on div "Amandine AICARDI - Wipple - amandine.aicardi@wipple.fr 3 À Caroline COTTEAU - W…" at bounding box center [651, 649] width 691 height 25
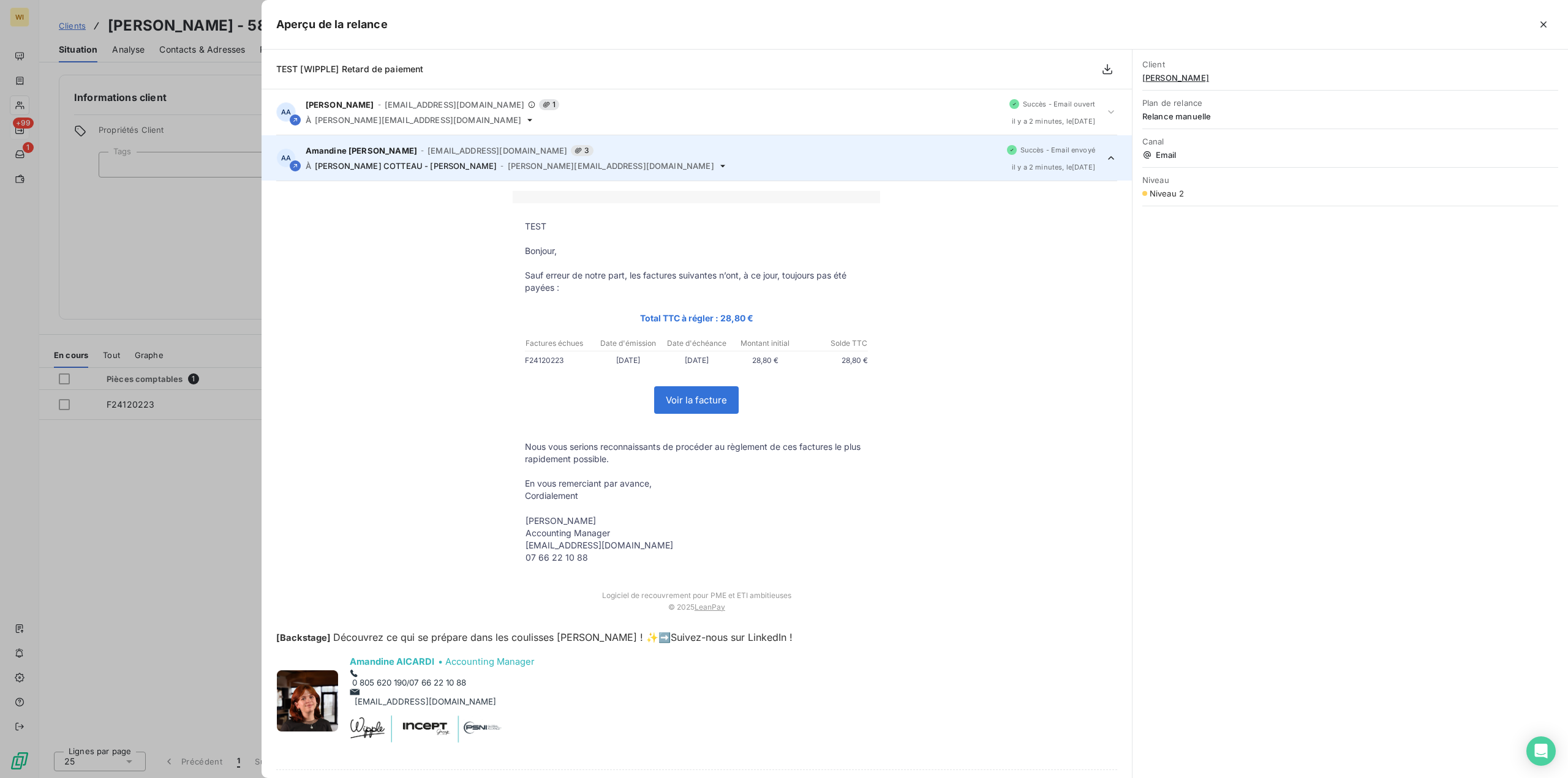
scroll to position [46, 0]
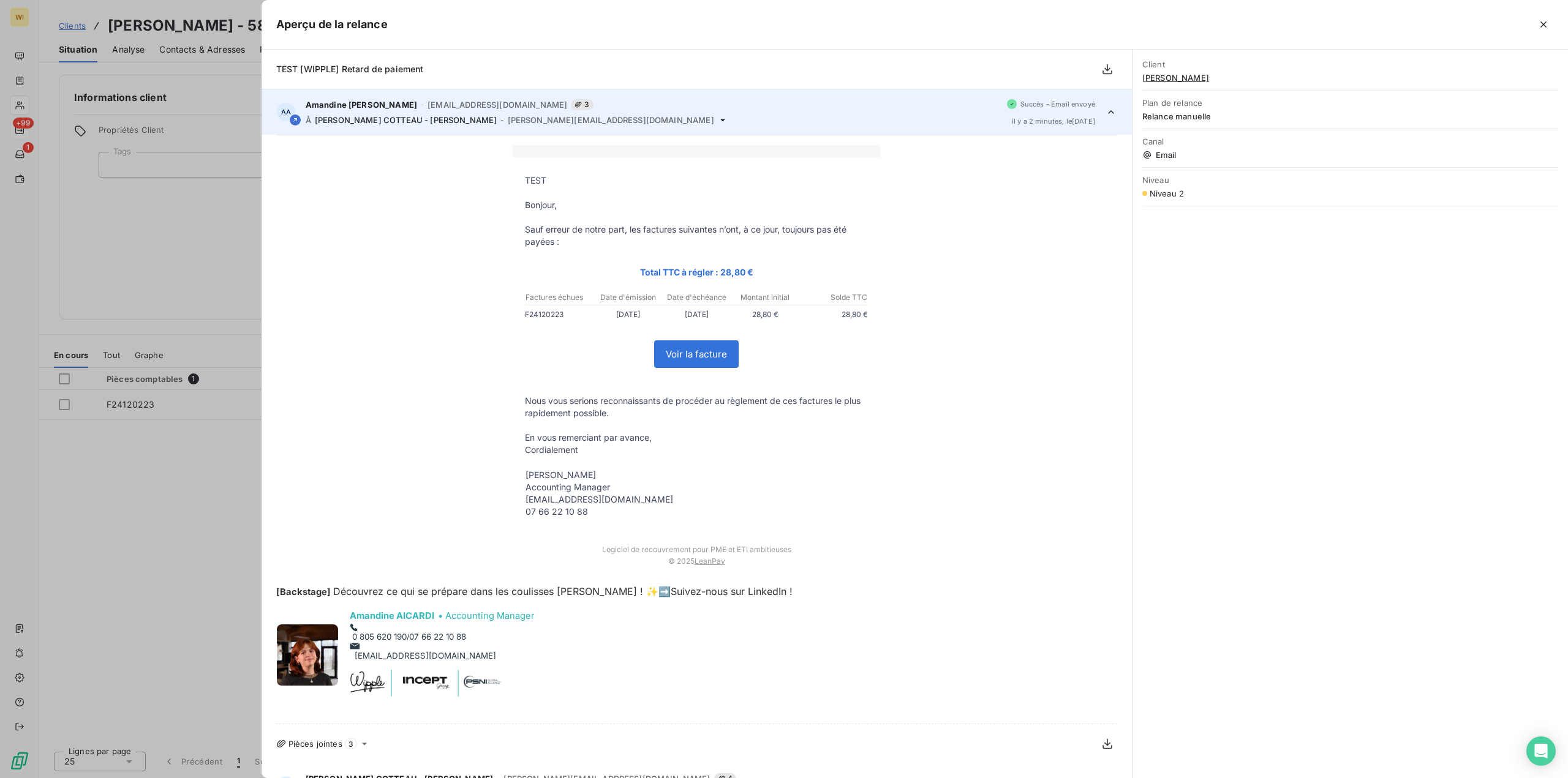
click at [542, 315] on p "F24120223" at bounding box center [559, 315] width 69 height 13
click at [593, 451] on p "Cordialement" at bounding box center [696, 449] width 343 height 12
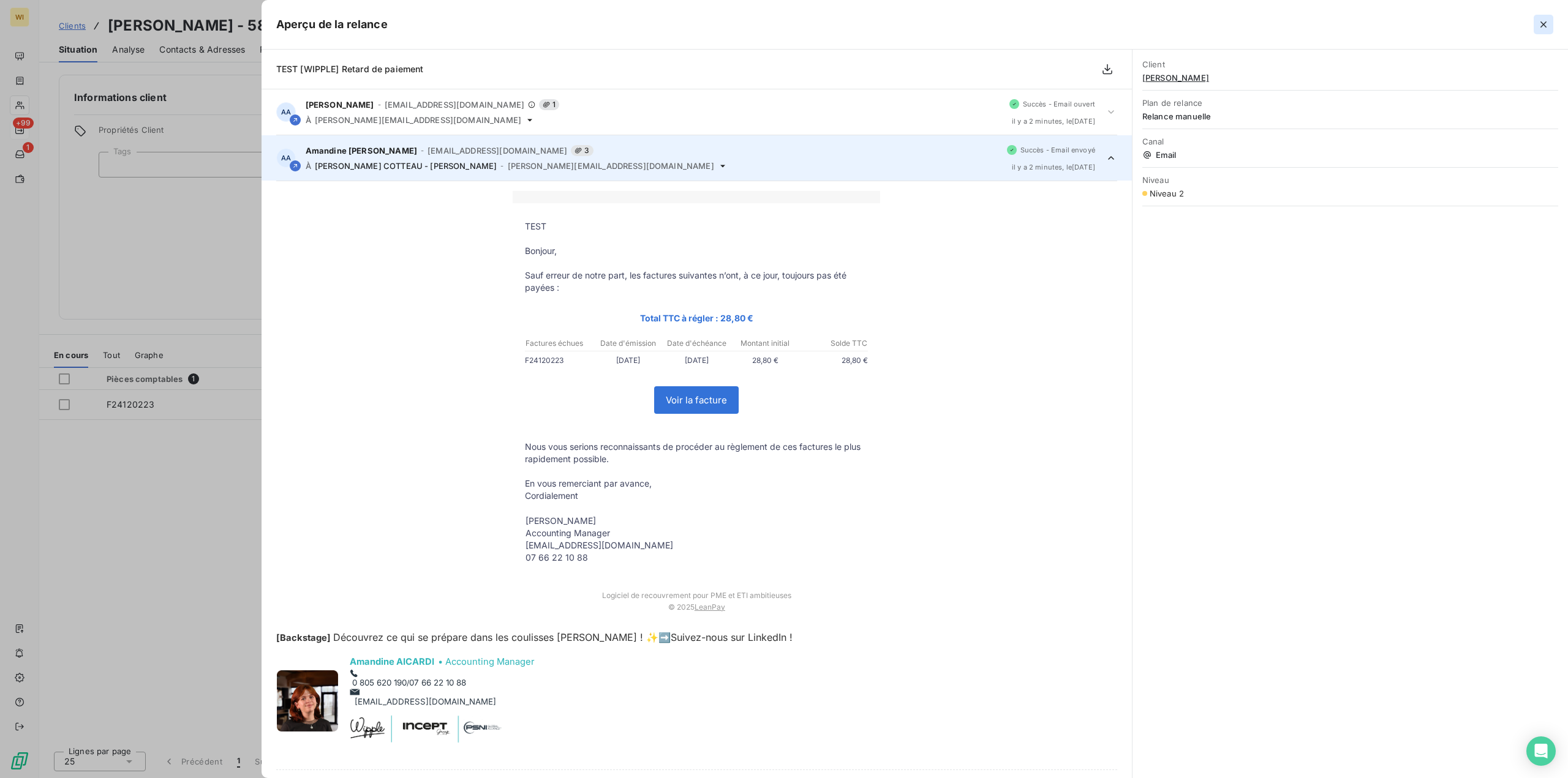
click at [1543, 25] on icon "button" at bounding box center [1543, 24] width 12 height 12
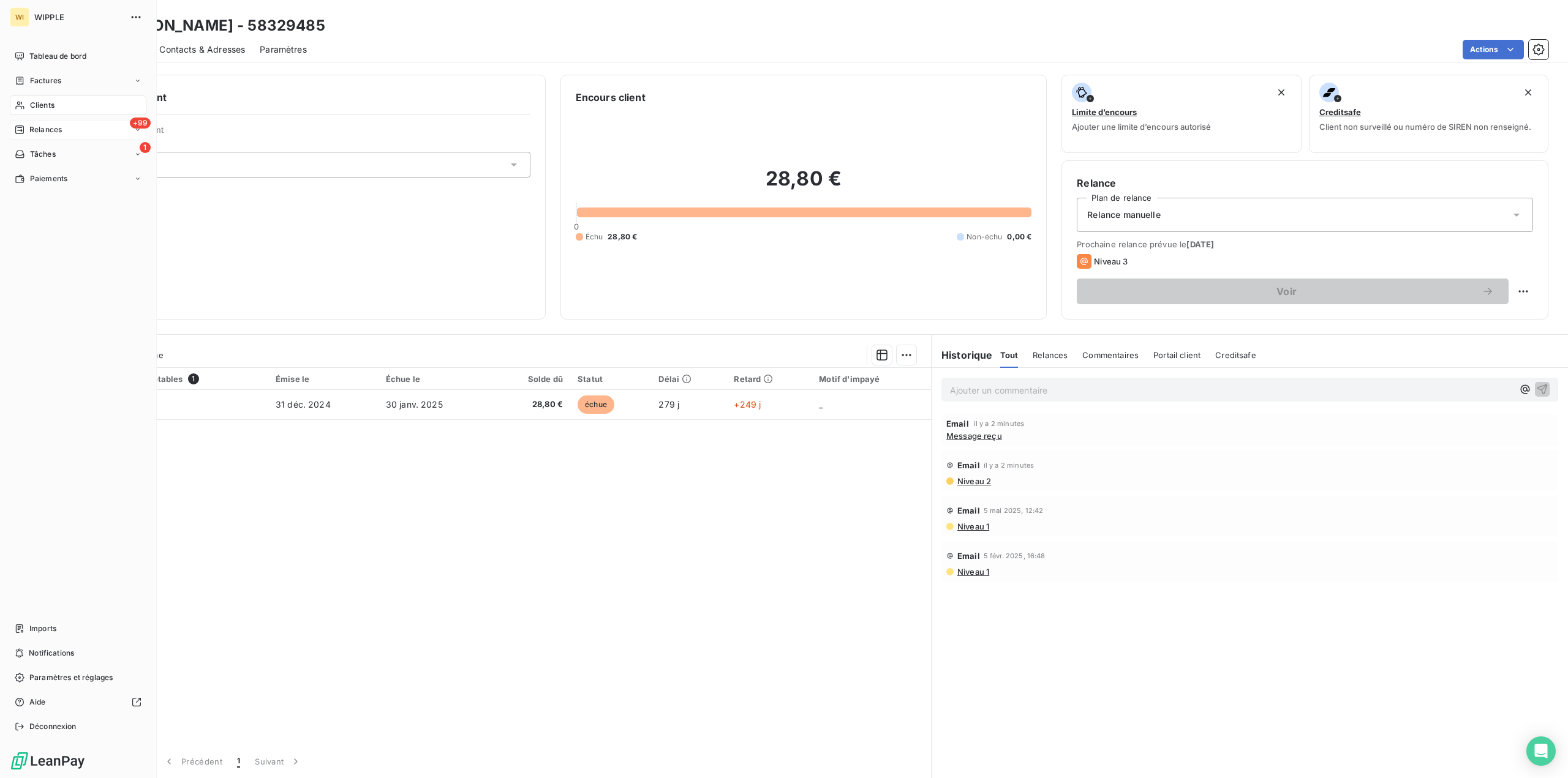
click at [47, 126] on span "Relances" at bounding box center [46, 130] width 33 height 11
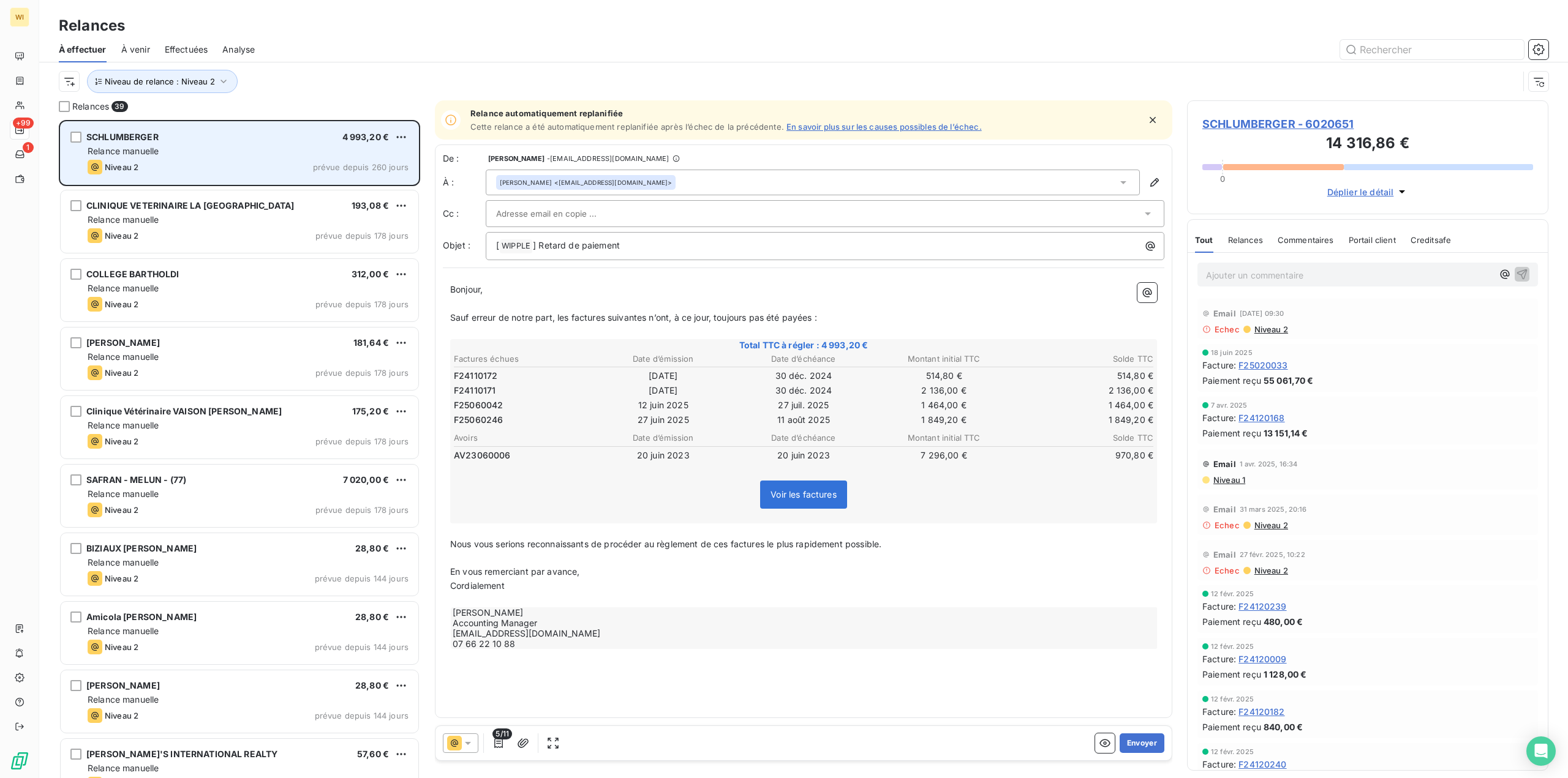
scroll to position [649, 352]
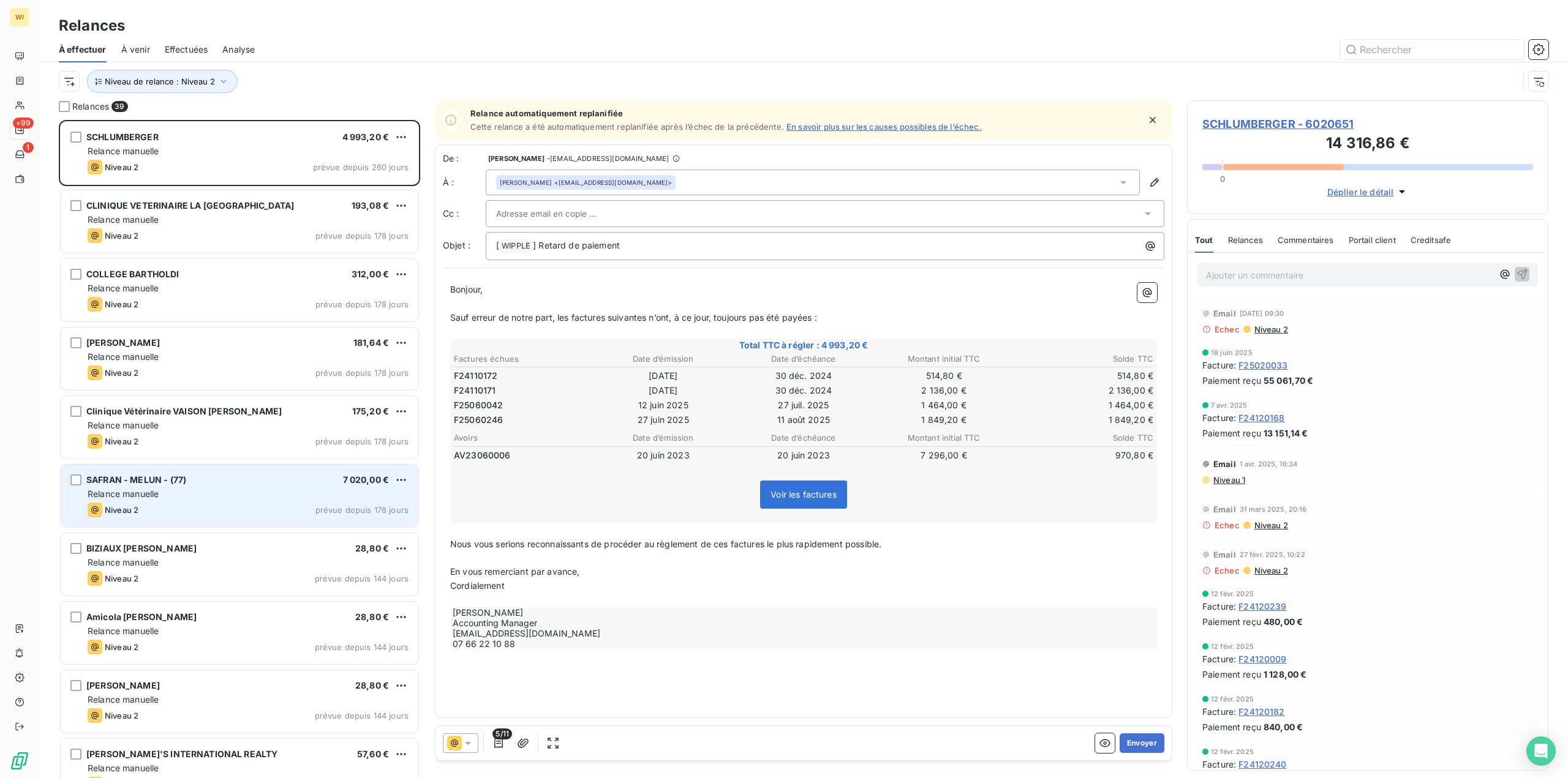
click at [248, 506] on div "Niveau 2 prévue depuis 178 jours" at bounding box center [248, 510] width 321 height 15
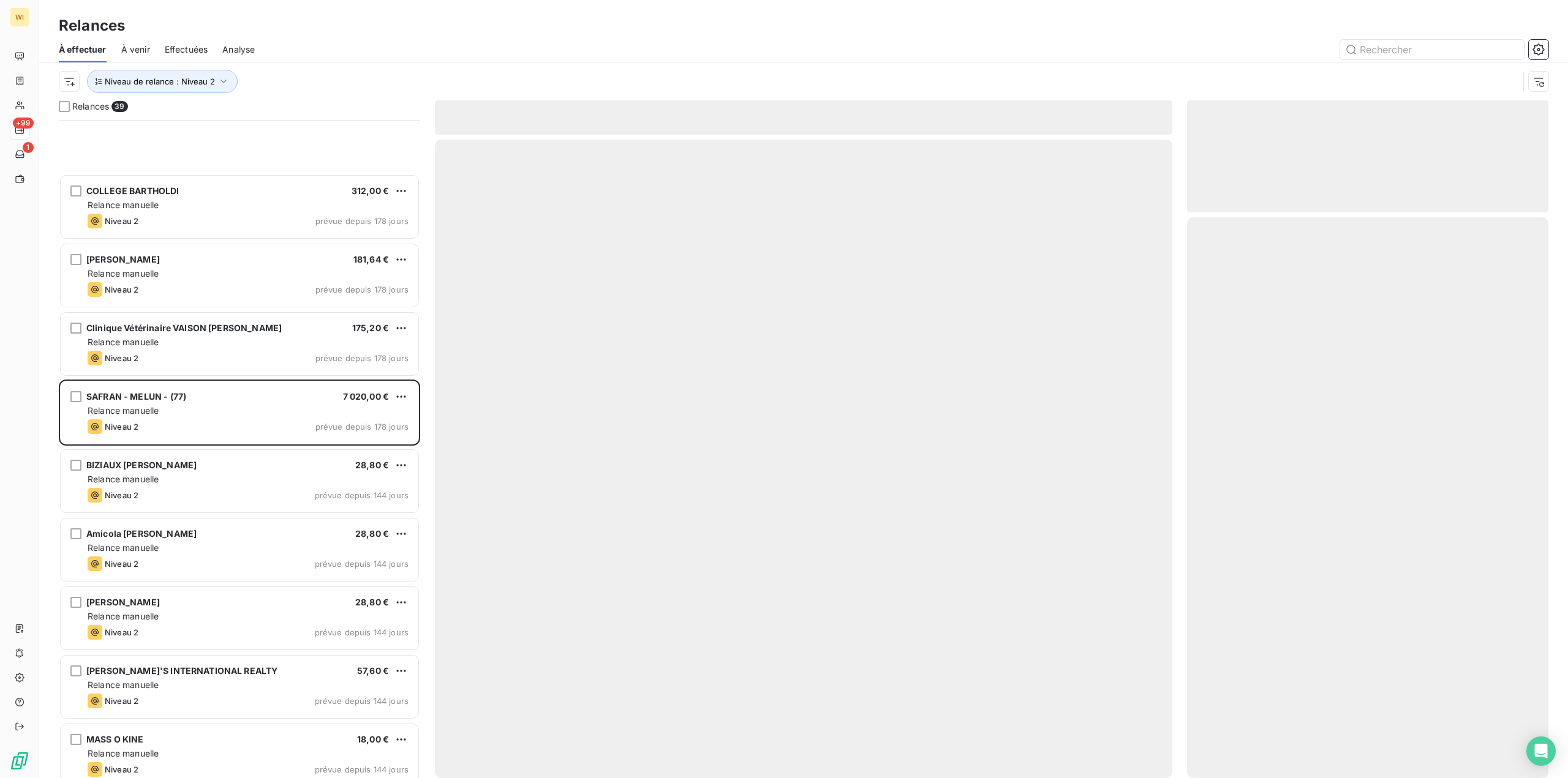
scroll to position [245, 0]
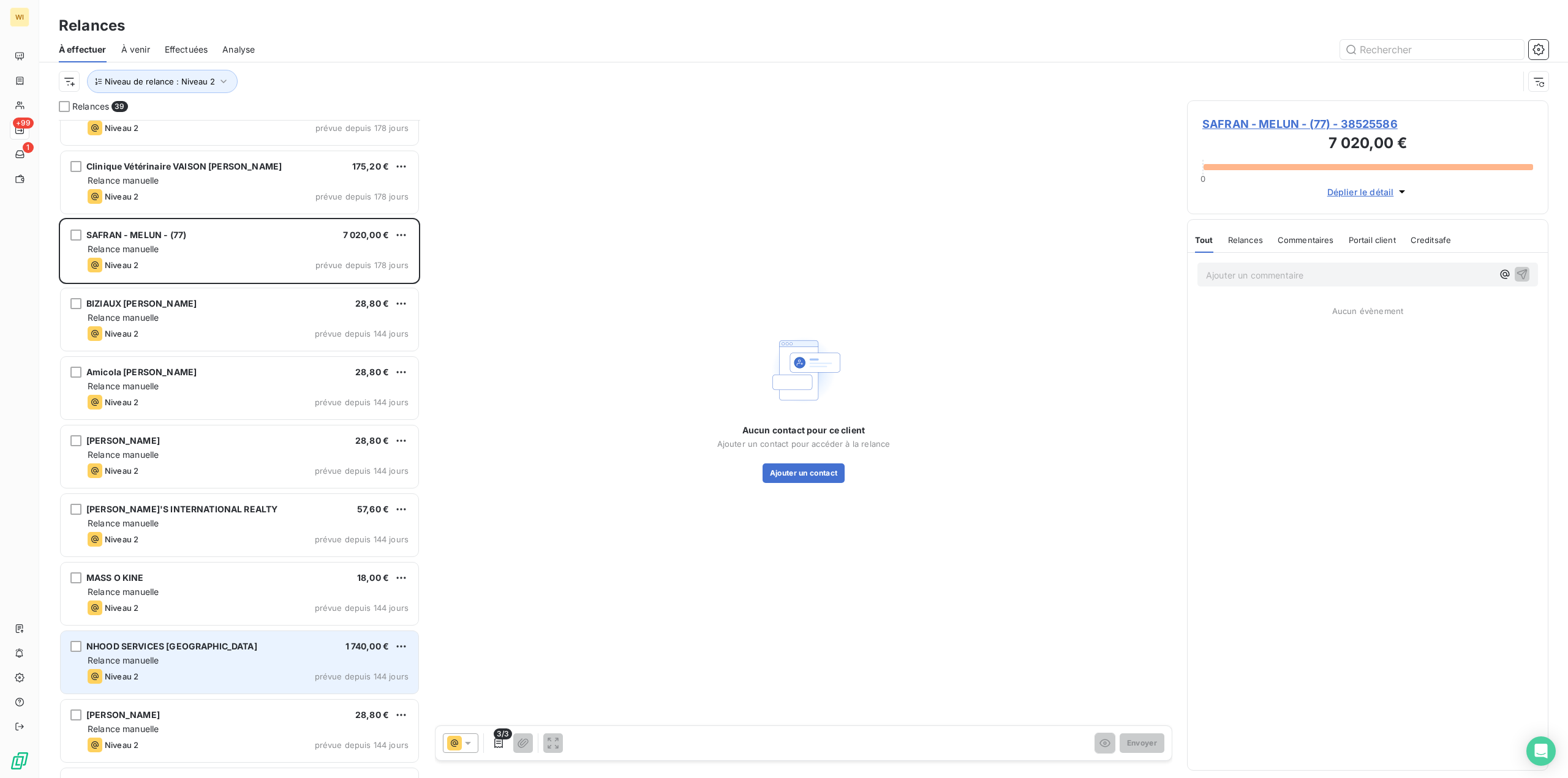
click at [198, 654] on div "Relance manuelle" at bounding box center [248, 660] width 321 height 12
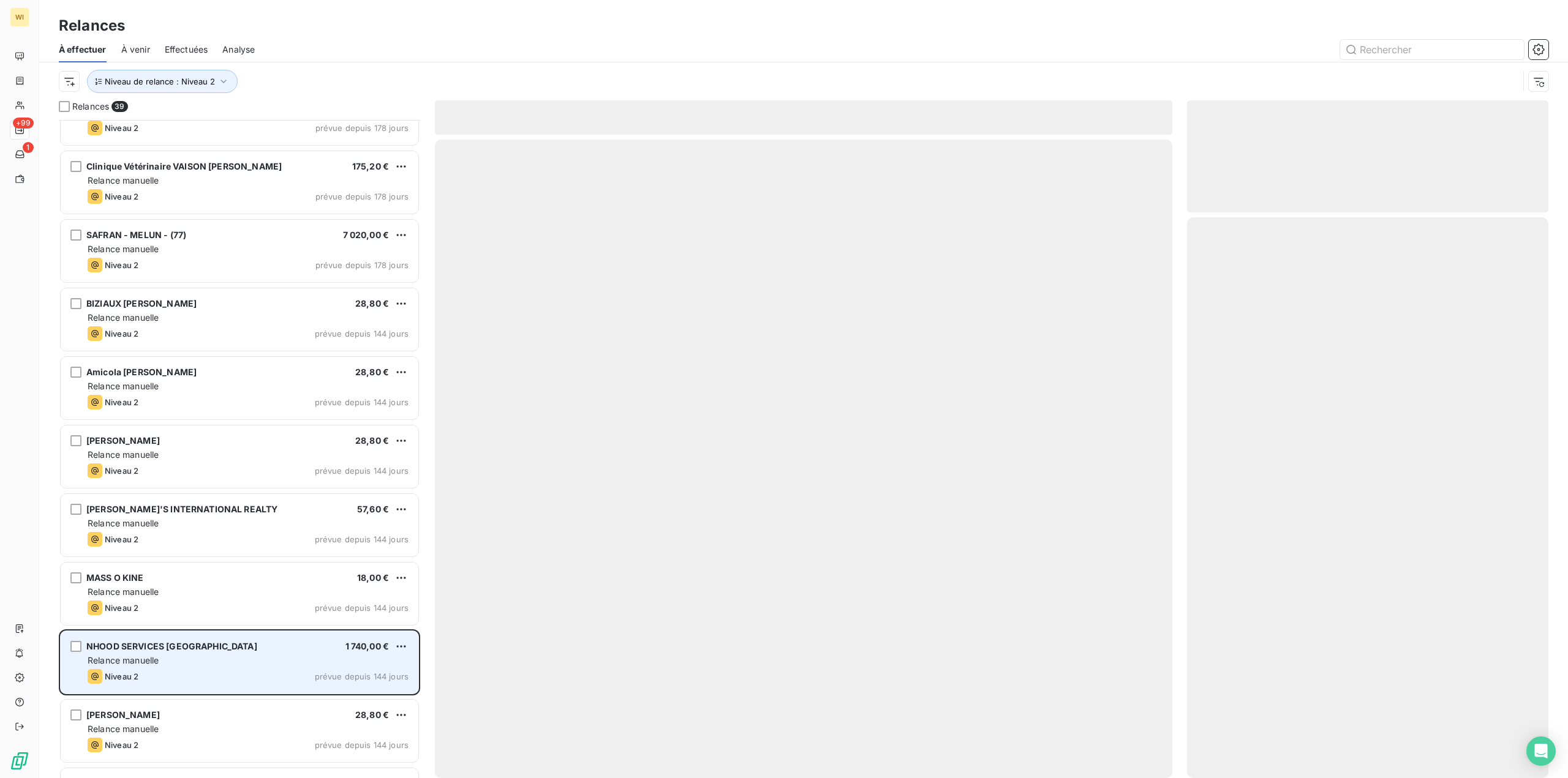
scroll to position [430, 0]
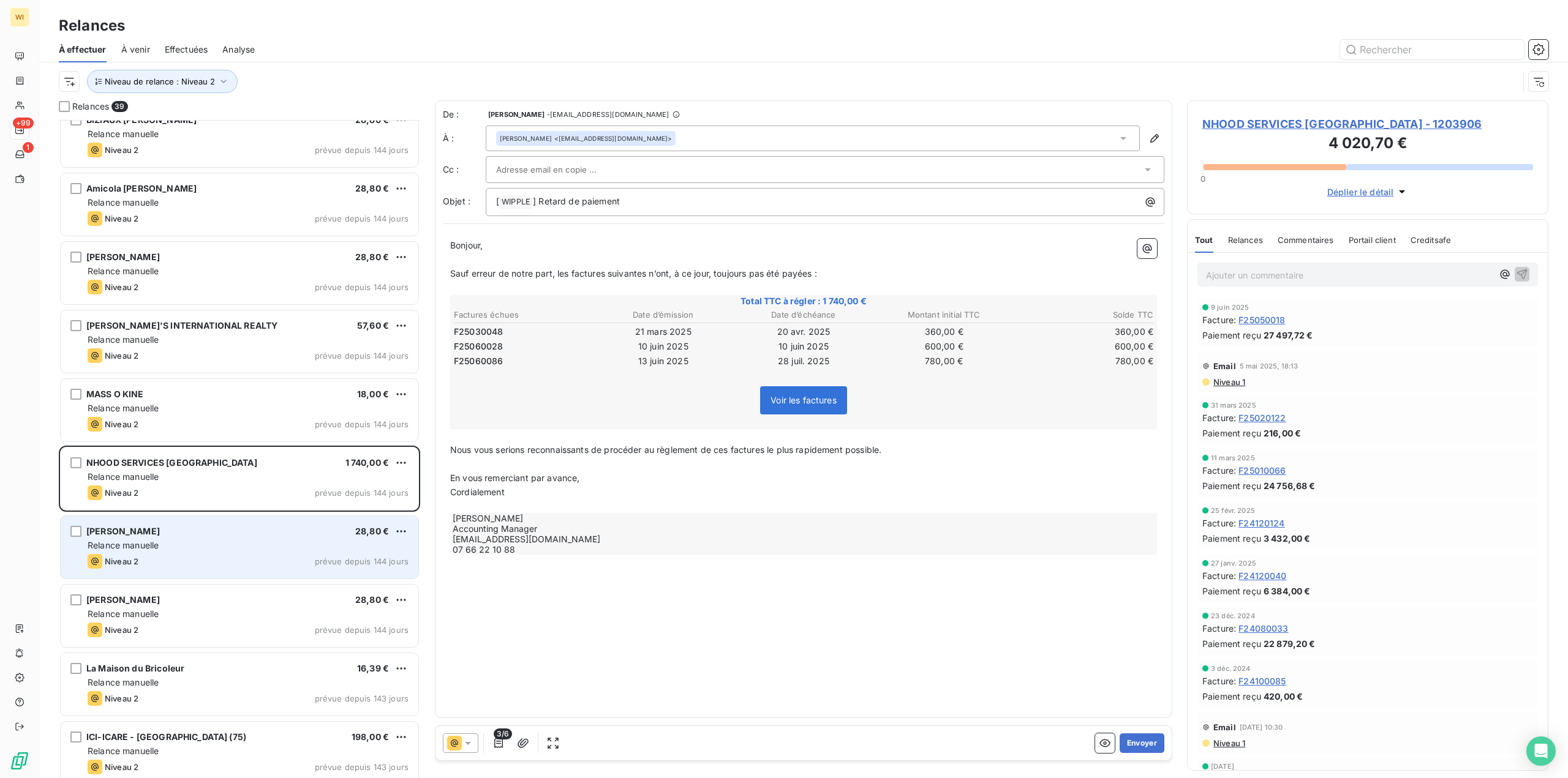
click at [202, 565] on div "Niveau 2 prévue depuis 144 jours" at bounding box center [248, 562] width 321 height 15
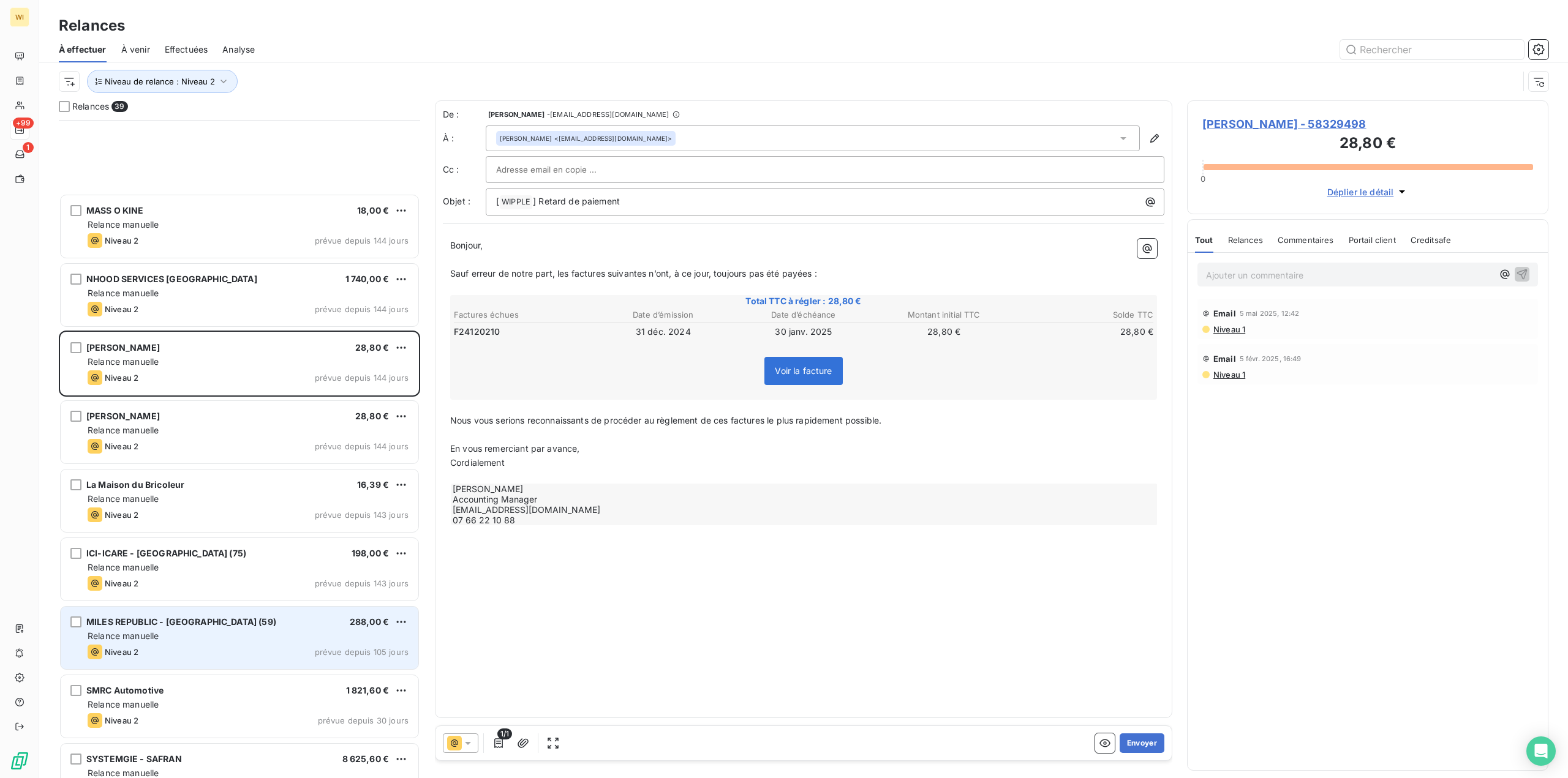
scroll to position [919, 0]
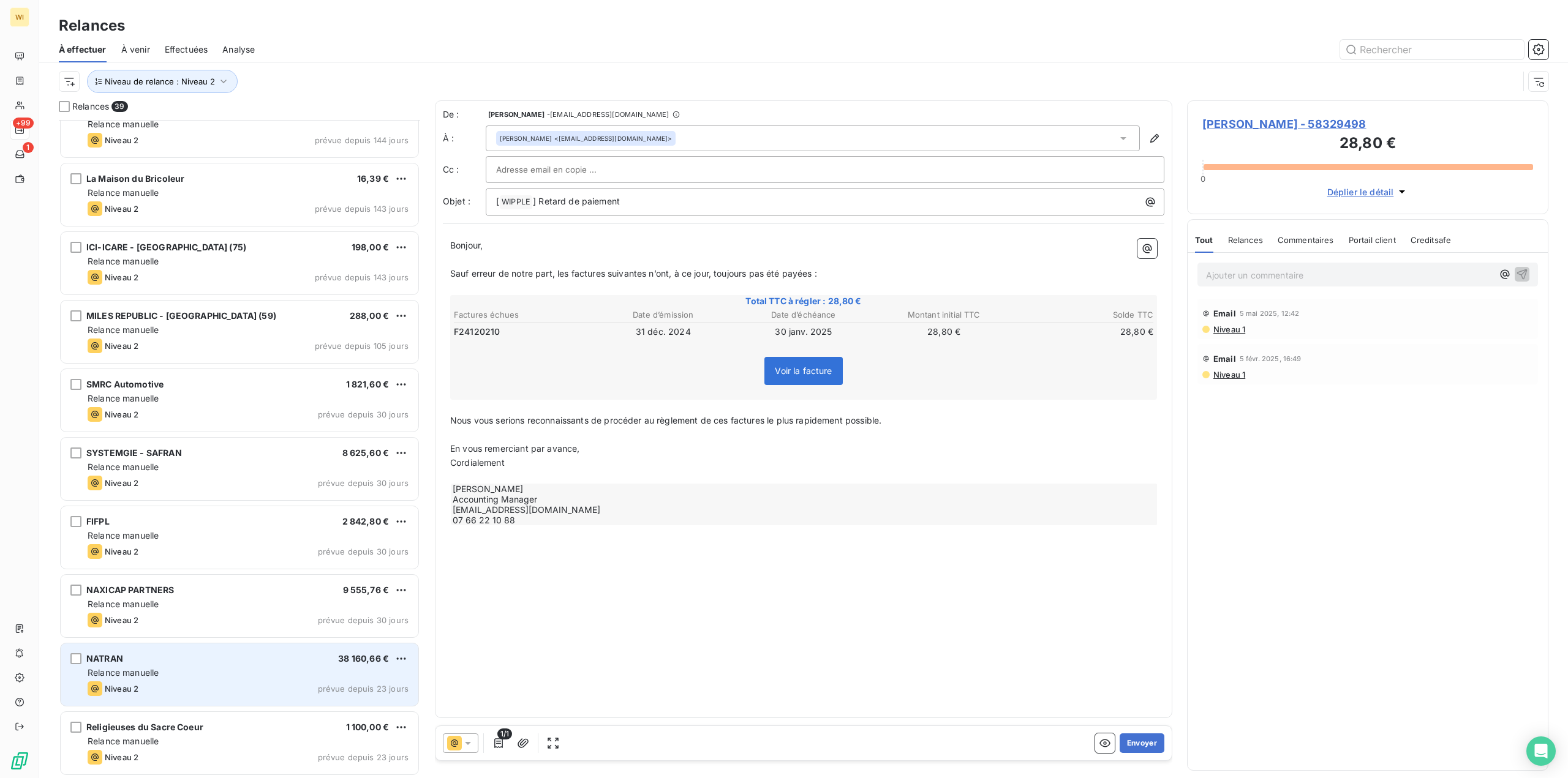
click at [251, 659] on div "NATRAN 38 160,66 €" at bounding box center [248, 658] width 321 height 11
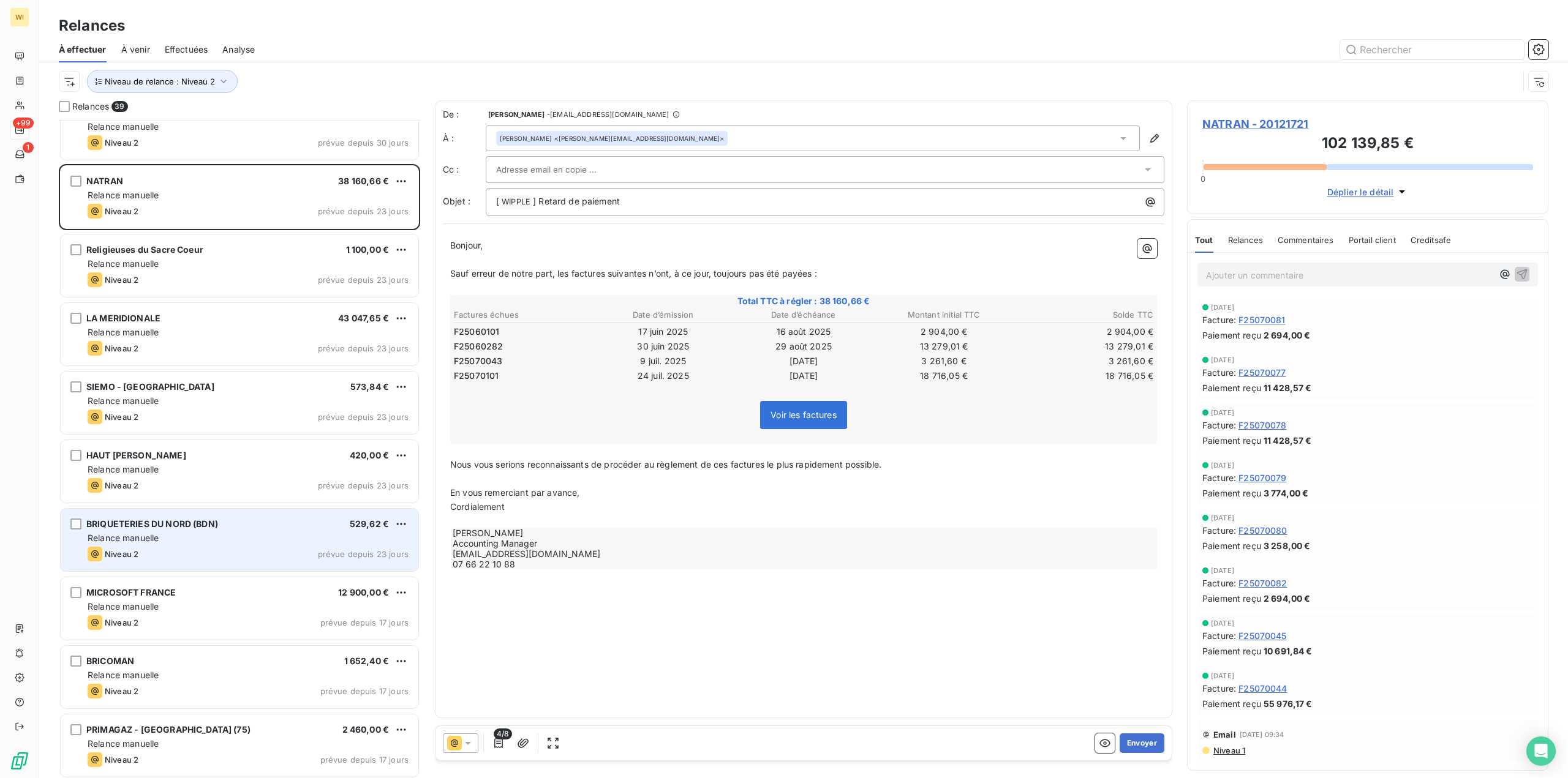
scroll to position [1409, 0]
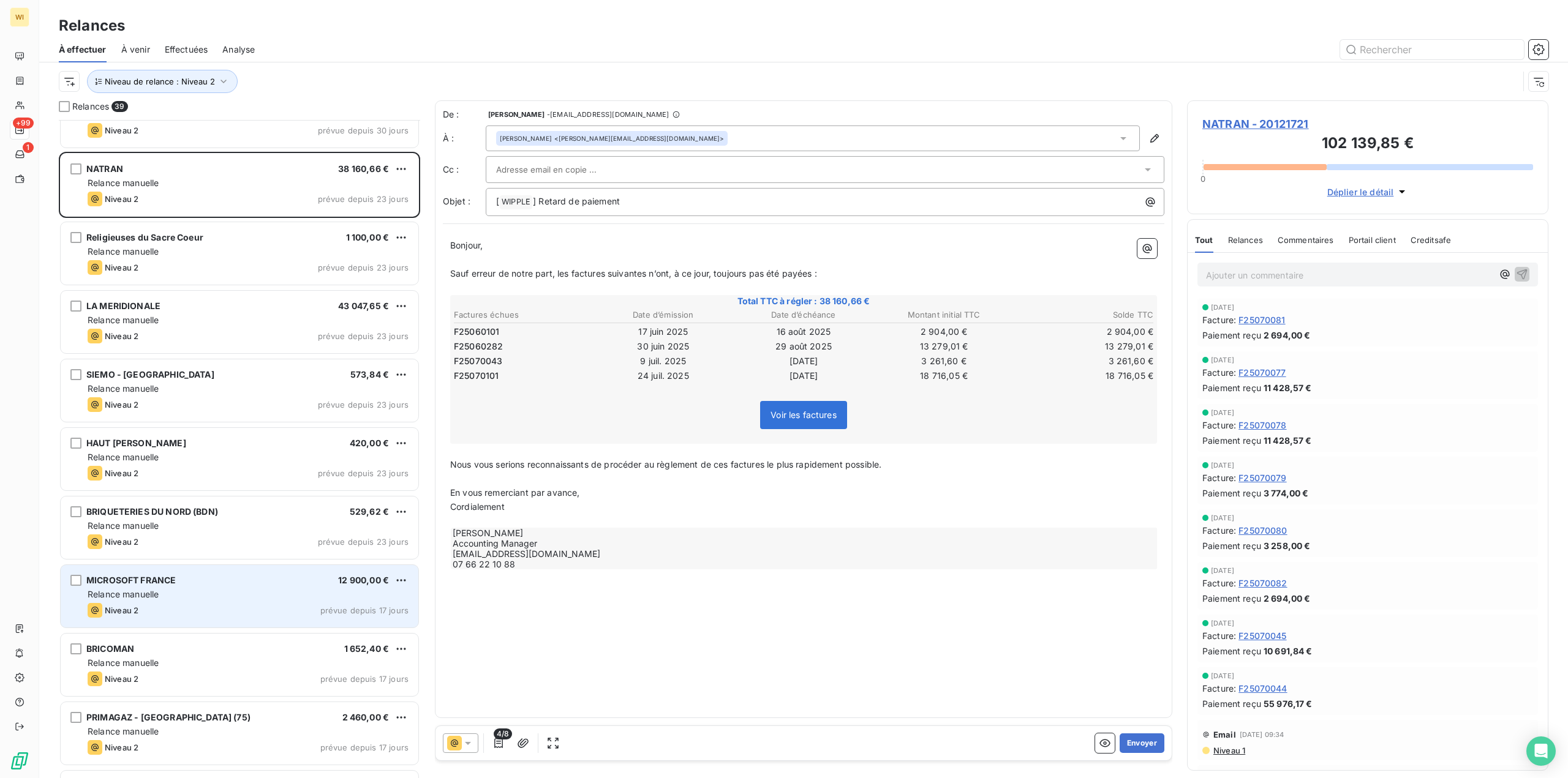
click at [262, 598] on div "Relance manuelle" at bounding box center [248, 594] width 321 height 12
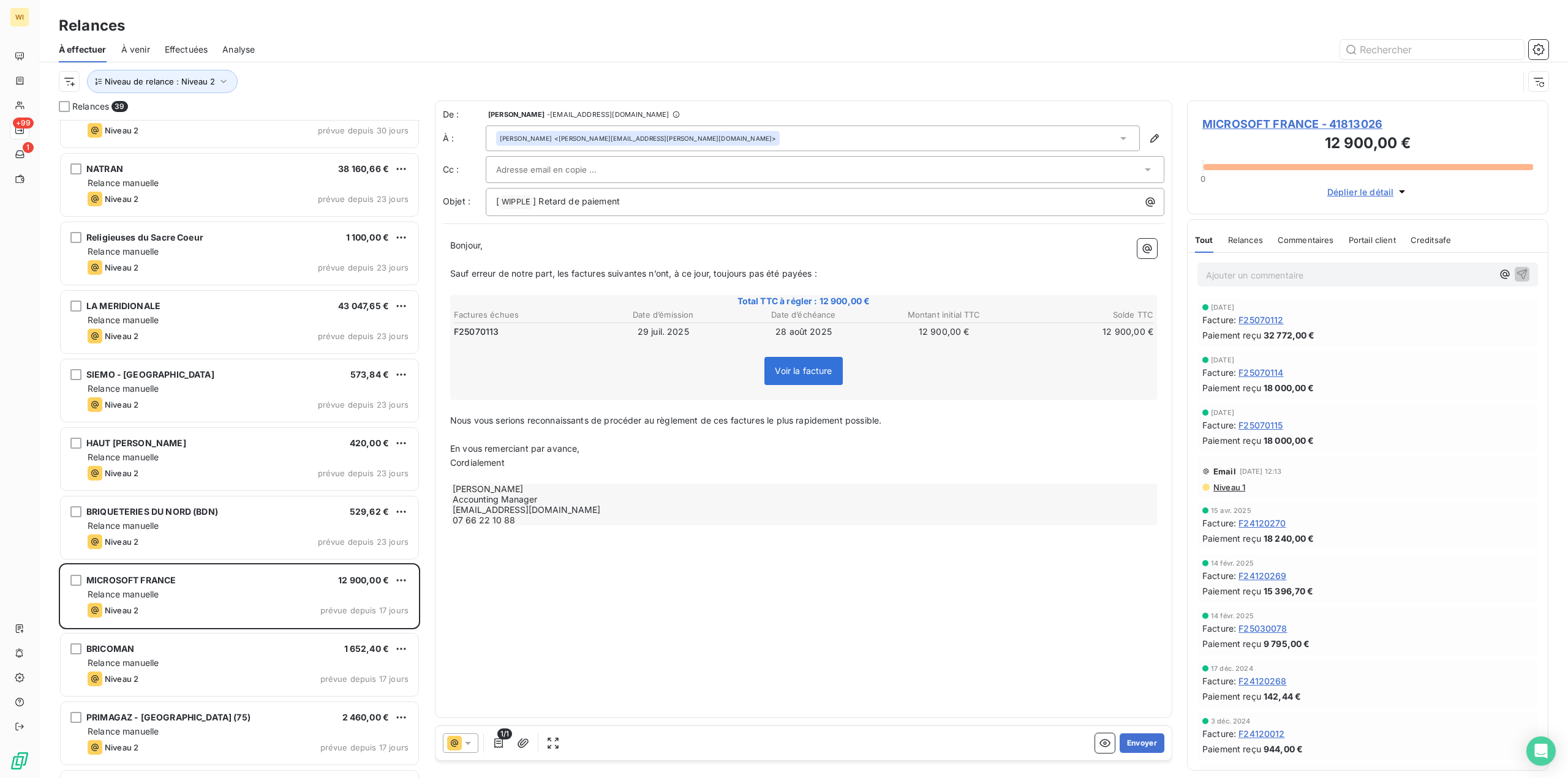
click at [704, 136] on div "Christophe CYGAN <christophe.cygan@microsoft.com>" at bounding box center [813, 138] width 654 height 25
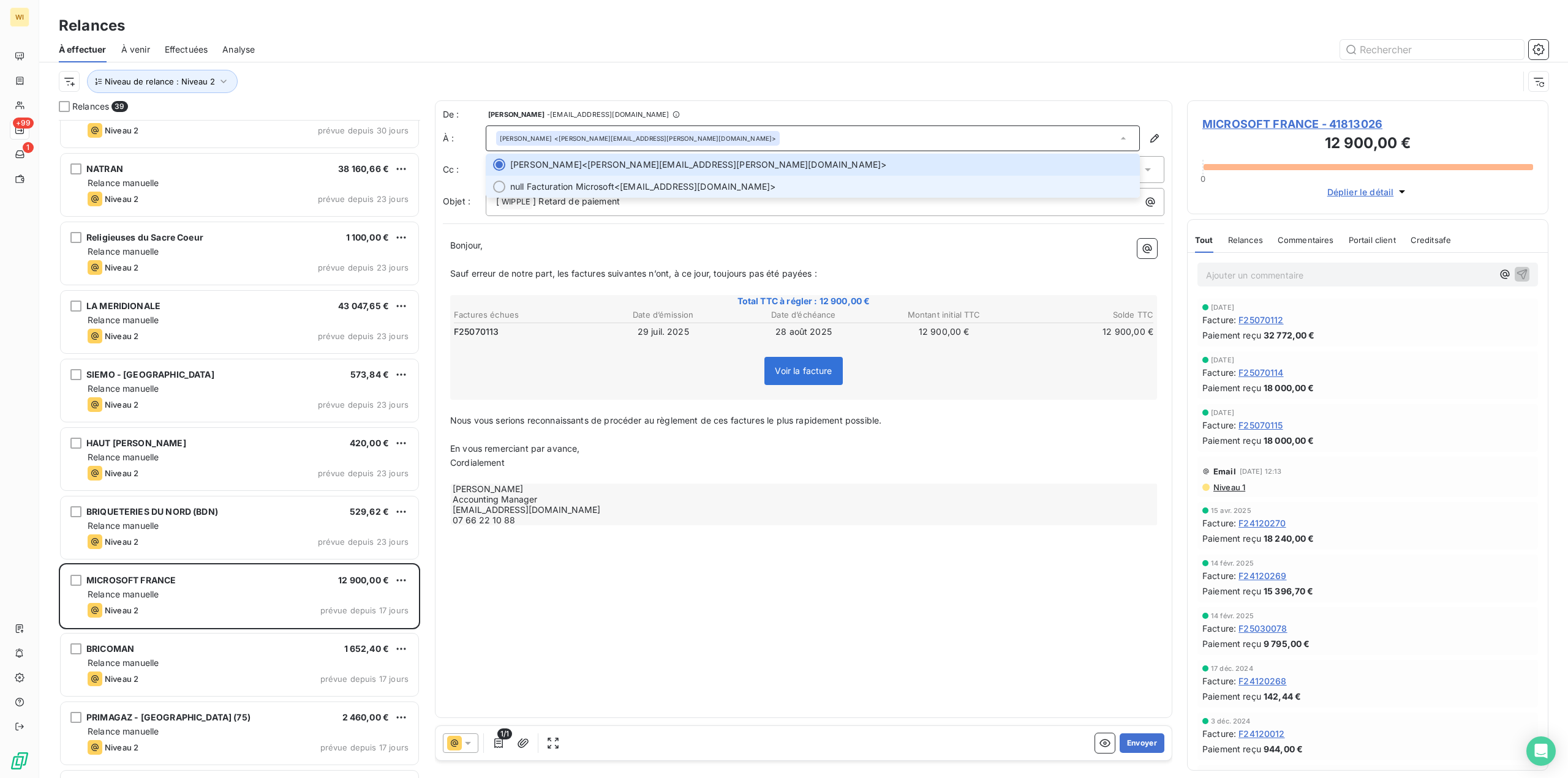
click at [713, 185] on span "null Facturation Microsoft <mpod@microsoft.com>" at bounding box center [821, 186] width 622 height 12
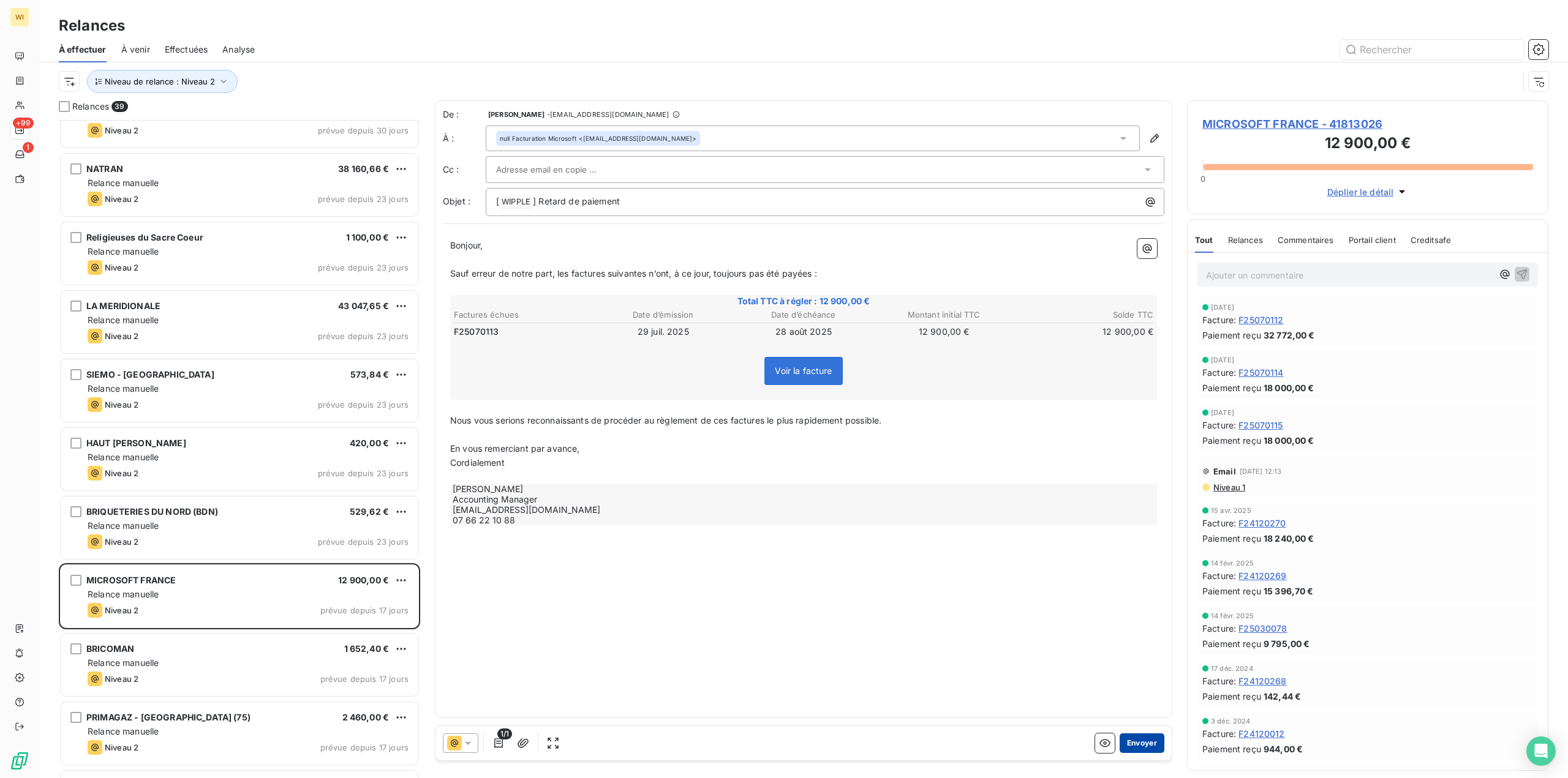
click at [1148, 740] on button "Envoyer" at bounding box center [1142, 744] width 45 height 20
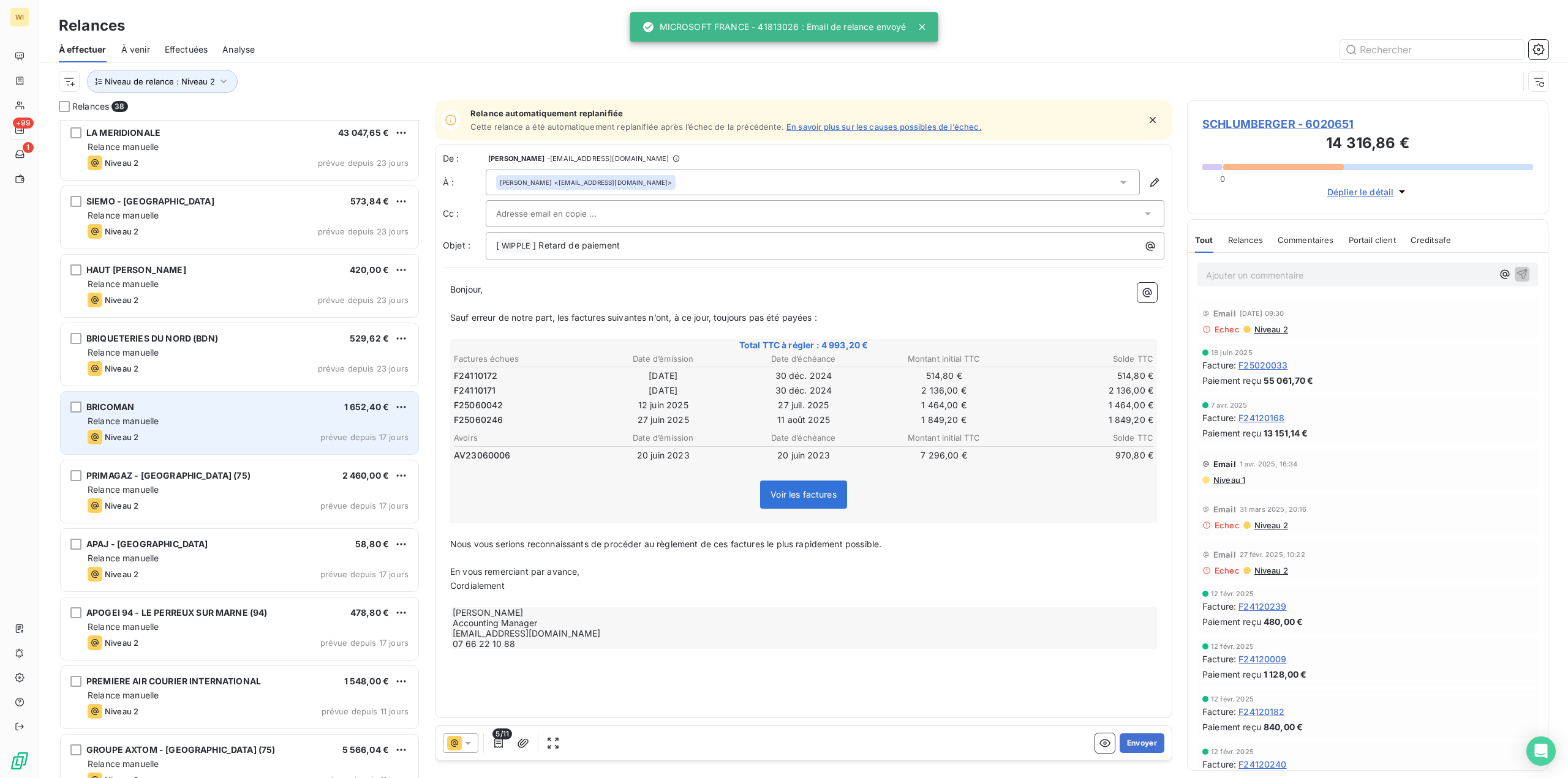
scroll to position [1593, 0]
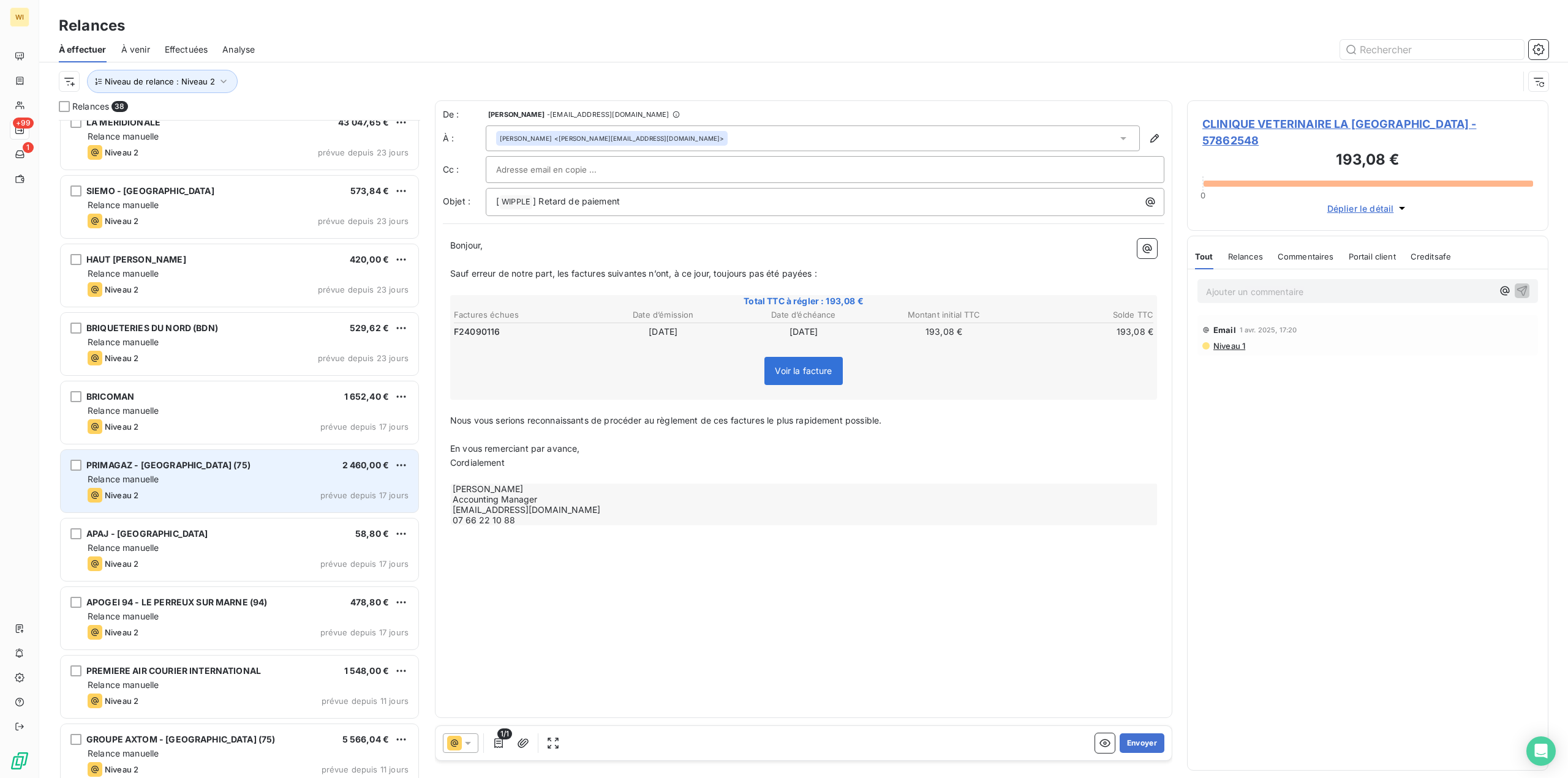
click at [267, 489] on div "Niveau 2 prévue depuis 17 jours" at bounding box center [248, 495] width 321 height 15
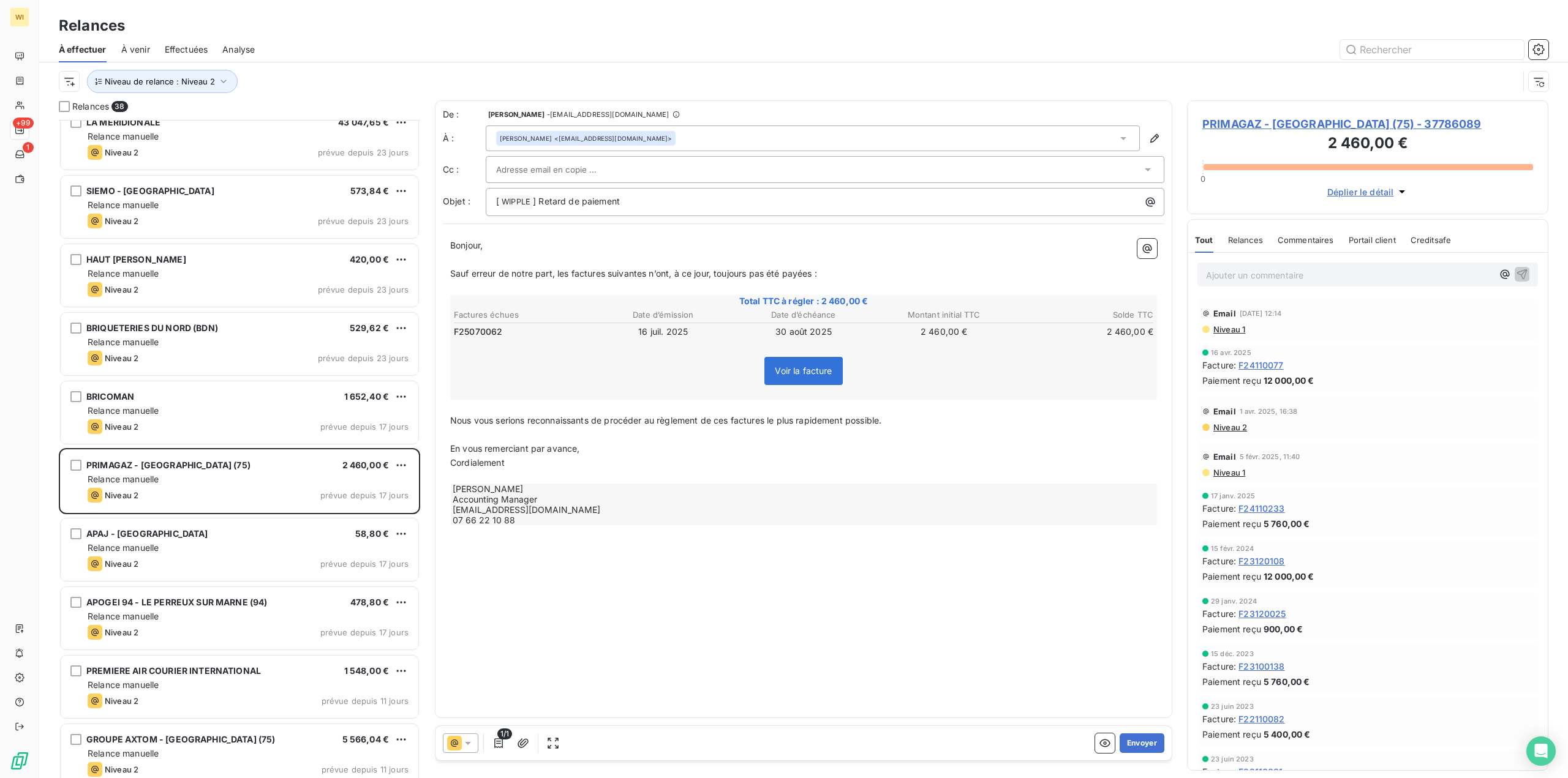
click at [640, 134] on div "Olivier Masse <omasse@primagaz.fr>" at bounding box center [813, 138] width 654 height 25
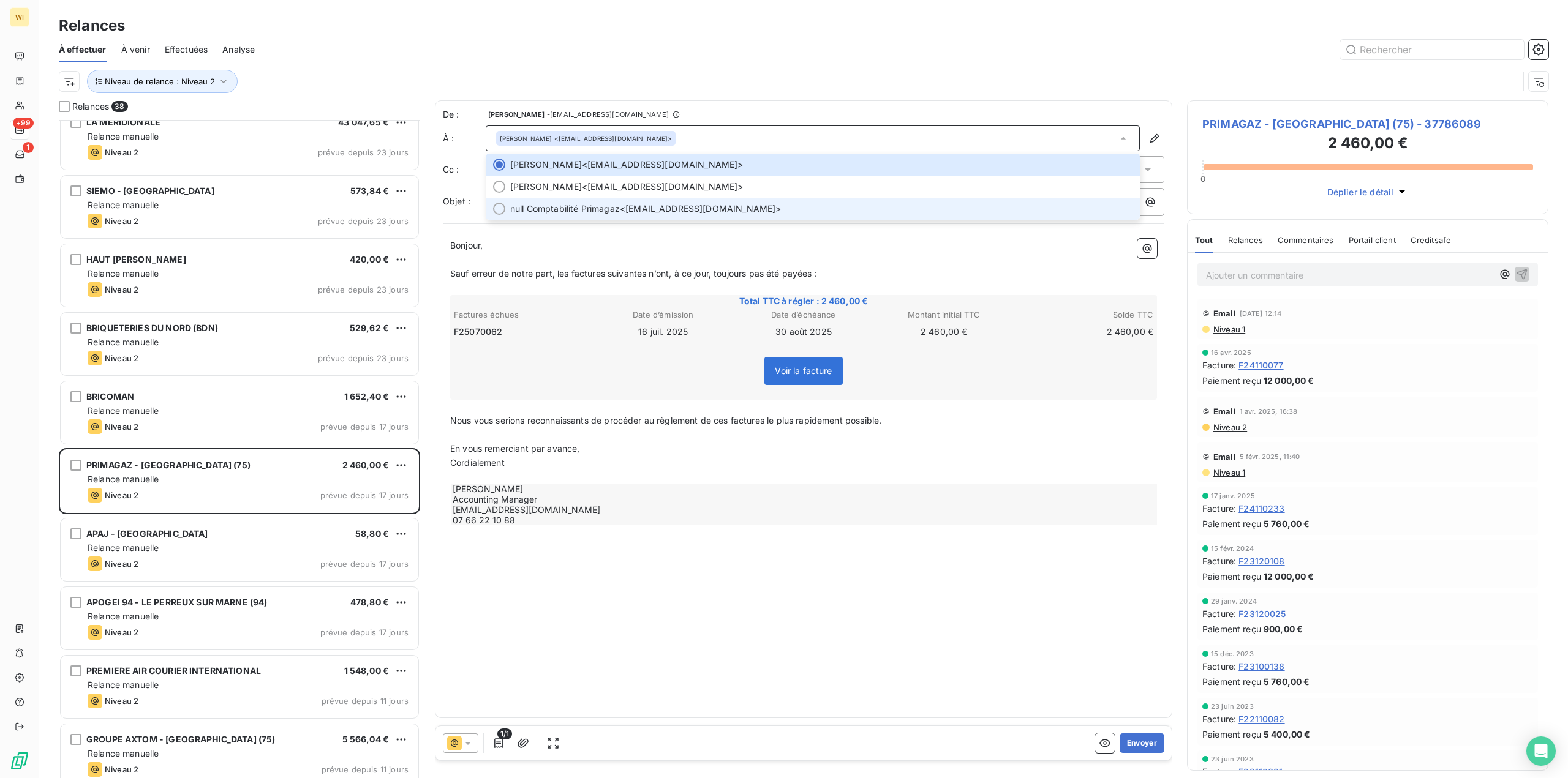
click at [674, 207] on span "null Comptabilité Primagaz <primademat@primagaz.fr>" at bounding box center [821, 208] width 622 height 12
